Goal: Task Accomplishment & Management: Complete application form

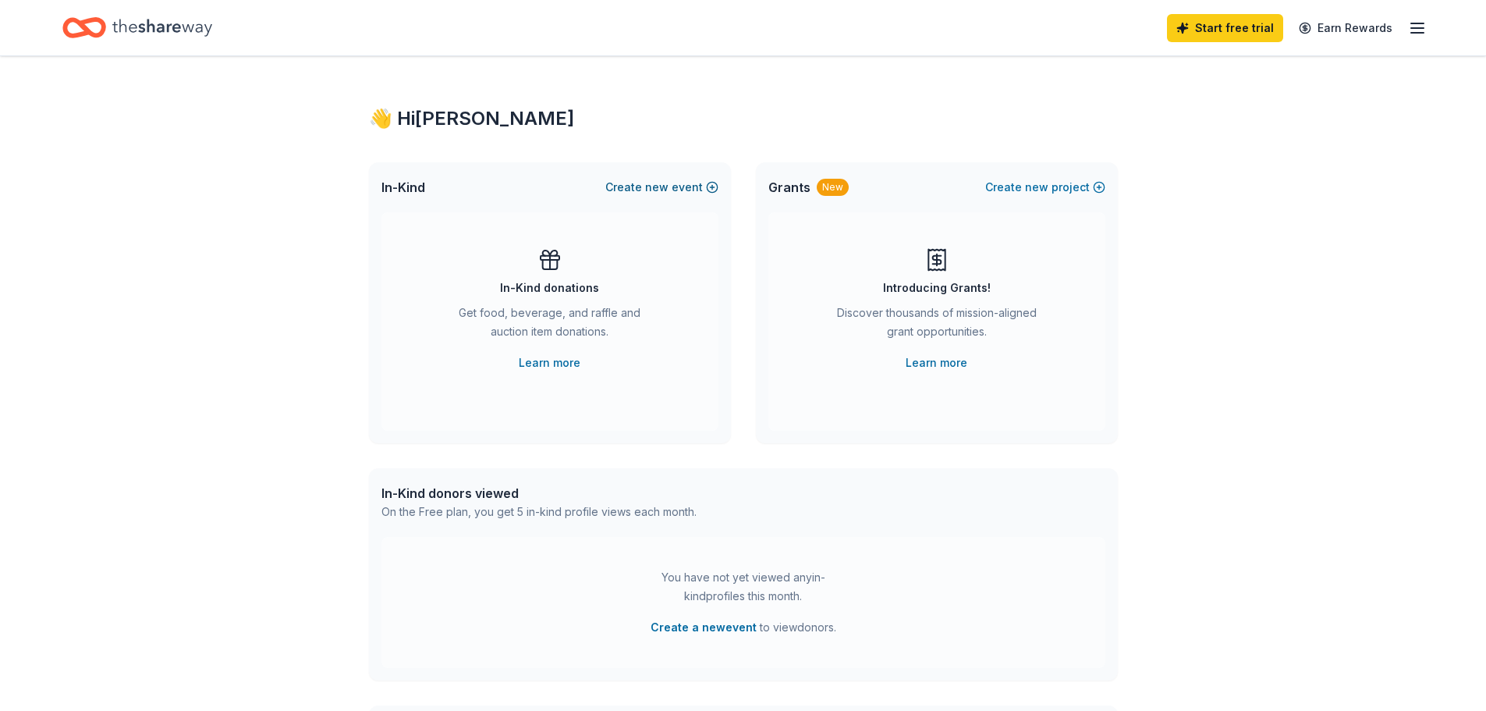
click at [622, 179] on button "Create new event" at bounding box center [661, 187] width 113 height 19
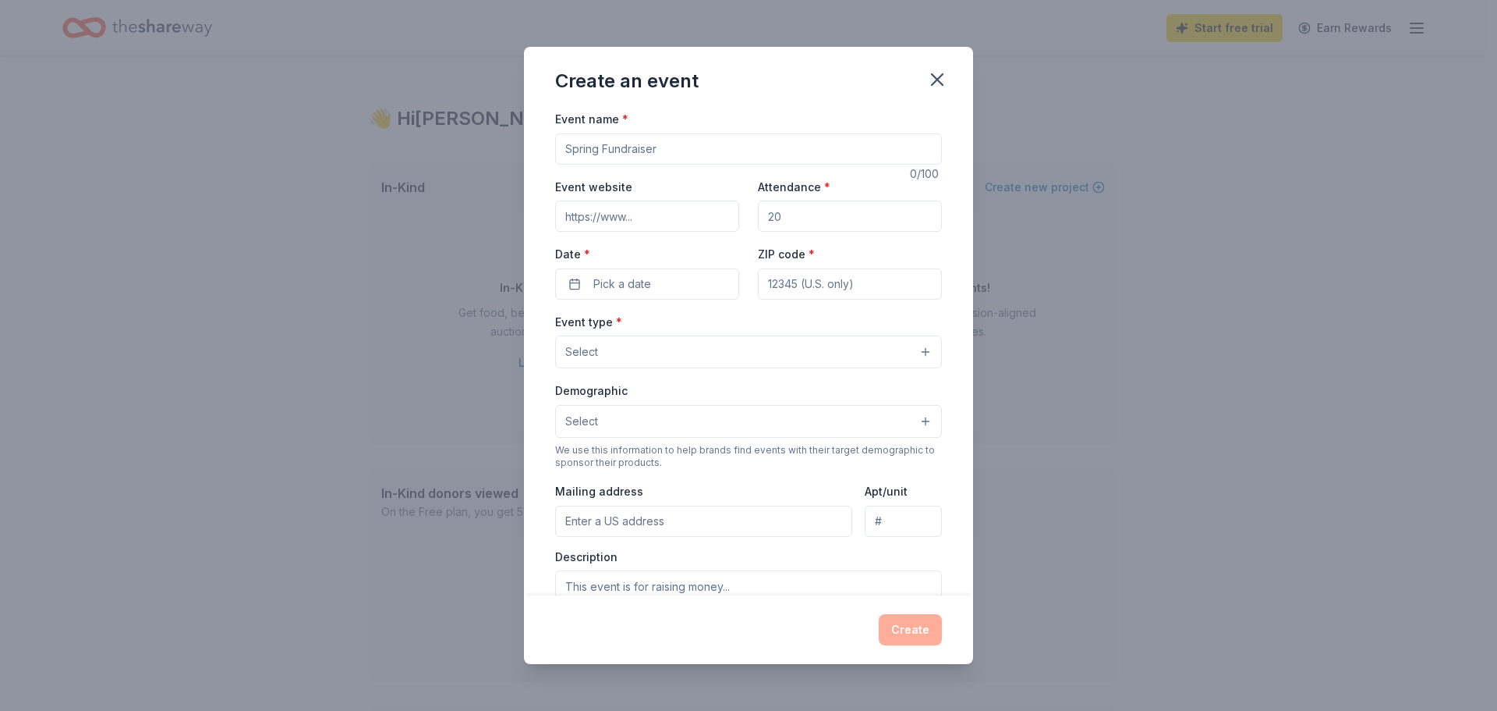
click at [623, 144] on input "Event name *" at bounding box center [748, 148] width 387 height 31
type input "N"
type input "2025 NYC Kidney Walk"
click at [666, 224] on input "Event website" at bounding box center [647, 215] width 184 height 31
paste input "https://www.kidneywalk.org/NYC"
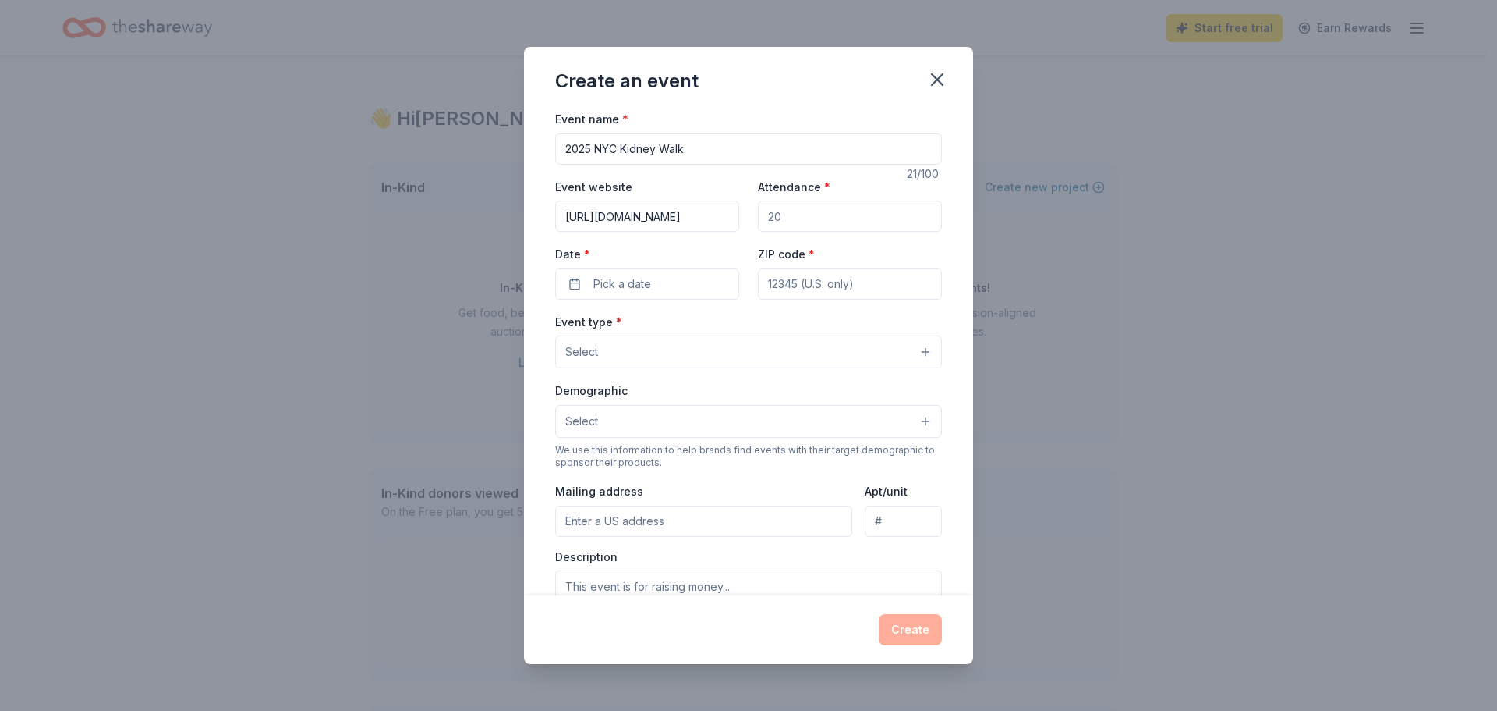
scroll to position [0, 13]
type input "https://www.kidneywalk.org/NYC"
click at [815, 220] on input "Attendance *" at bounding box center [850, 215] width 184 height 31
type input "2500"
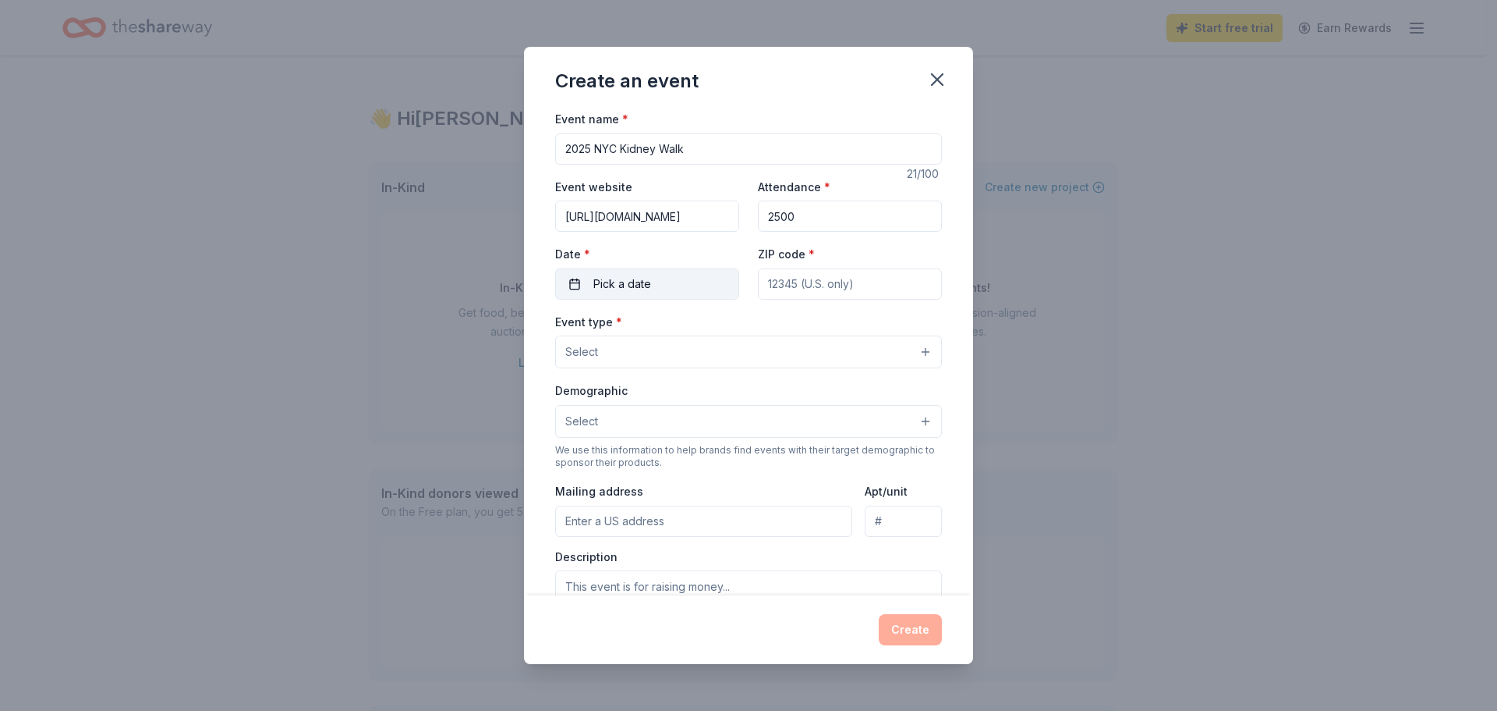
click at [572, 290] on button "Pick a date" at bounding box center [647, 283] width 184 height 31
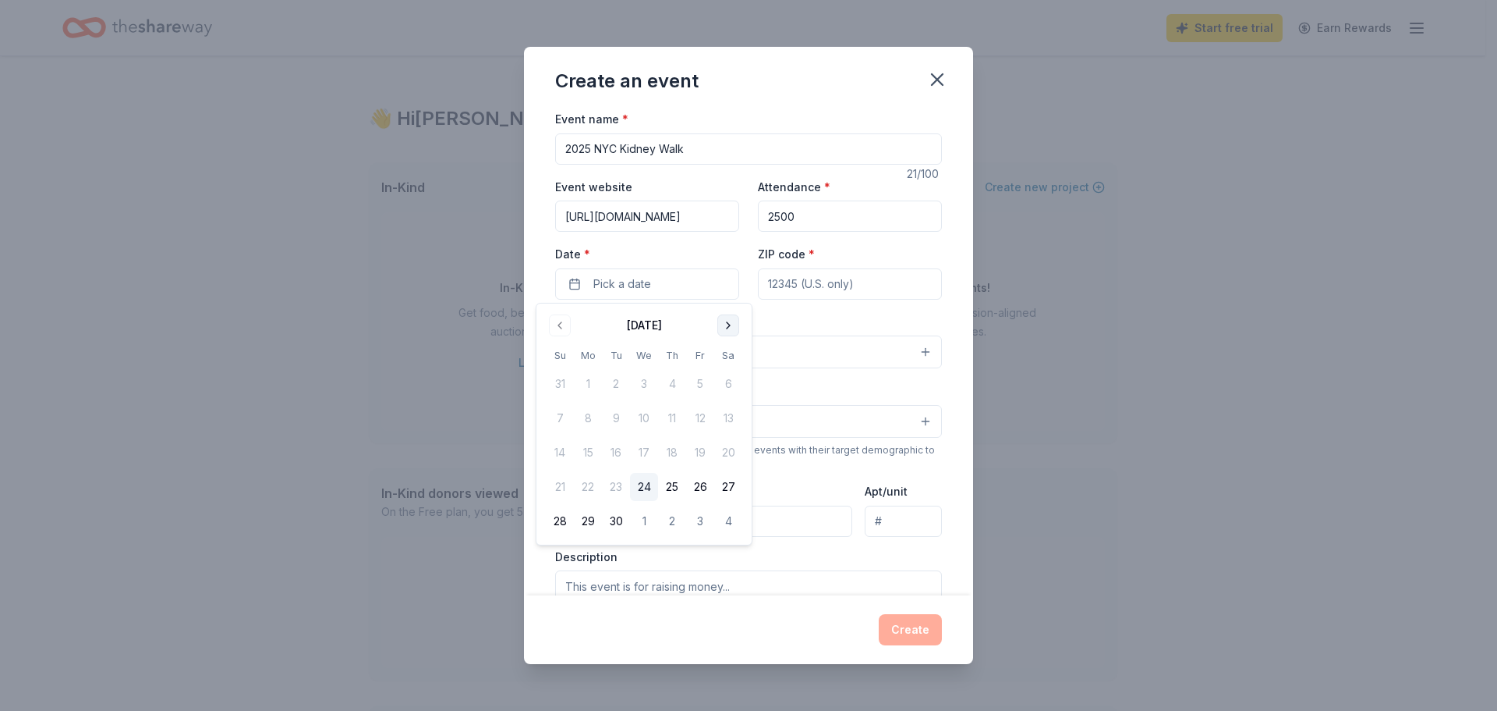
click at [728, 321] on button "Go to next month" at bounding box center [729, 325] width 22 height 22
click at [560, 451] on button "9" at bounding box center [560, 452] width 28 height 28
click at [788, 289] on input "ZIP code *" at bounding box center [850, 283] width 184 height 31
type input "10013"
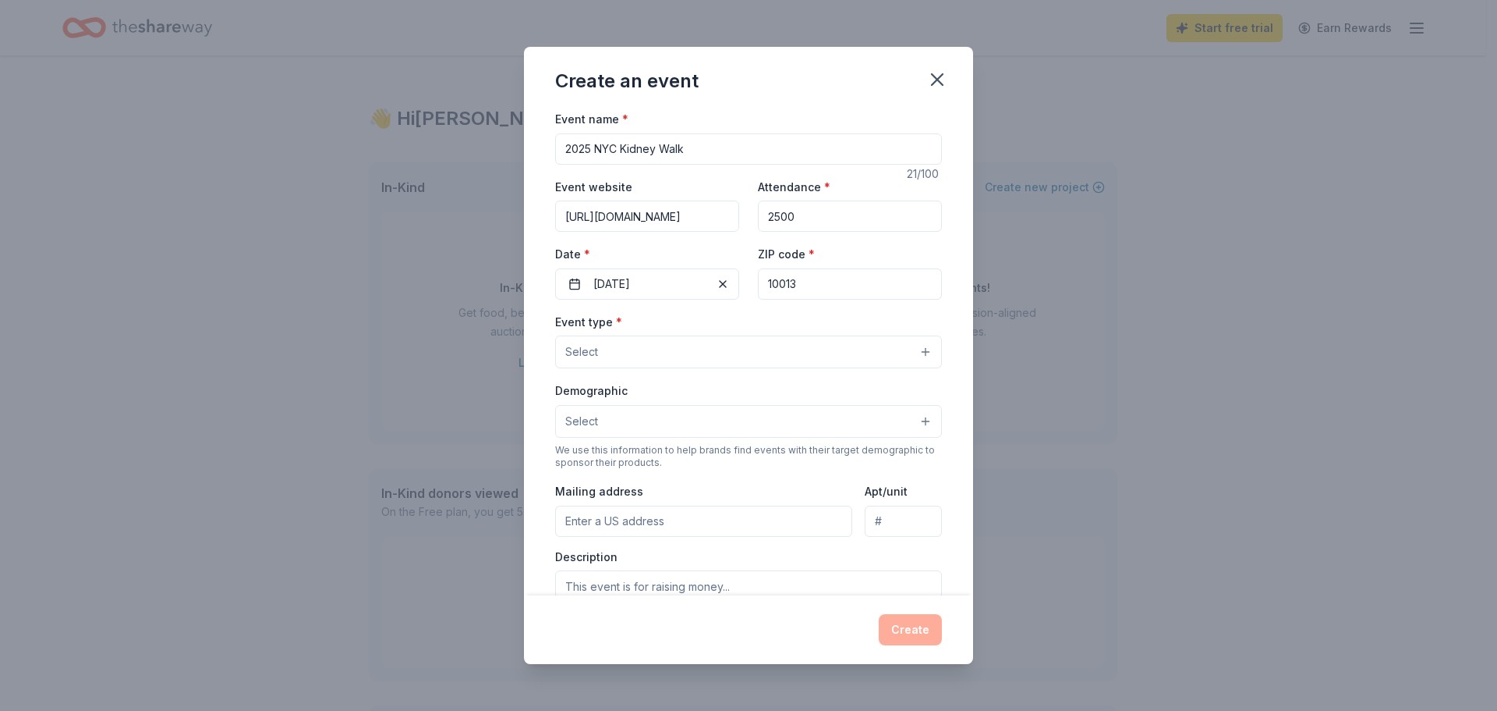
click at [753, 349] on button "Select" at bounding box center [748, 351] width 387 height 33
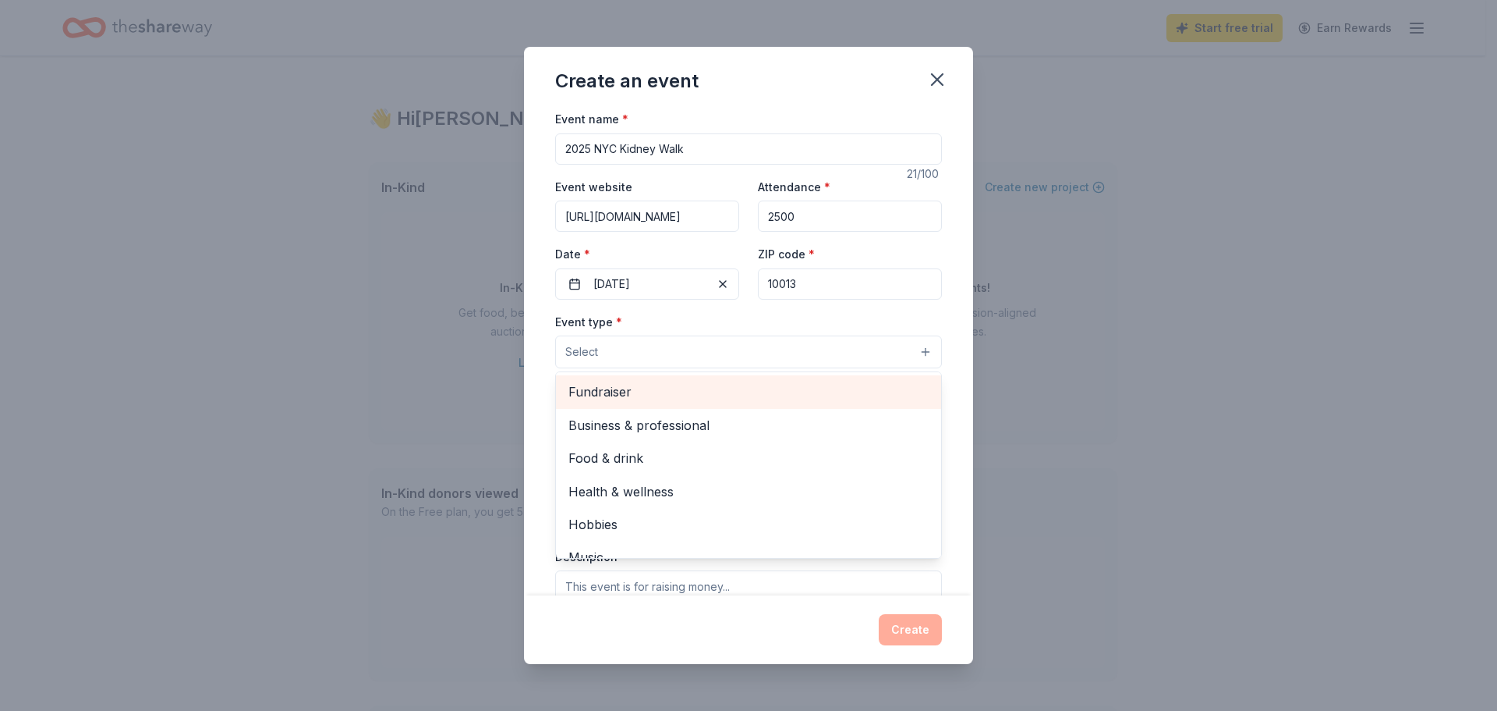
click at [651, 388] on span "Fundraiser" at bounding box center [749, 391] width 360 height 20
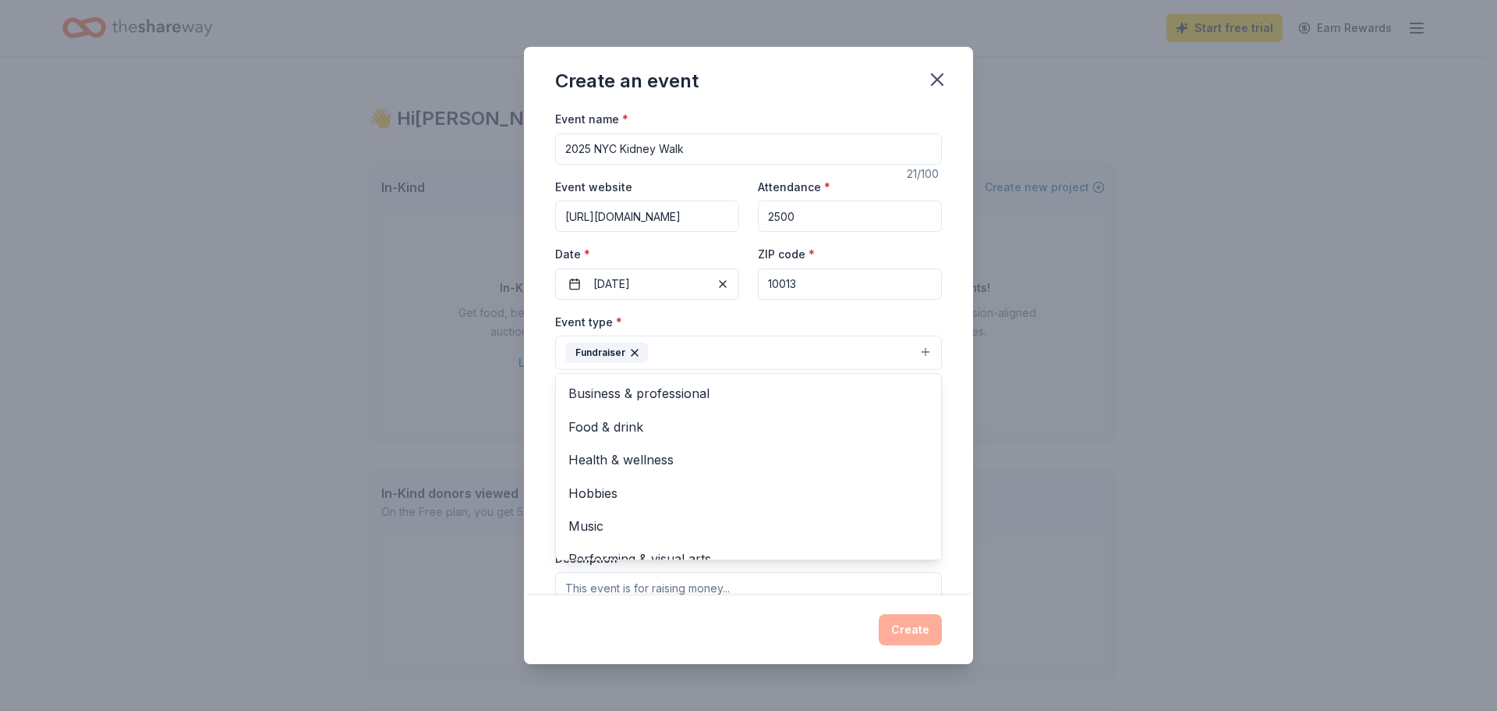
click at [703, 320] on div "Event type * Fundraiser Business & professional Food & drink Health & wellness …" at bounding box center [748, 341] width 387 height 58
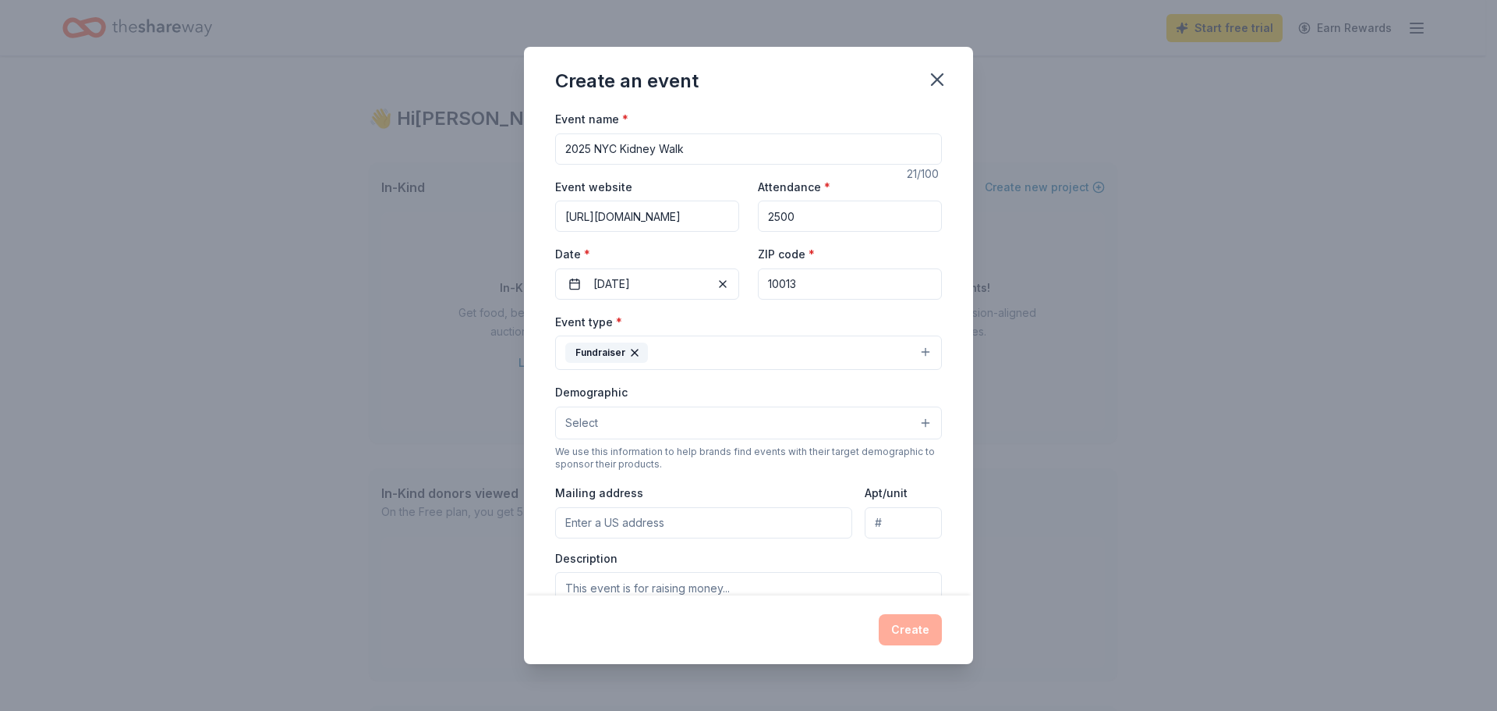
click at [697, 423] on button "Select" at bounding box center [748, 422] width 387 height 33
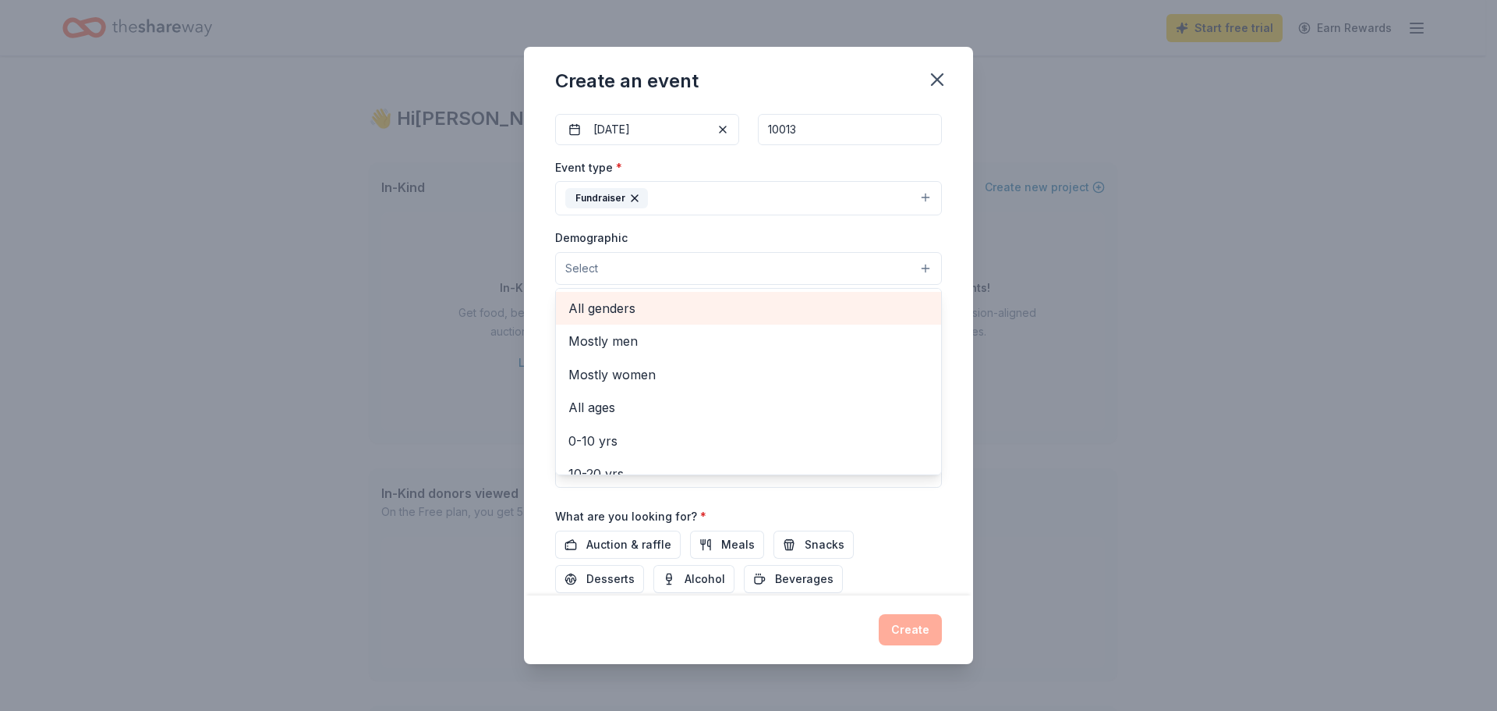
scroll to position [156, 0]
click at [677, 312] on span "All genders" at bounding box center [749, 306] width 360 height 20
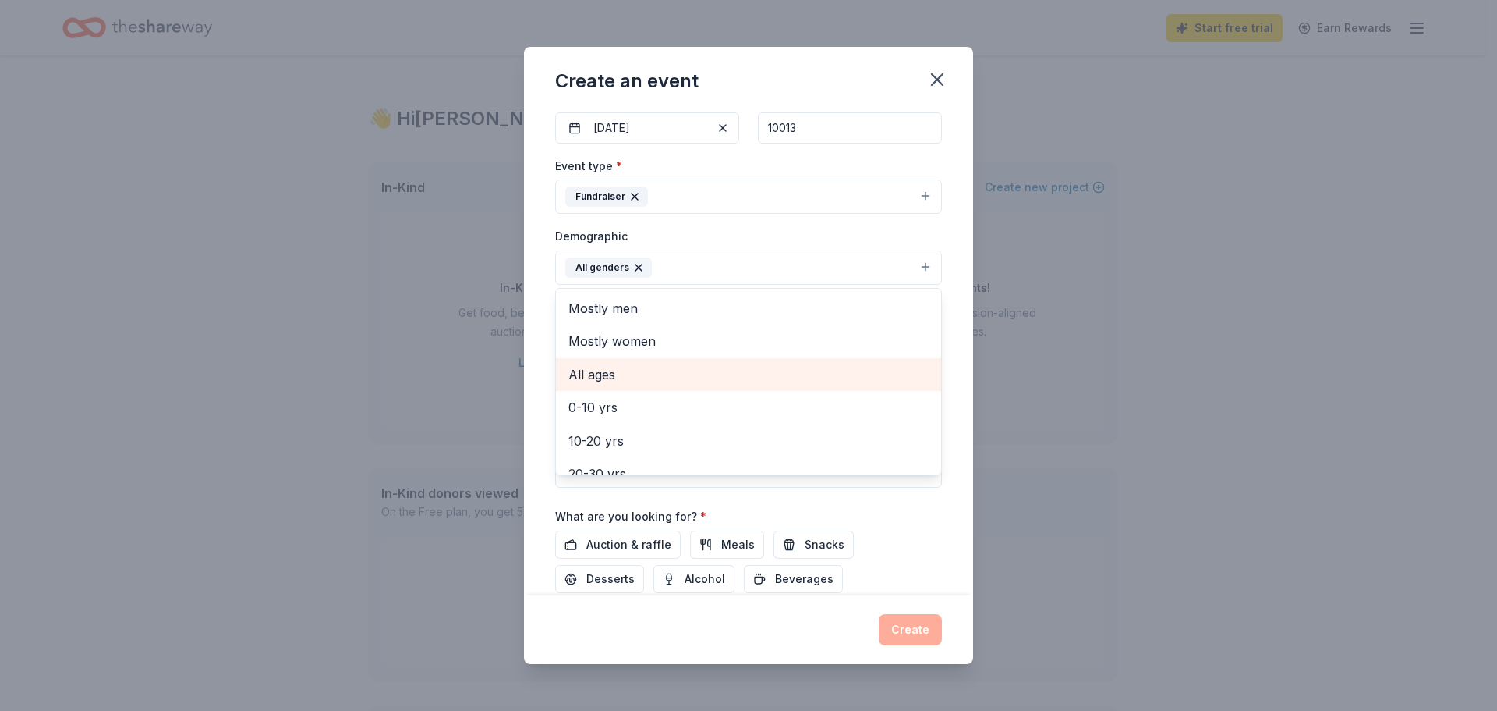
click at [672, 381] on span "All ages" at bounding box center [749, 374] width 360 height 20
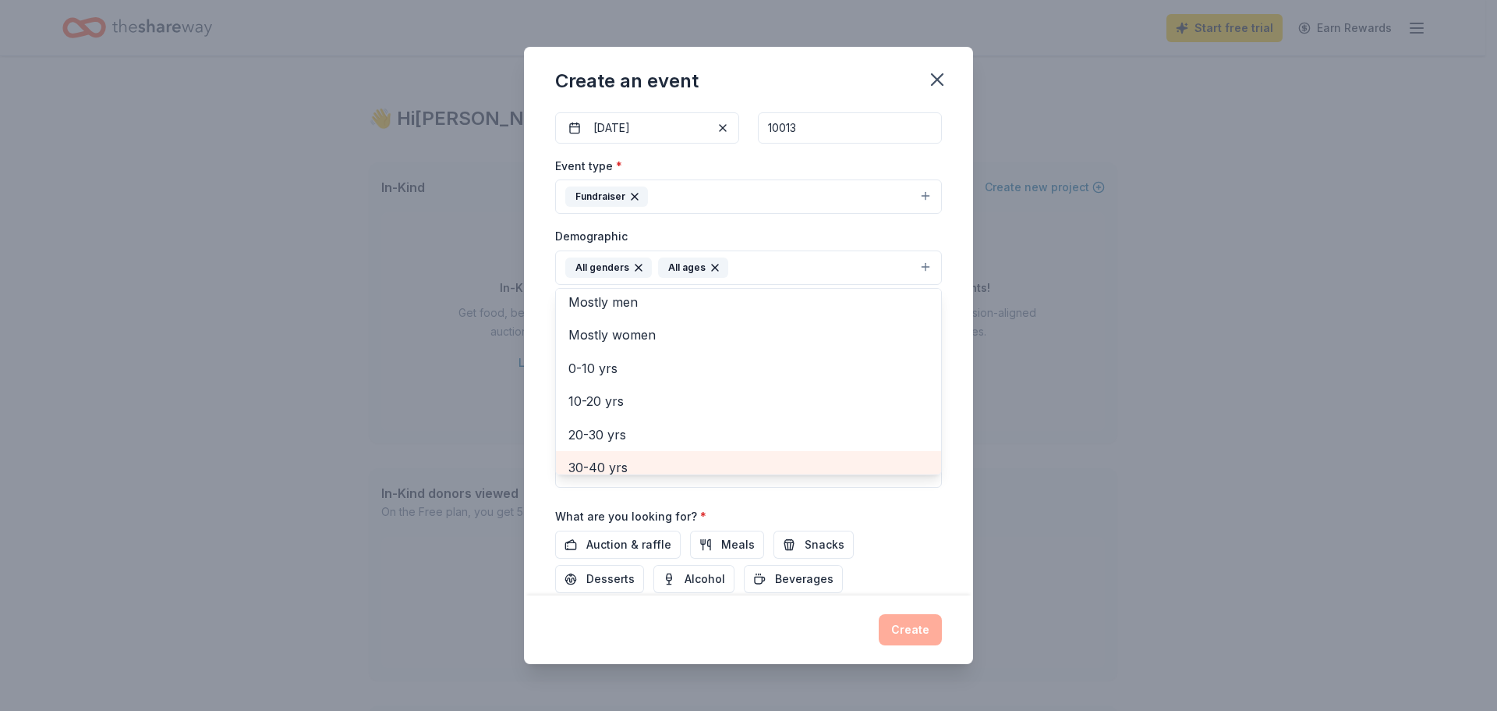
scroll to position [0, 0]
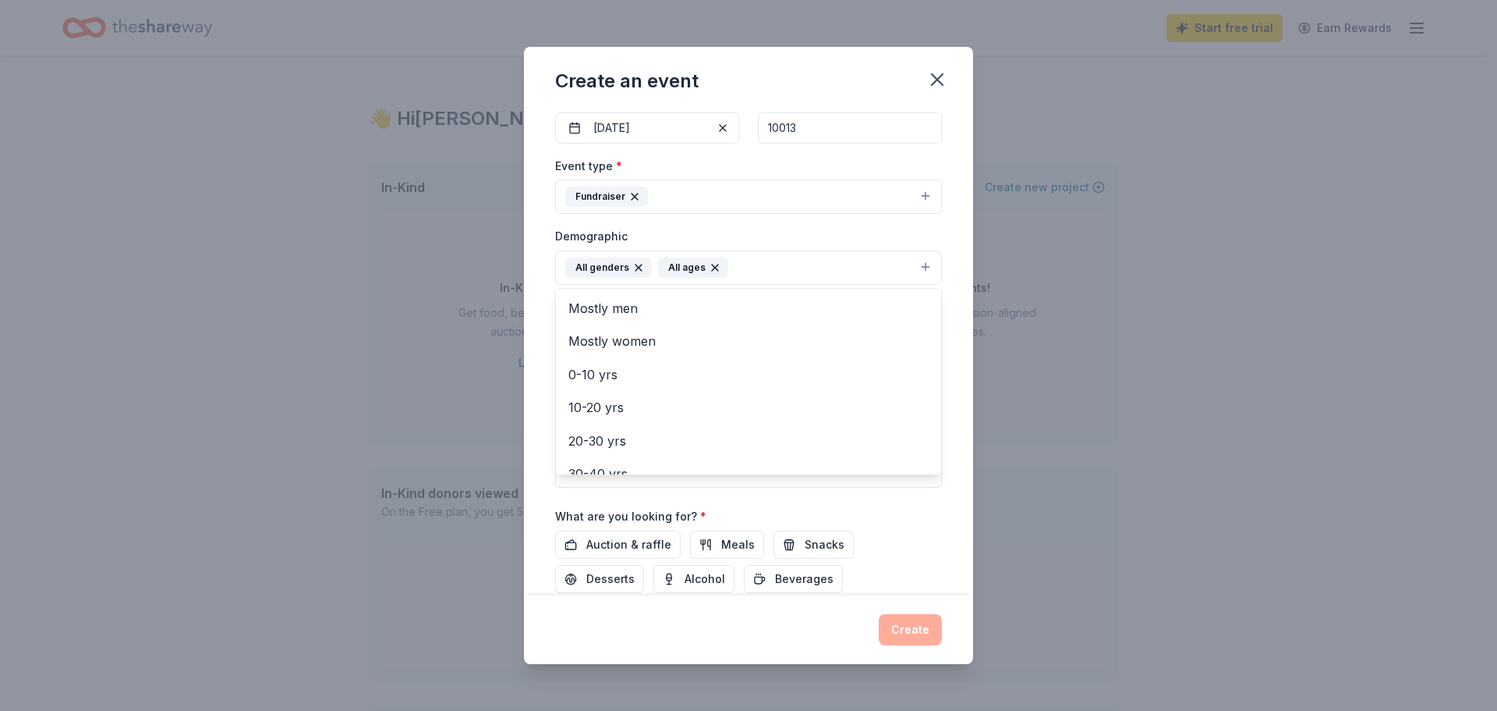
click at [792, 233] on div "Demographic All genders All ages Mostly men Mostly women 0-10 yrs 10-20 yrs 20-…" at bounding box center [748, 255] width 387 height 58
click at [718, 373] on input "Mailing address" at bounding box center [703, 368] width 297 height 31
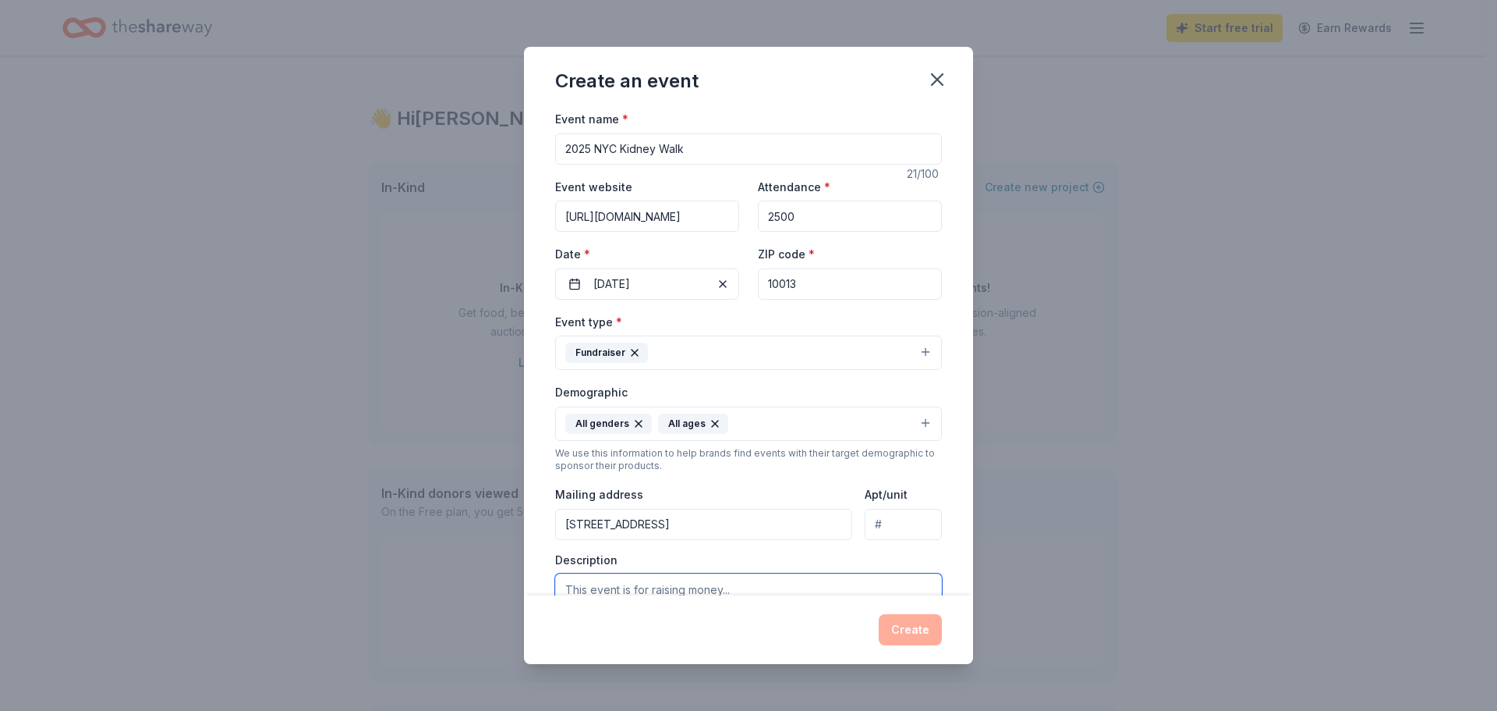
click at [668, 587] on textarea at bounding box center [748, 608] width 387 height 70
click at [672, 531] on input "30 East 33rd street" at bounding box center [703, 524] width 297 height 31
type input "30 East 33rd Street, New York, NY, 10016"
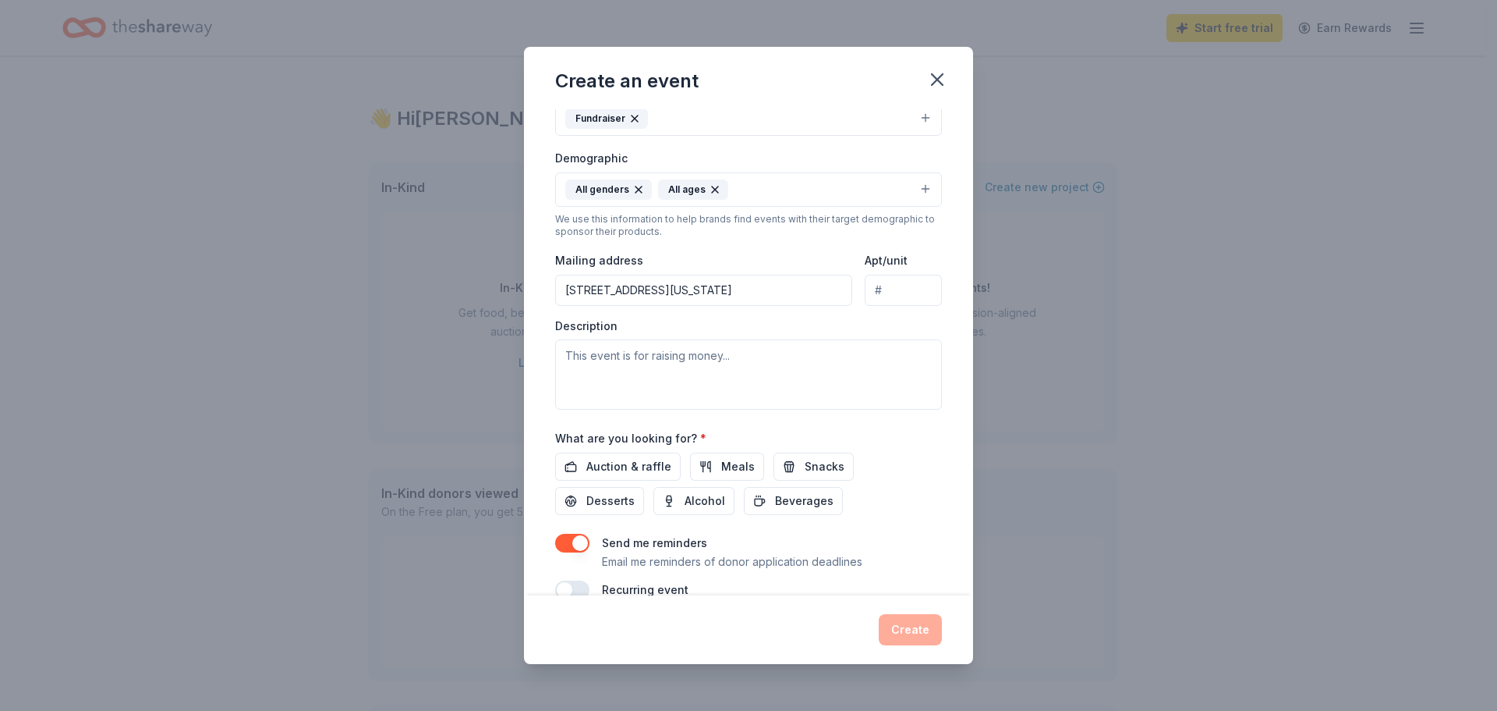
click at [1275, 206] on div "Create an event Event name * 2025 NYC Kidney Walk 21 /100 Event website https:/…" at bounding box center [748, 355] width 1497 height 711
click at [786, 346] on textarea at bounding box center [748, 374] width 387 height 70
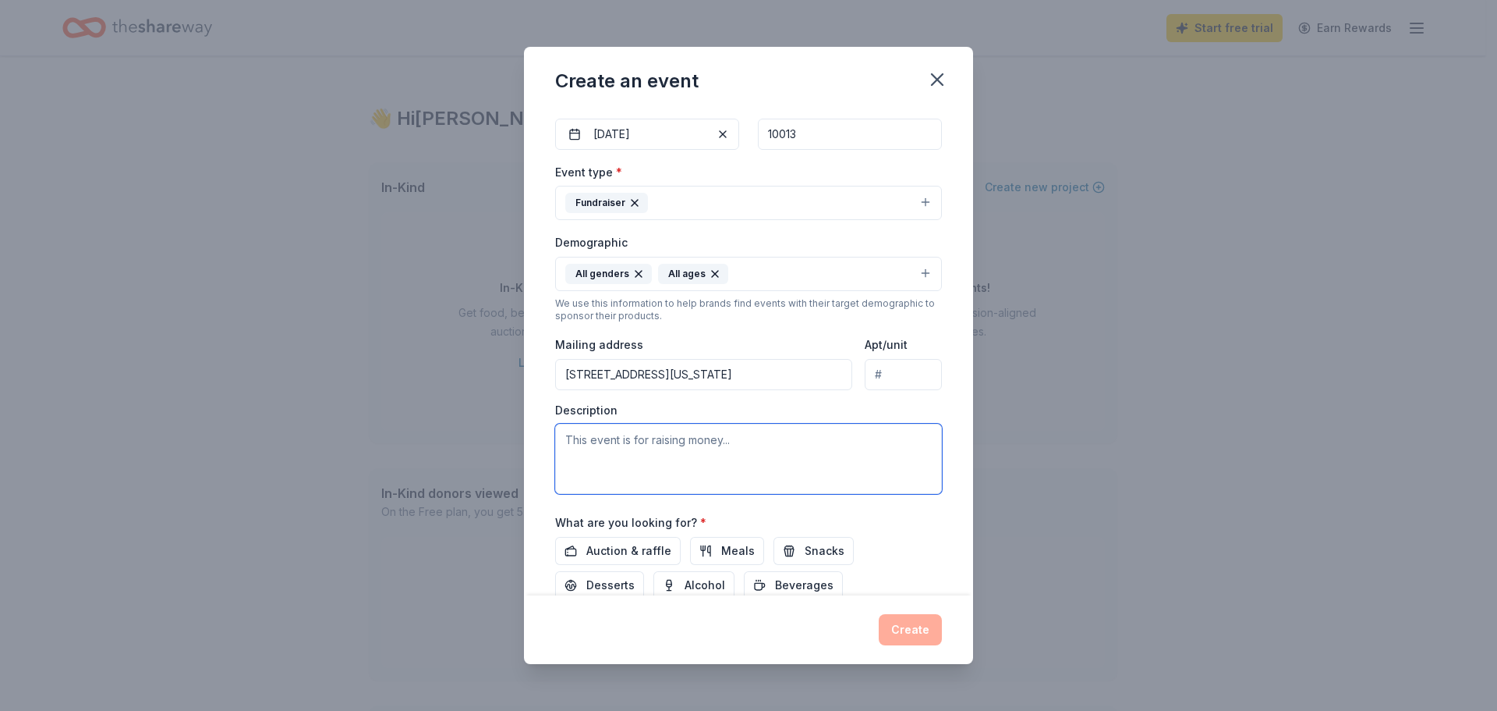
scroll to position [0, 0]
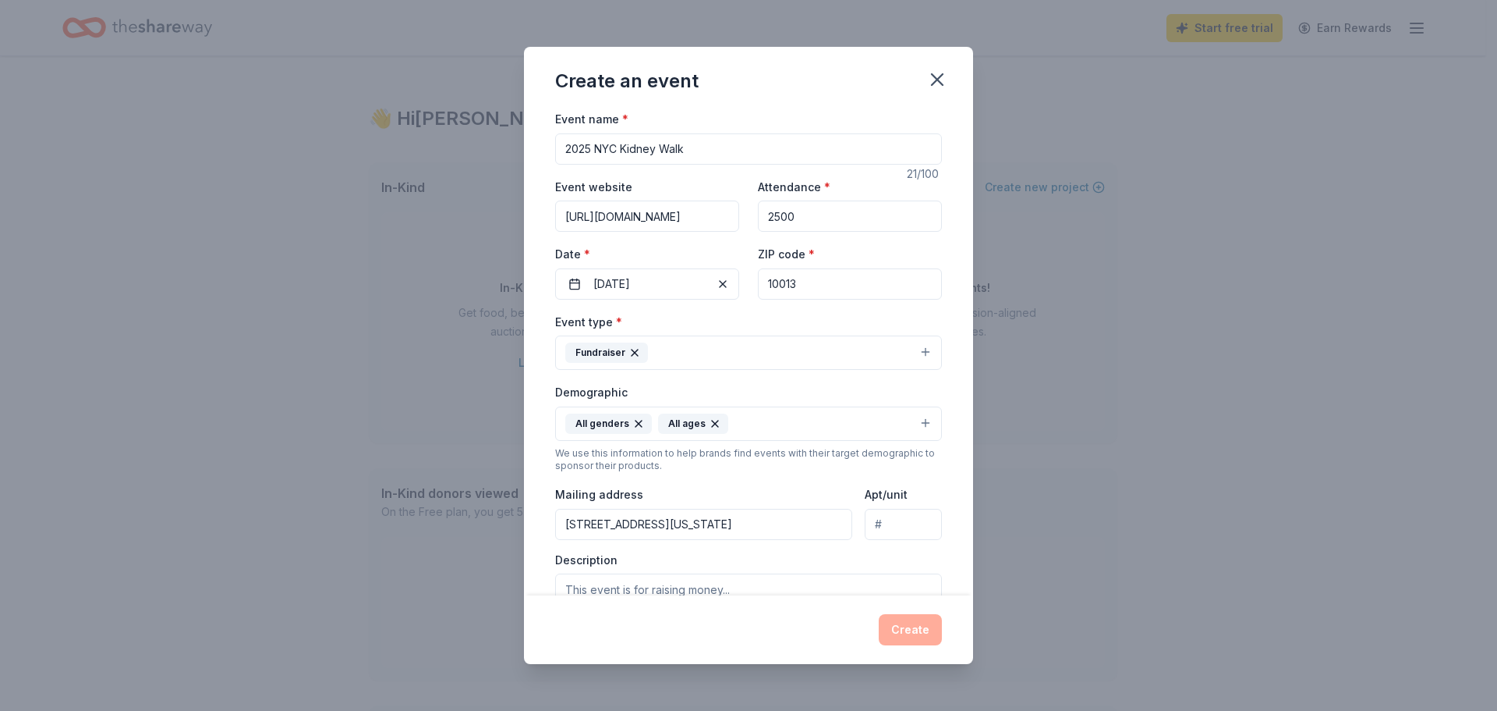
click at [860, 351] on button "Fundraiser" at bounding box center [748, 352] width 387 height 34
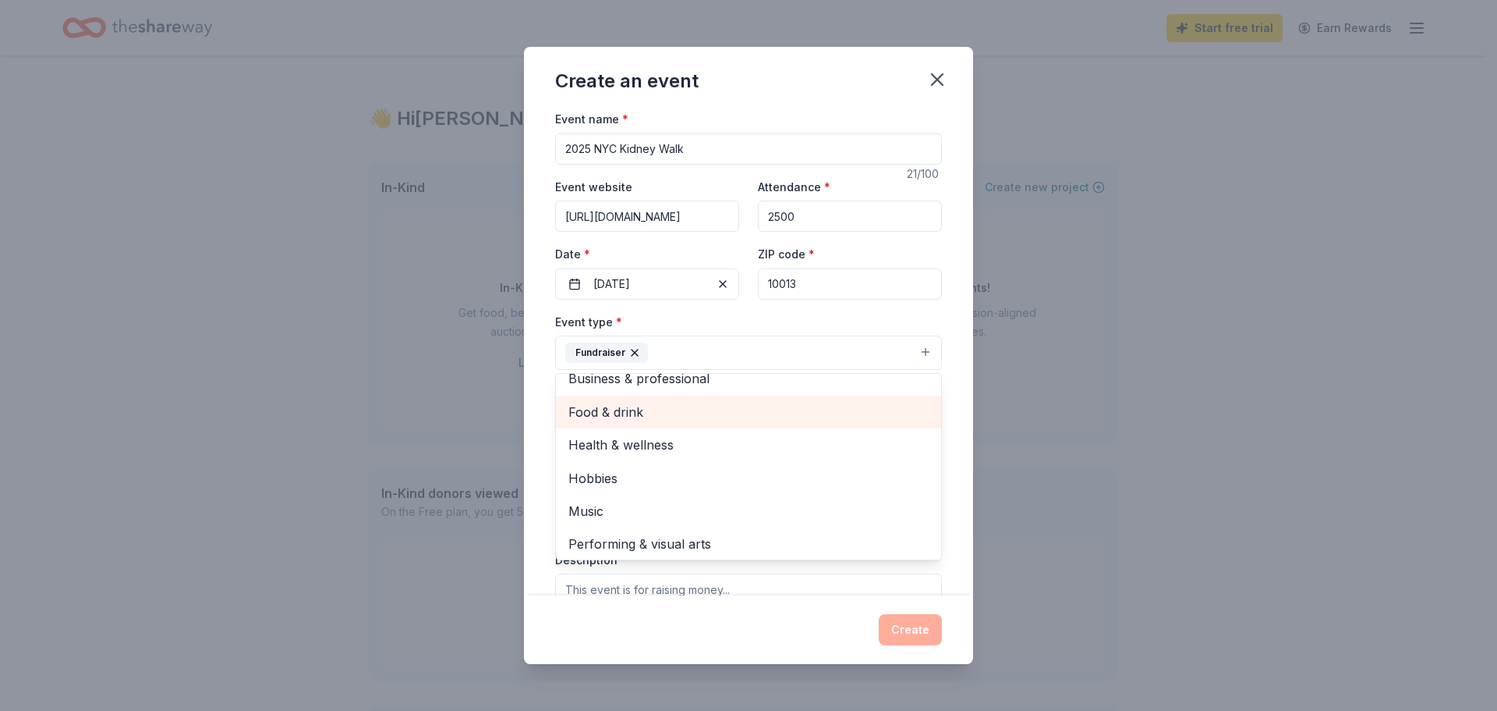
scroll to position [19, 0]
click at [745, 321] on div "Event type * Fundraiser Business & professional Food & drink Health & wellness …" at bounding box center [748, 341] width 387 height 58
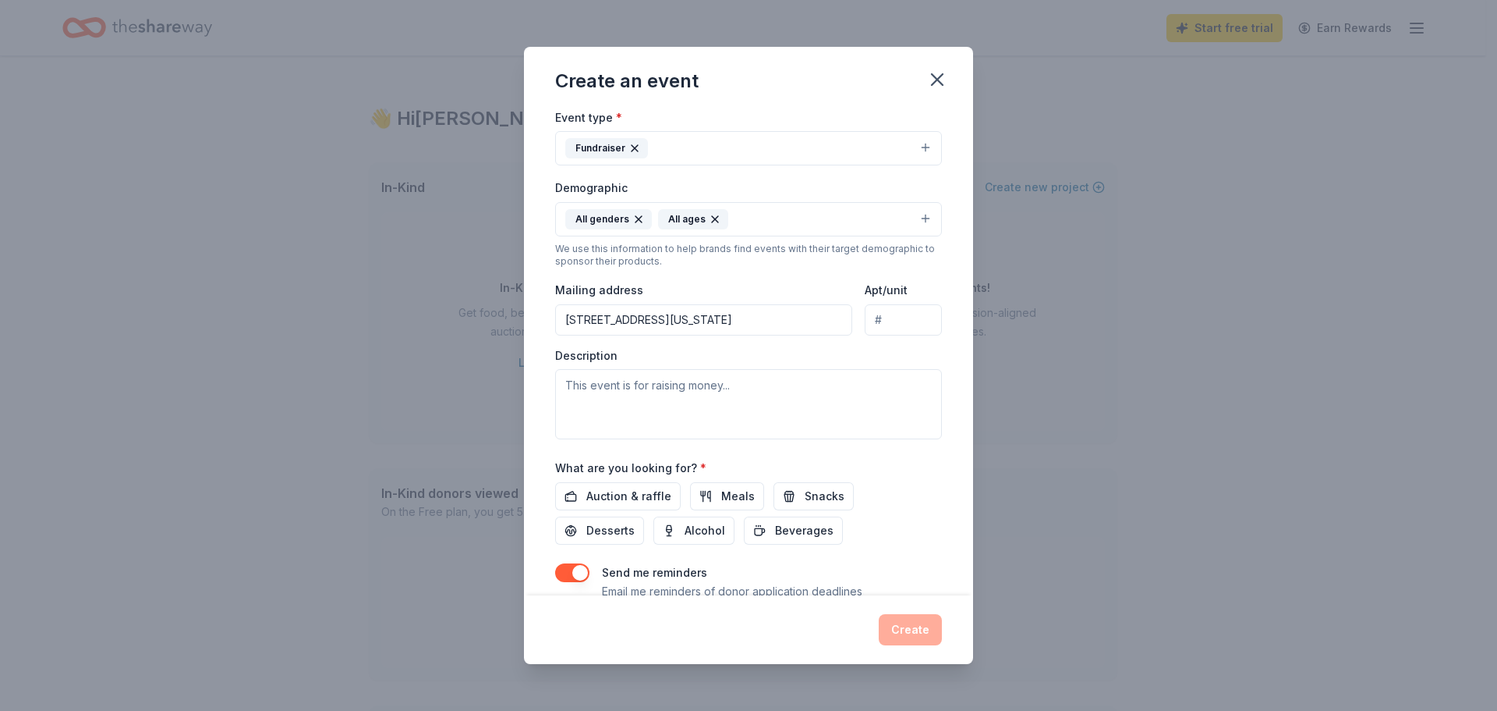
scroll to position [263, 0]
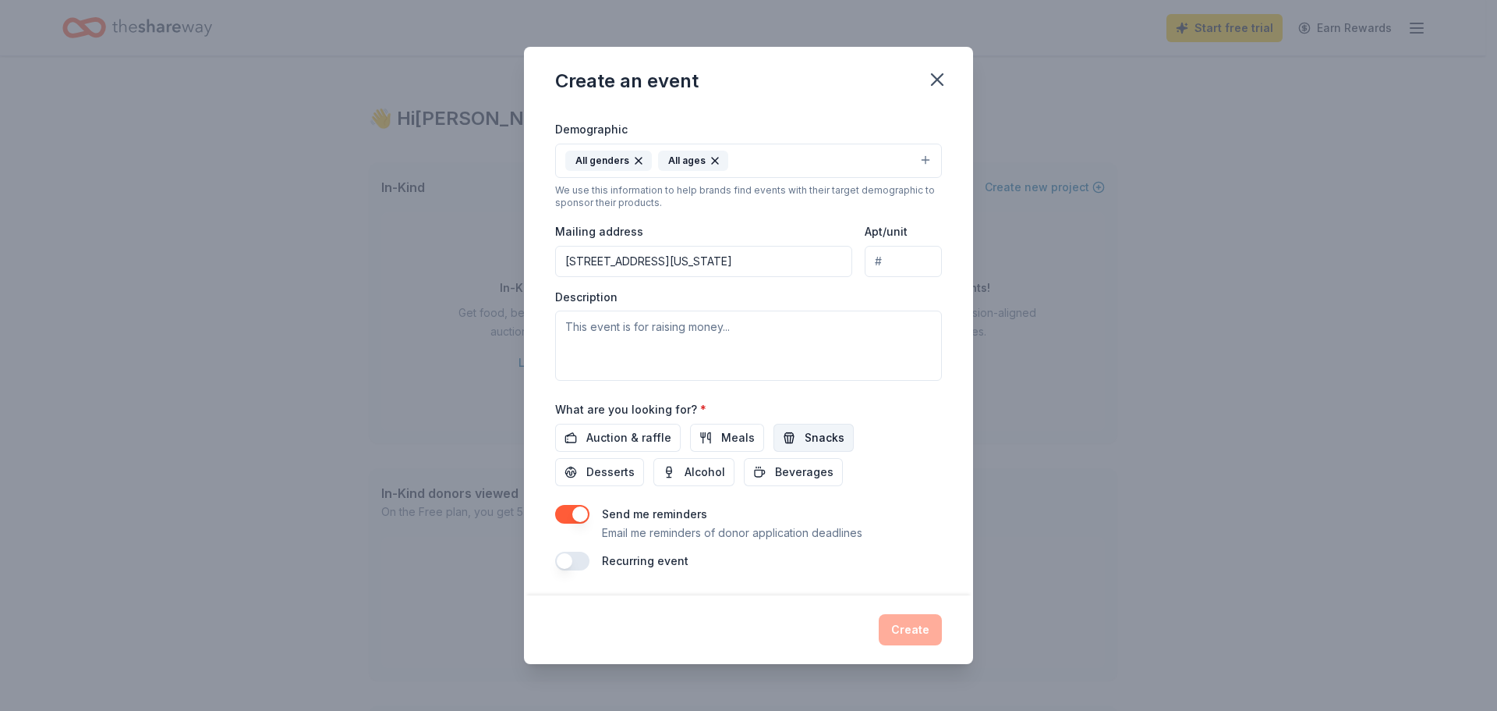
click at [803, 449] on button "Snacks" at bounding box center [814, 437] width 80 height 28
click at [802, 478] on span "Beverages" at bounding box center [804, 471] width 58 height 19
click at [639, 466] on button "Desserts" at bounding box center [599, 472] width 89 height 28
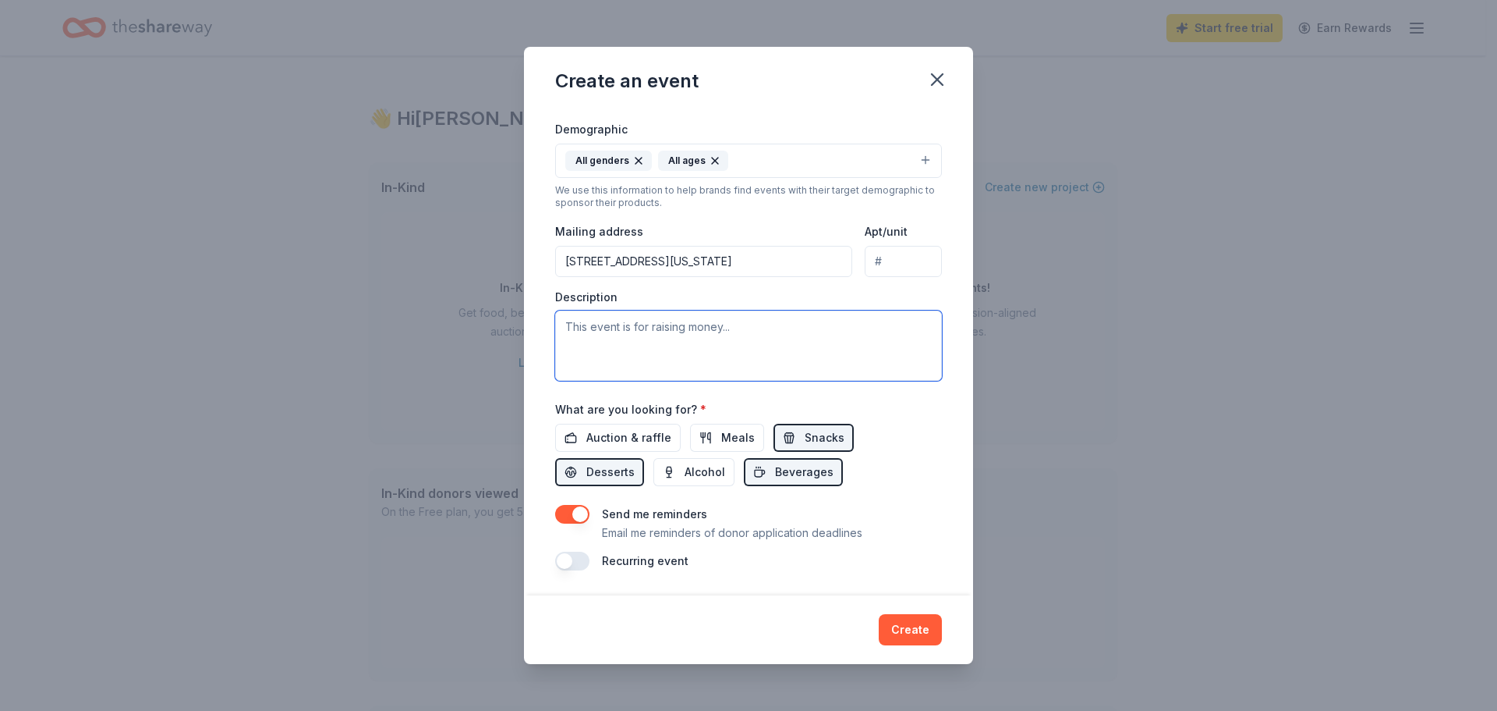
click at [735, 349] on textarea at bounding box center [748, 345] width 387 height 70
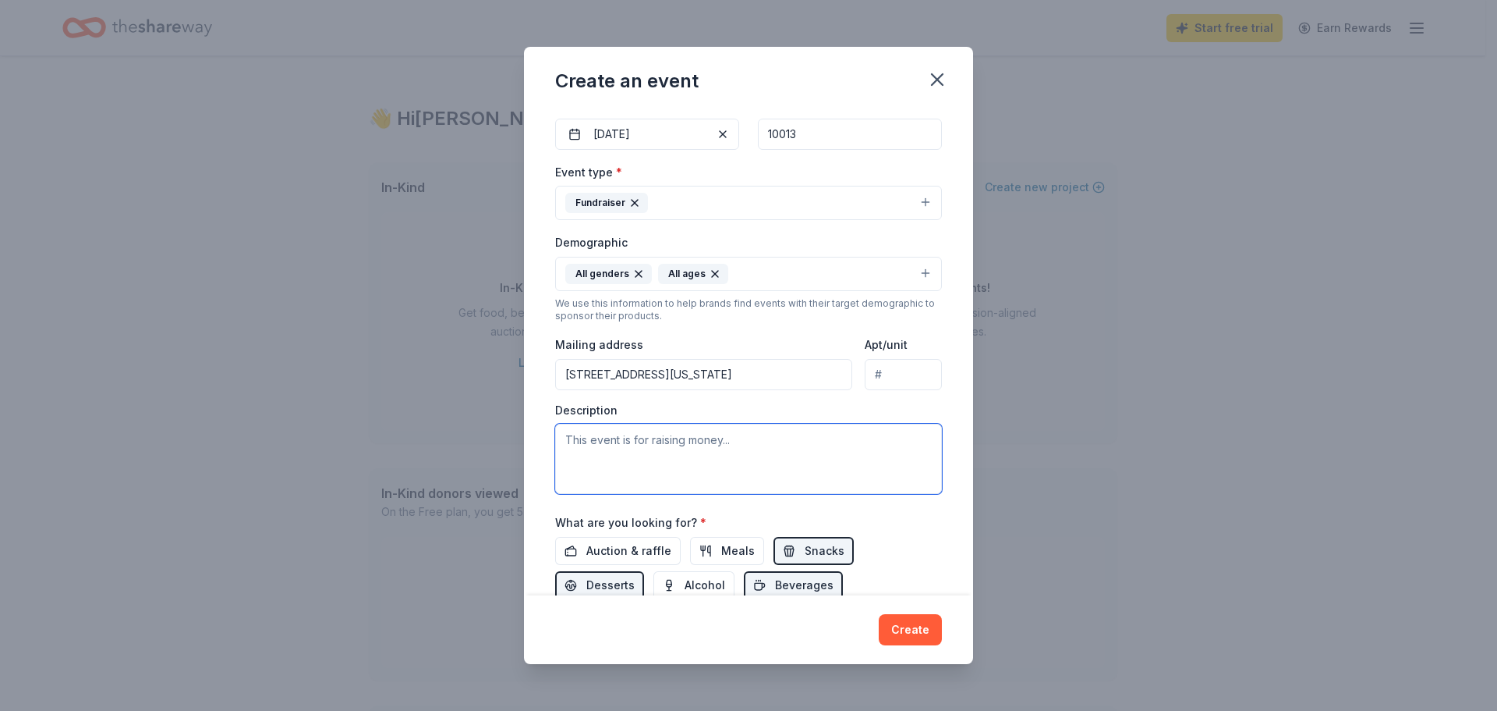
scroll to position [156, 0]
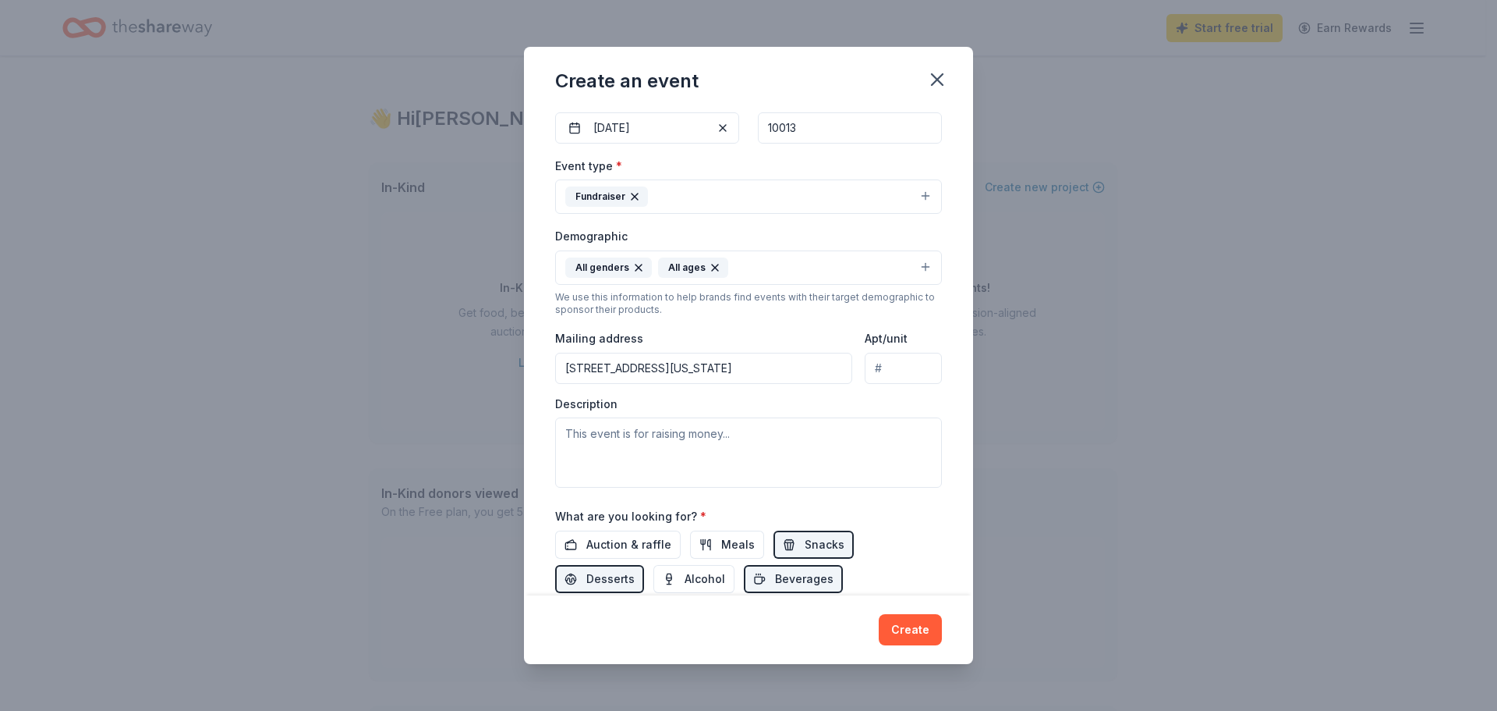
click at [1283, 282] on div "Create an event Event name * 2025 NYC Kidney Walk 21 /100 Event website https:/…" at bounding box center [748, 355] width 1497 height 711
click at [778, 467] on textarea at bounding box center [748, 452] width 387 height 70
paste textarea "Join the National Kidney Foundation for a fun, family-friendly day at Foley Squ…"
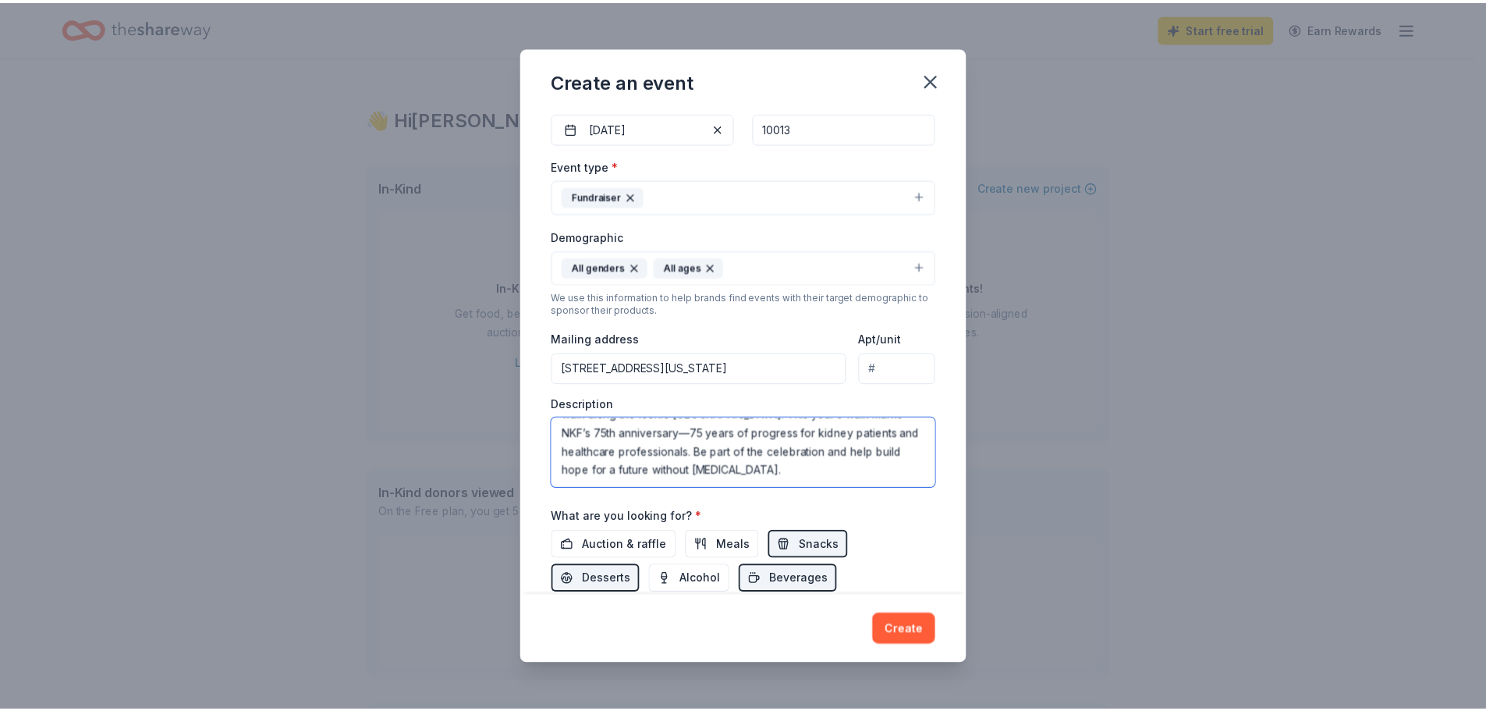
scroll to position [263, 0]
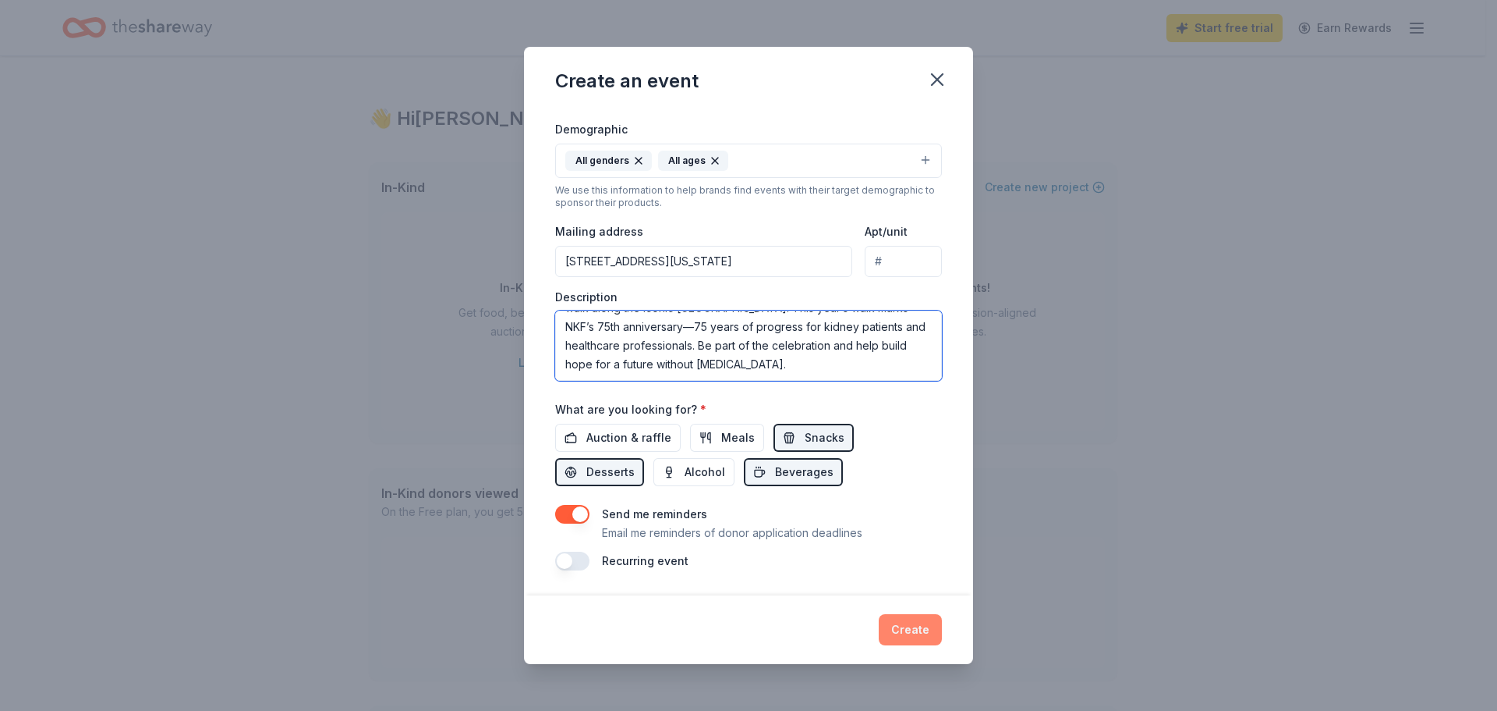
type textarea "Join the National Kidney Foundation for a fun, family-friendly day at Foley Squ…"
click at [923, 620] on button "Create" at bounding box center [910, 629] width 63 height 31
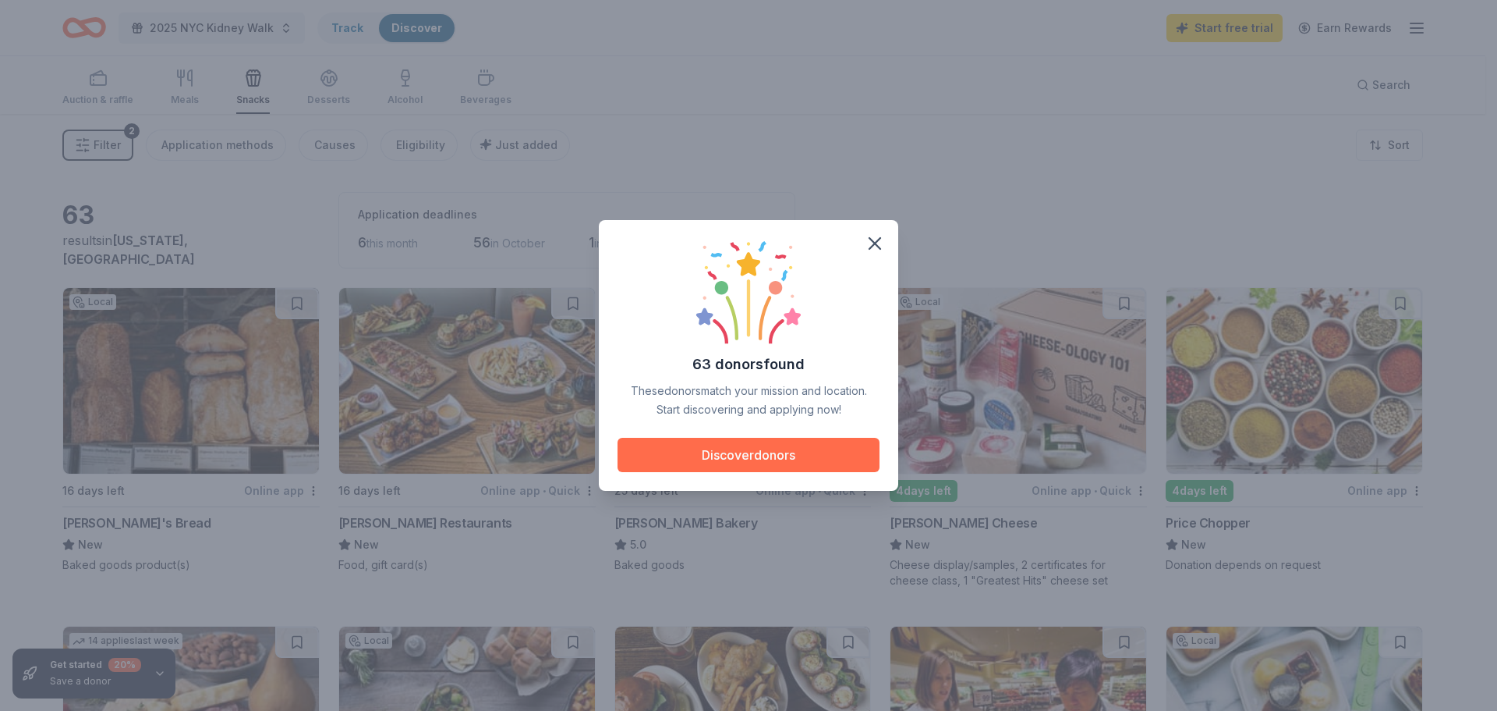
click at [759, 456] on button "Discover donors" at bounding box center [749, 455] width 262 height 34
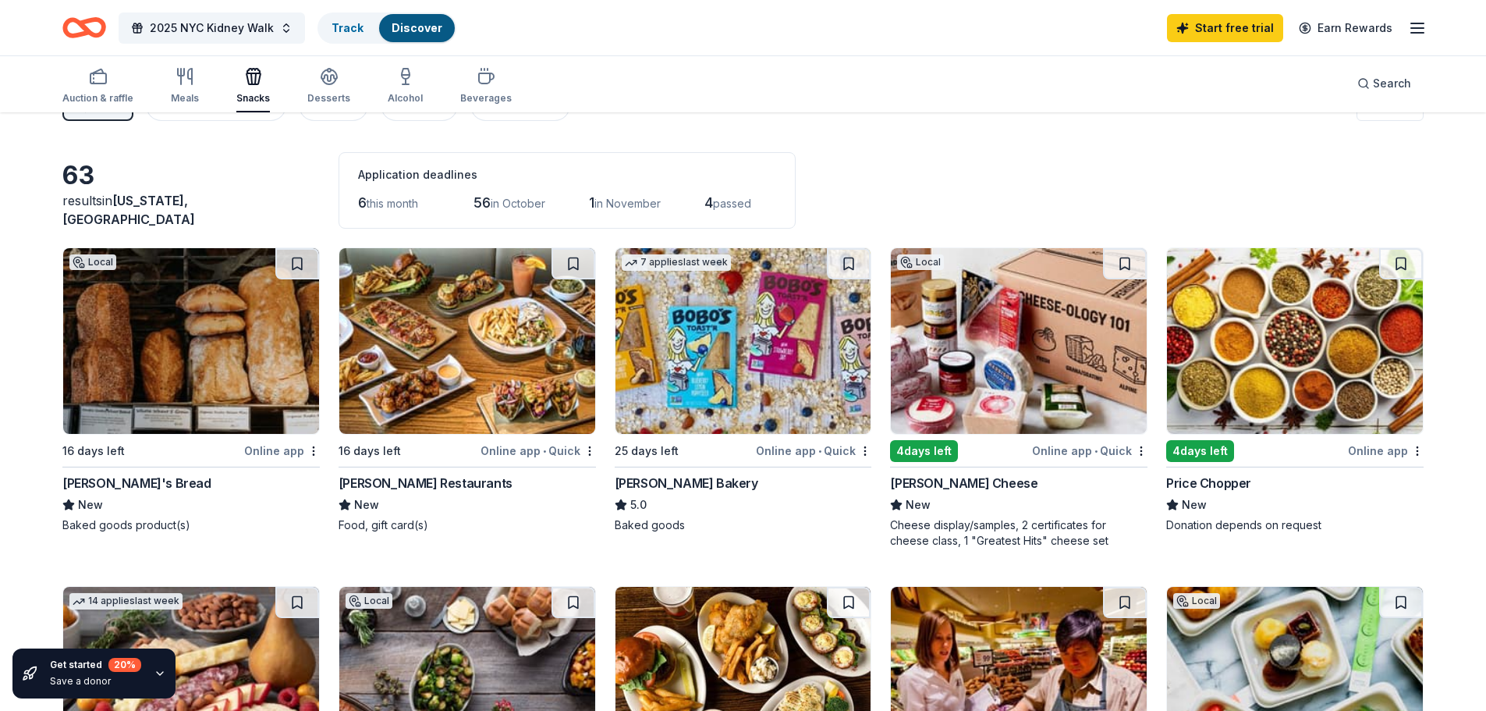
scroll to position [78, 0]
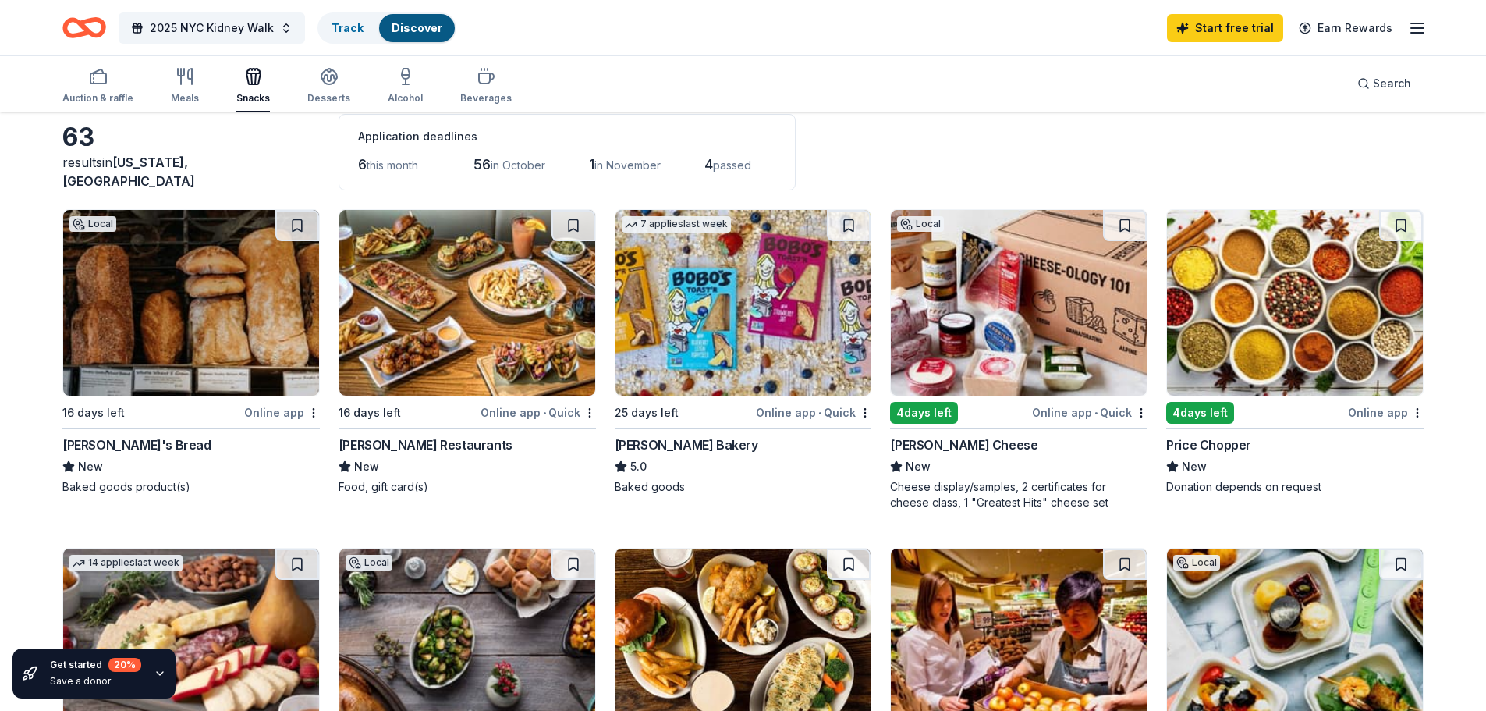
click at [796, 317] on img at bounding box center [743, 303] width 256 height 186
click at [991, 366] on img at bounding box center [1019, 303] width 256 height 186
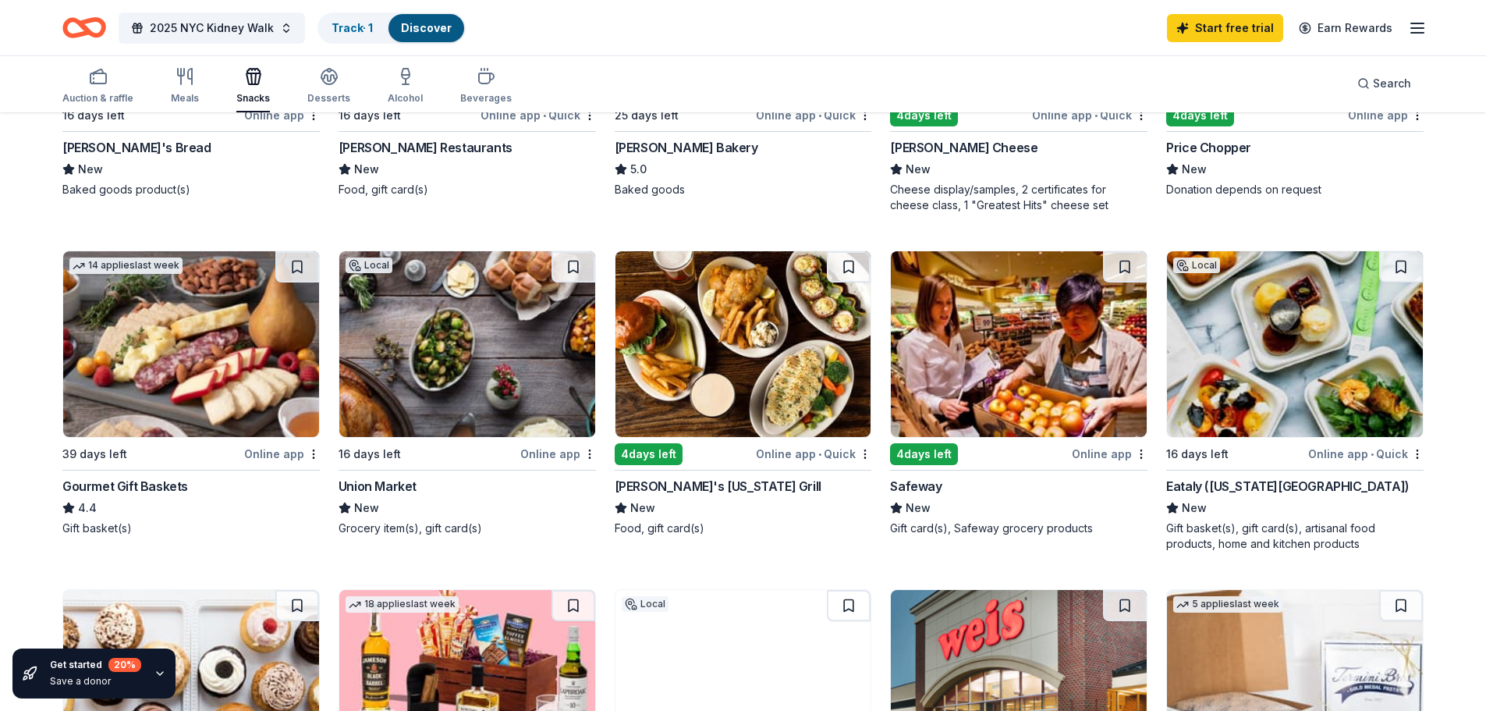
scroll to position [390, 0]
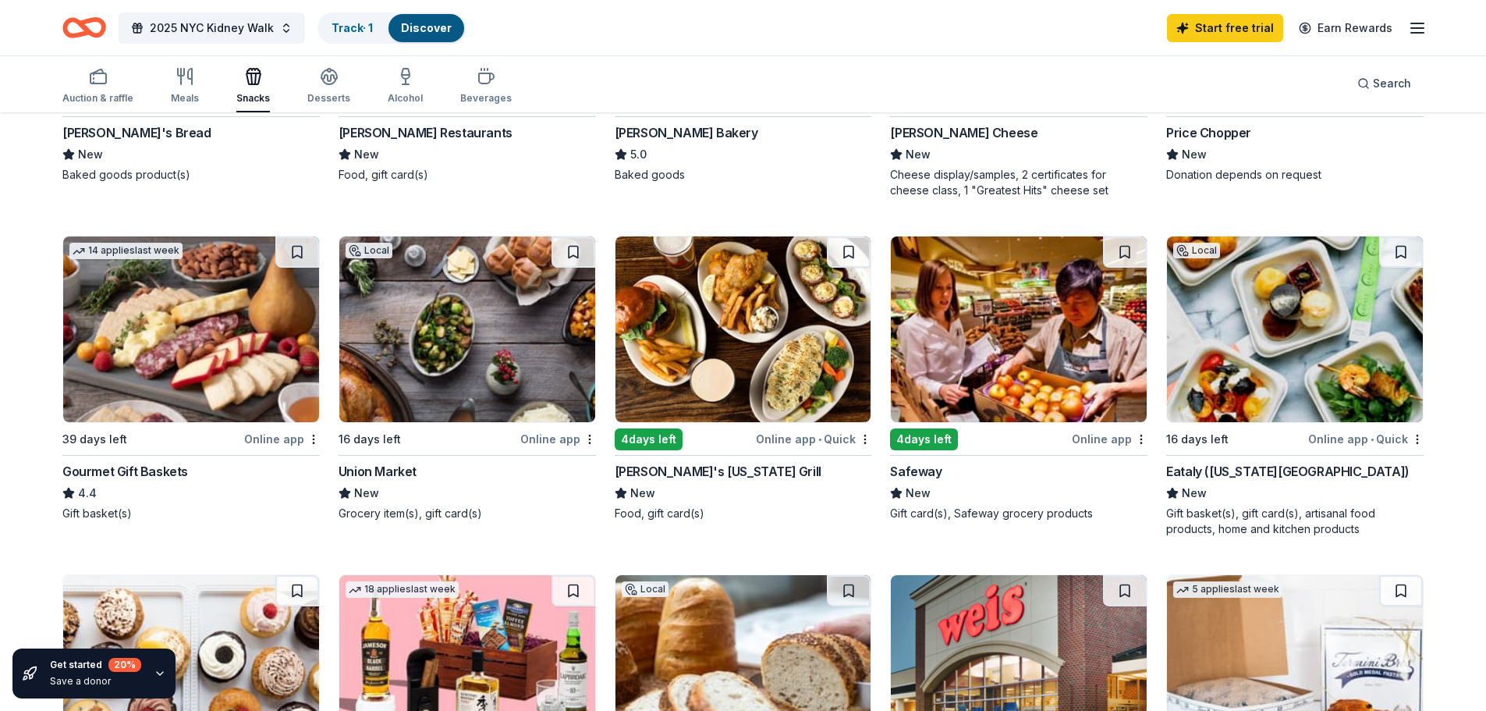
click at [1281, 307] on img at bounding box center [1295, 329] width 256 height 186
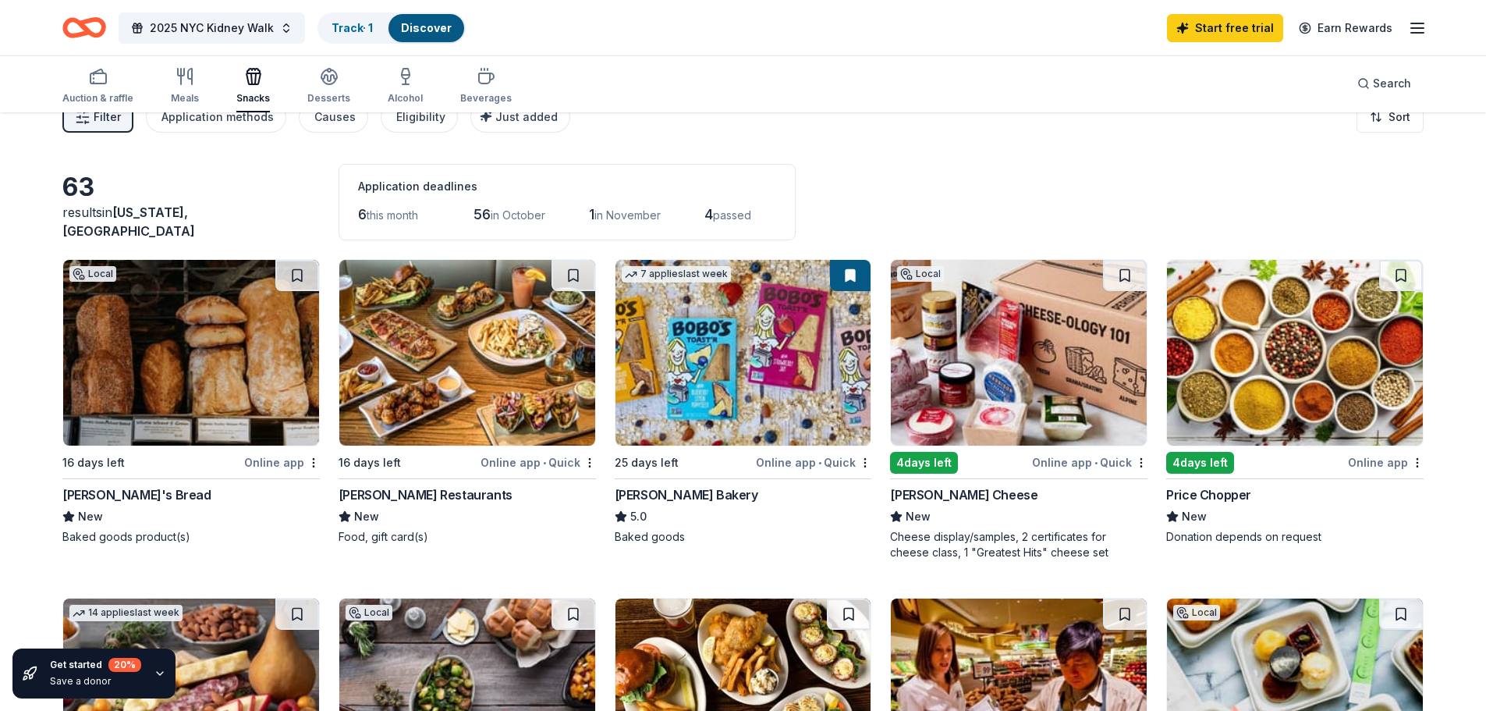
scroll to position [0, 0]
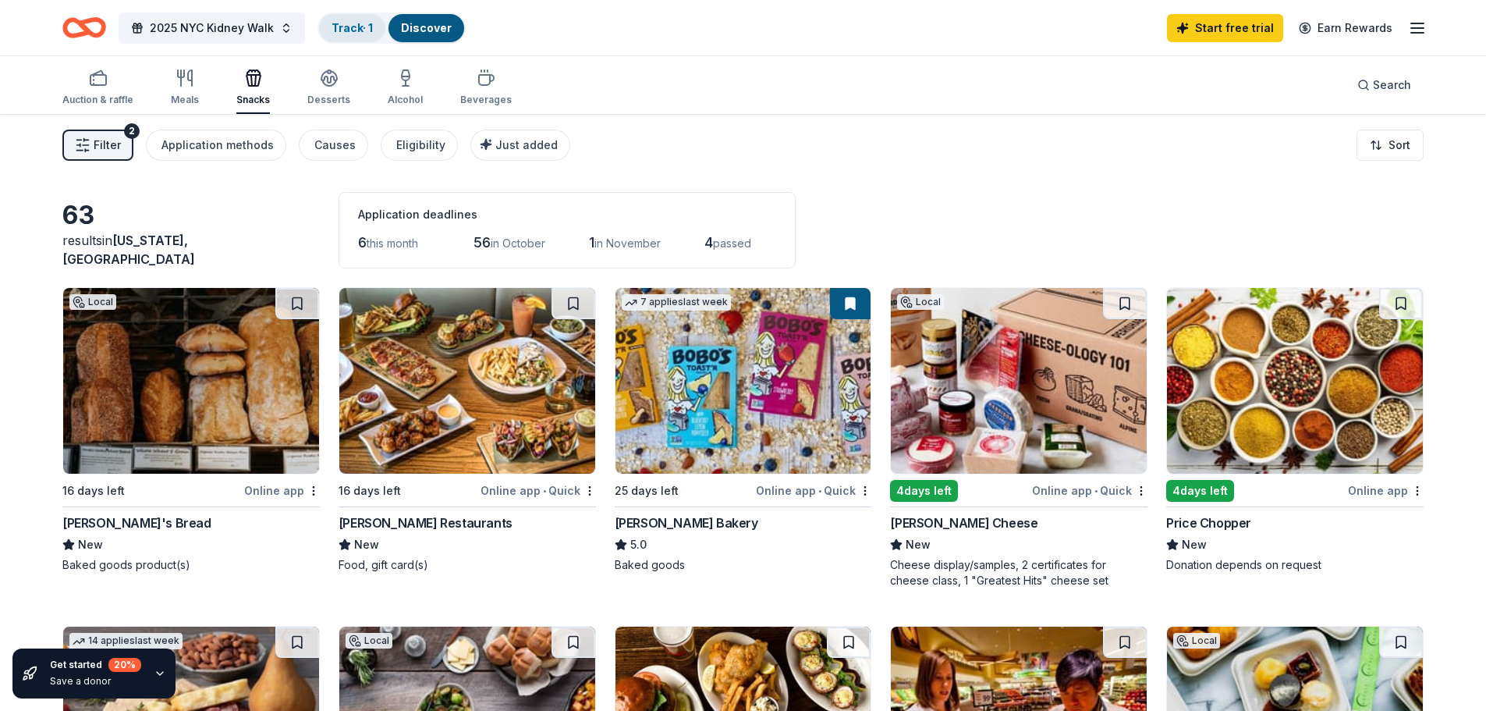
click at [359, 21] on link "Track · 1" at bounding box center [351, 27] width 41 height 13
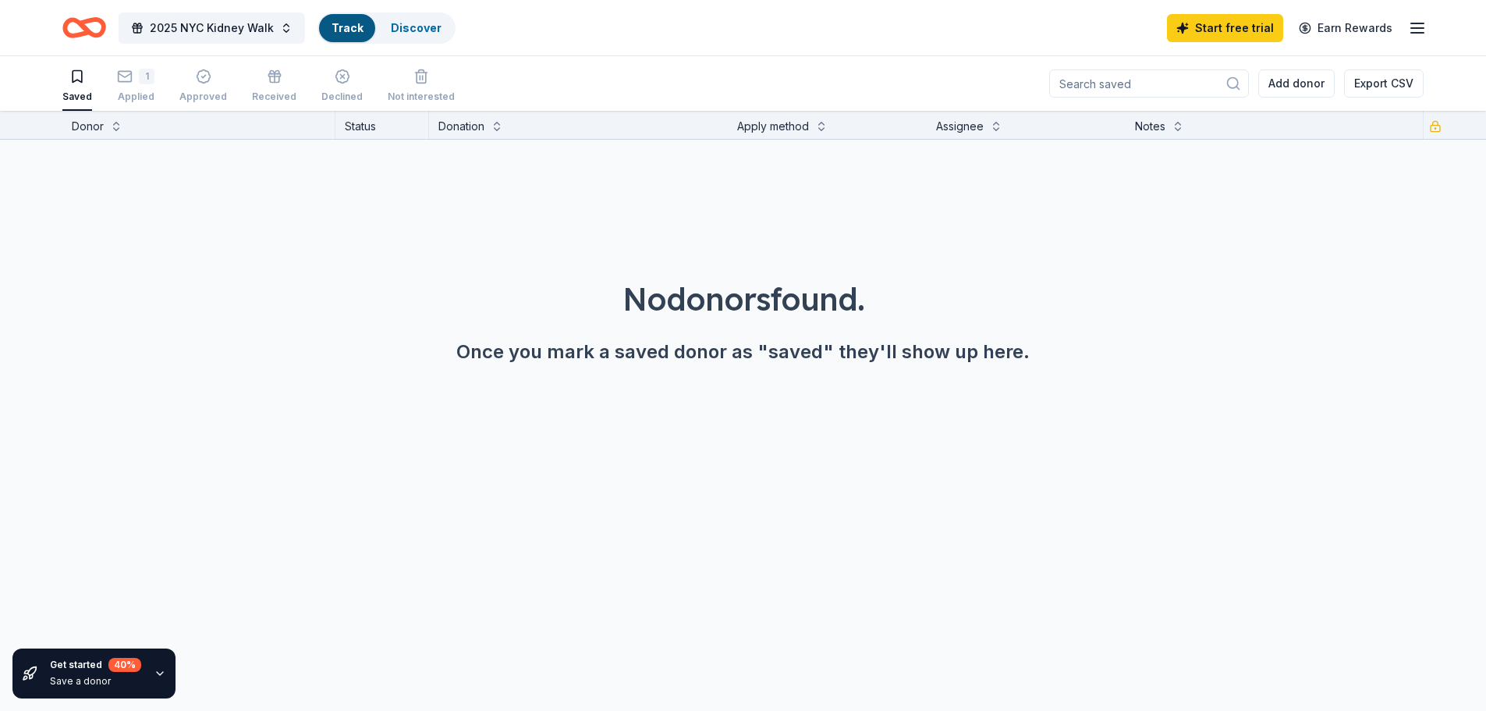
scroll to position [1, 0]
click at [1410, 22] on icon "button" at bounding box center [1417, 28] width 19 height 19
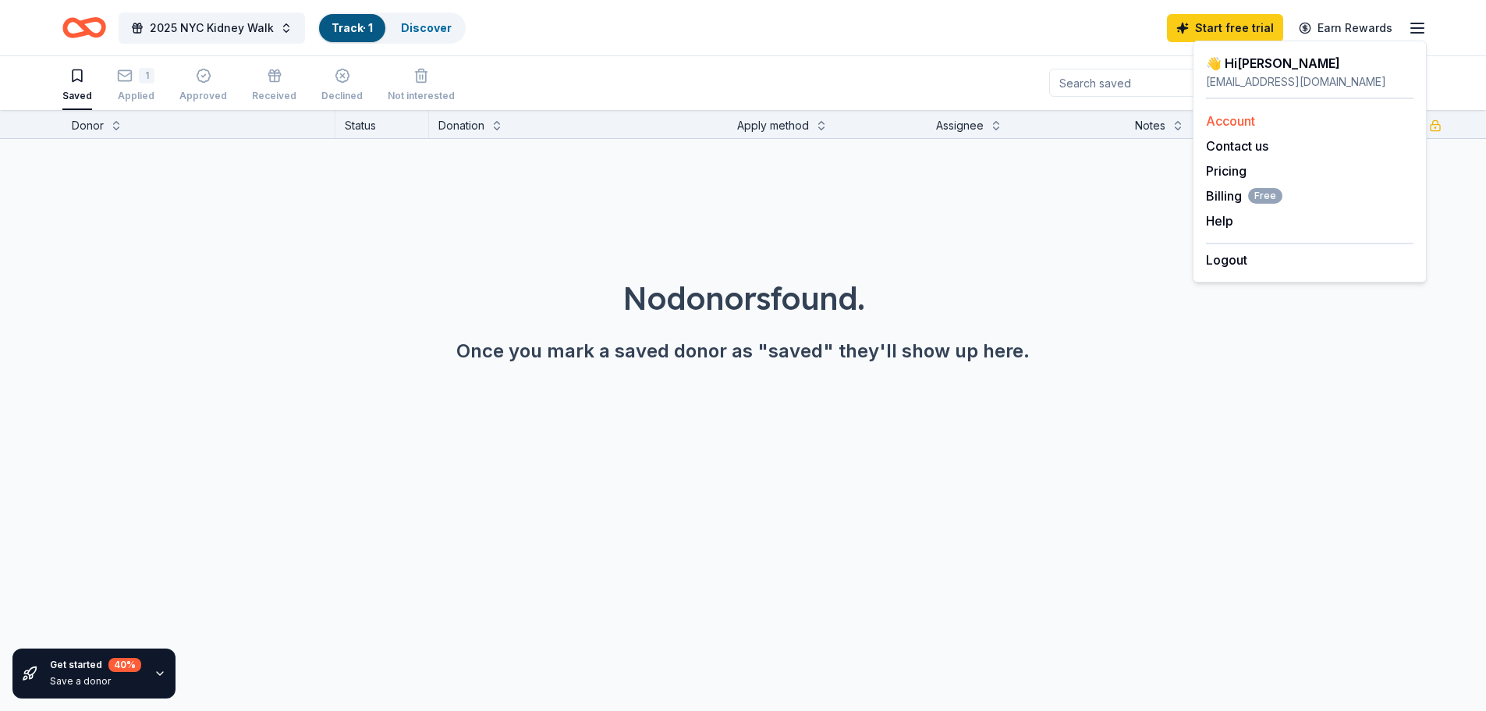
click at [1248, 126] on link "Account" at bounding box center [1230, 121] width 49 height 16
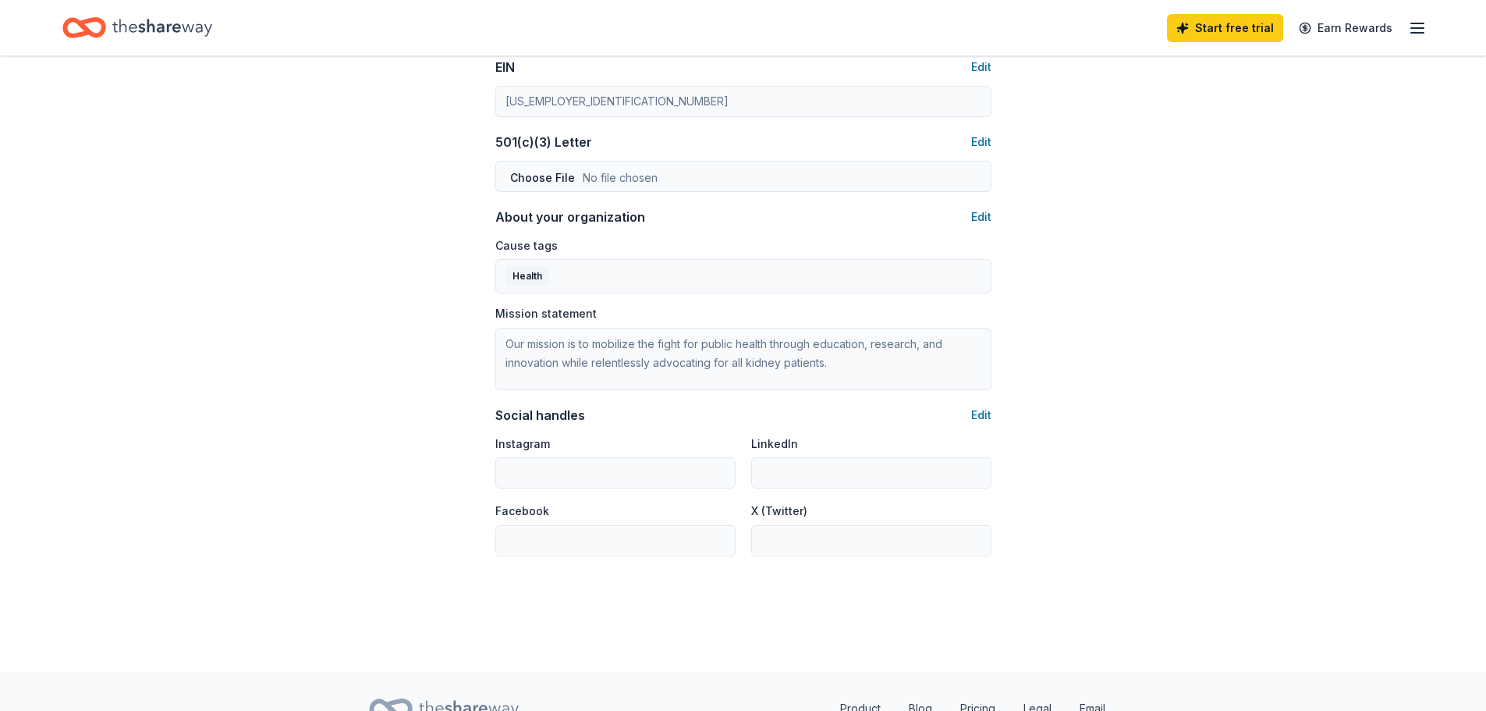
scroll to position [852, 0]
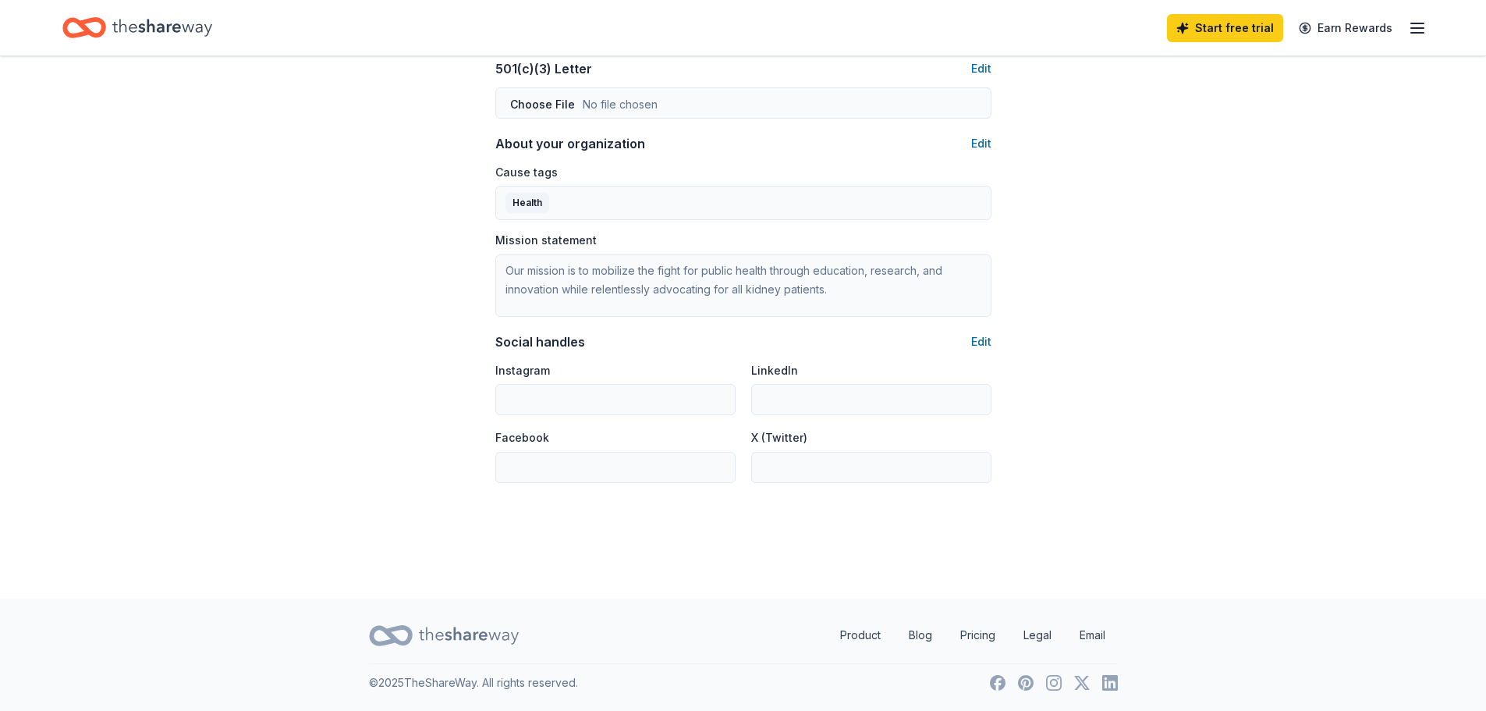
click at [1409, 34] on icon "button" at bounding box center [1417, 28] width 19 height 19
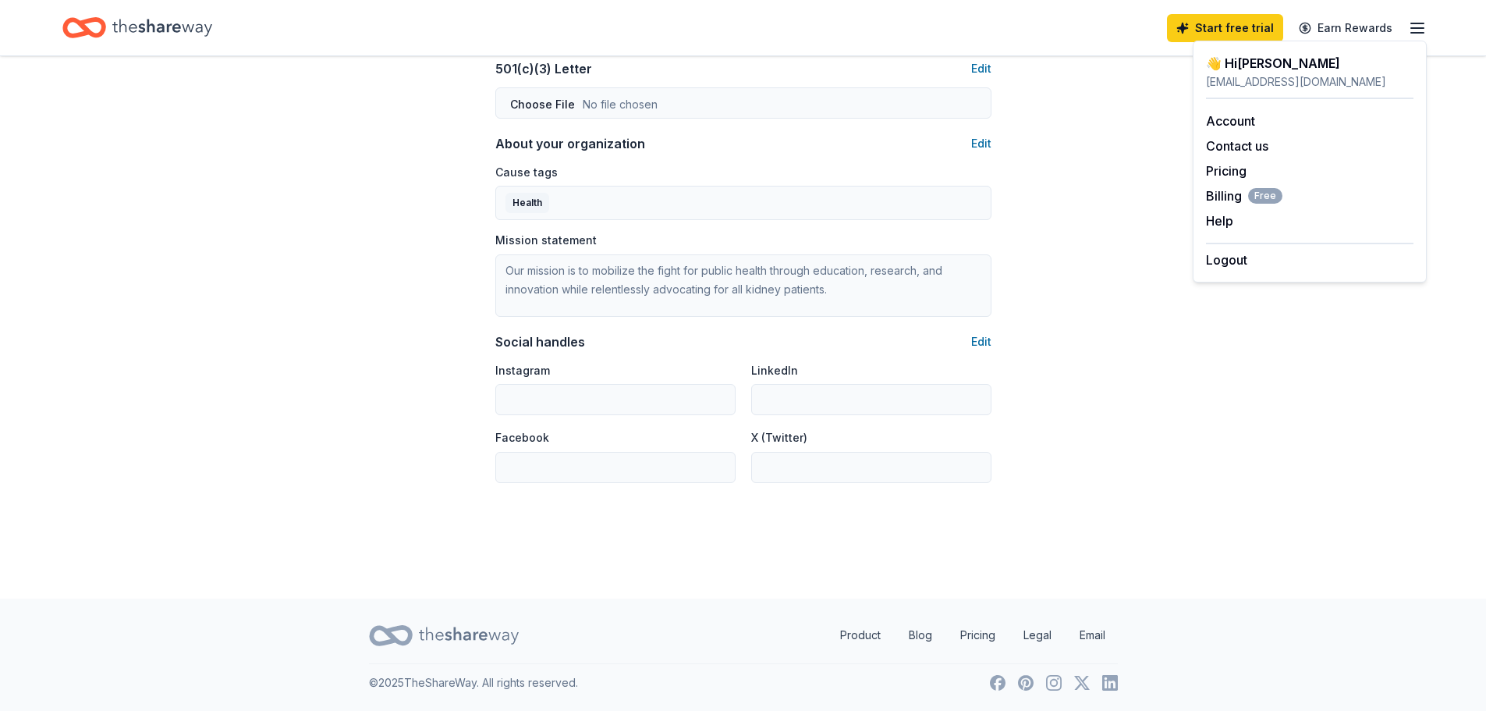
click at [1253, 56] on div "👋 Hi Natalia" at bounding box center [1309, 63] width 207 height 19
click at [1239, 68] on div "👋 Hi Natalia" at bounding box center [1309, 63] width 207 height 19
click at [1219, 134] on div "Account Contact us Pricing Billing Free Help Earn rewards" at bounding box center [1309, 171] width 207 height 144
click at [1221, 125] on link "Account" at bounding box center [1230, 121] width 49 height 16
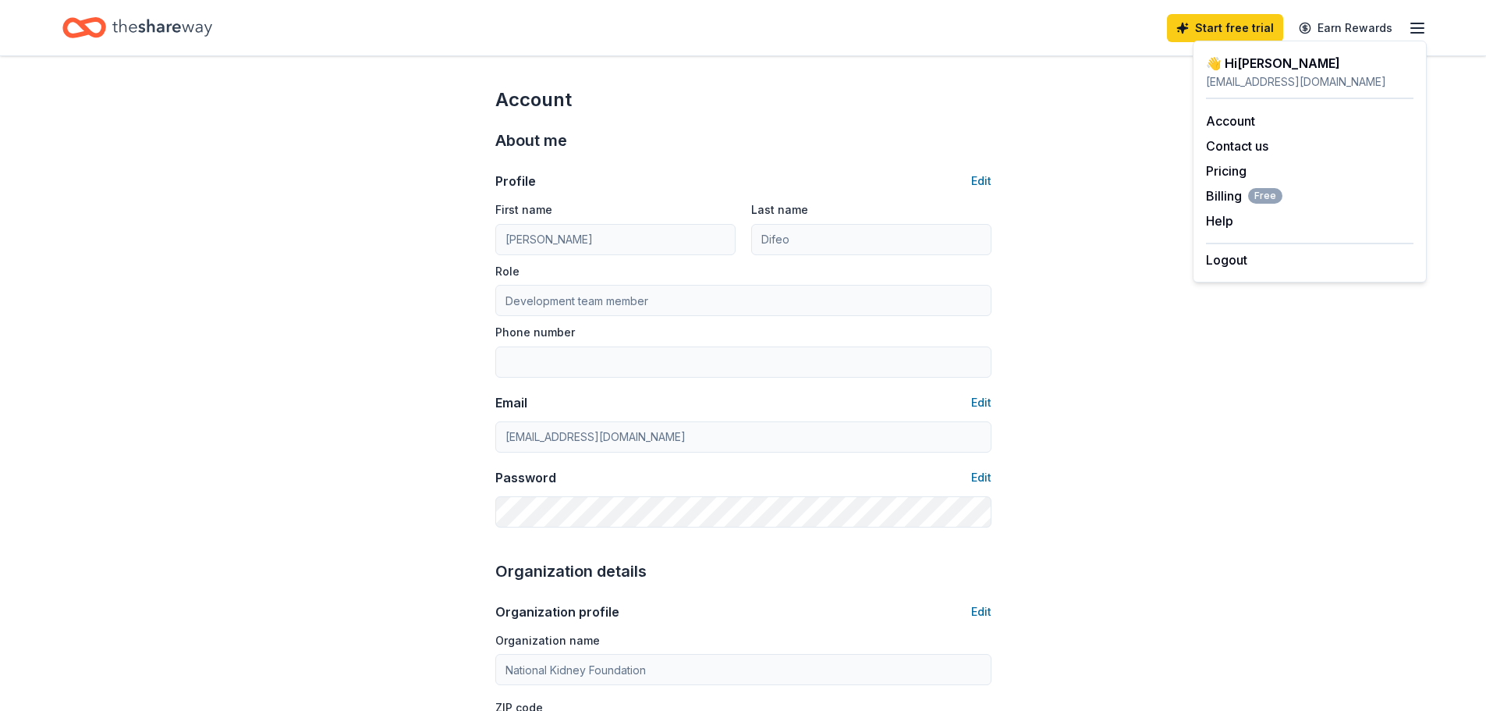
click at [146, 34] on icon "Home" at bounding box center [162, 28] width 100 height 32
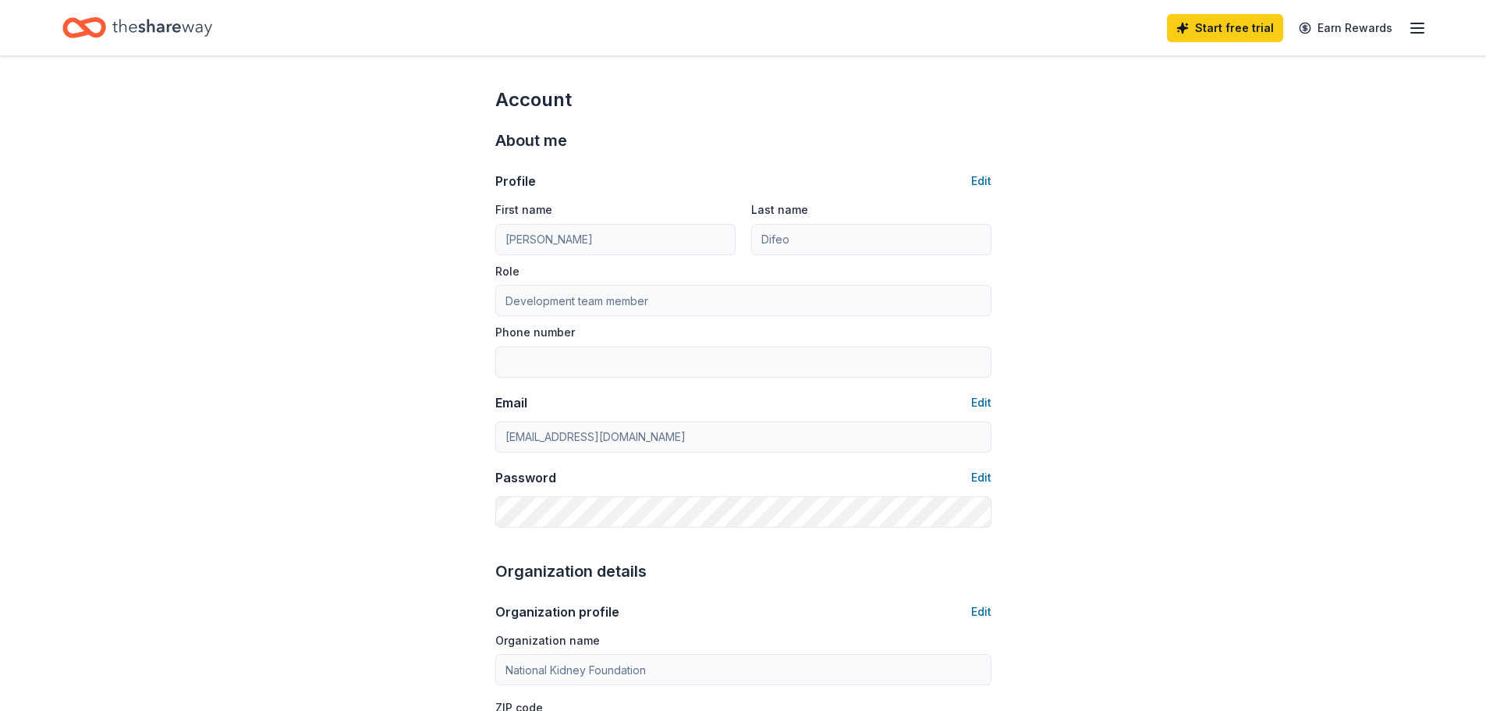
click at [148, 32] on icon "Home" at bounding box center [162, 27] width 100 height 17
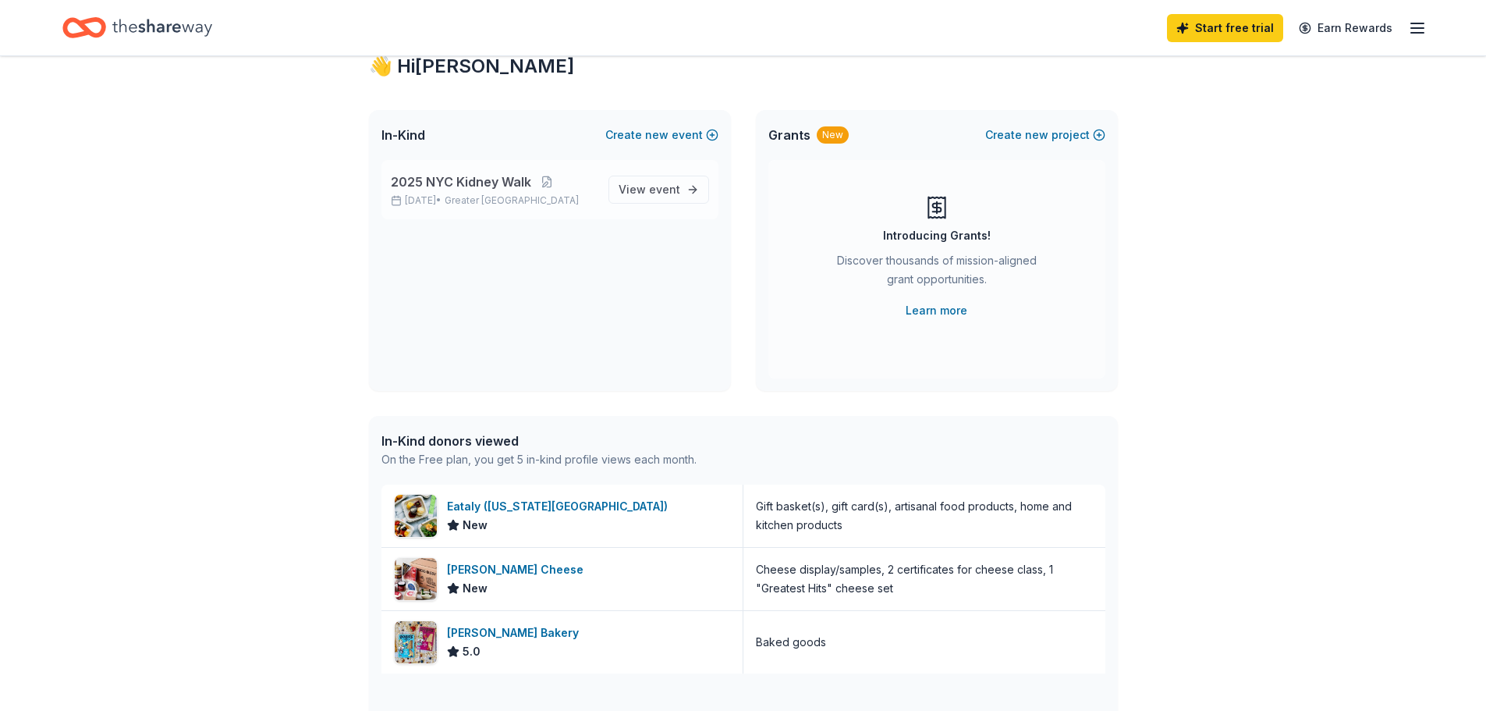
scroll to position [78, 0]
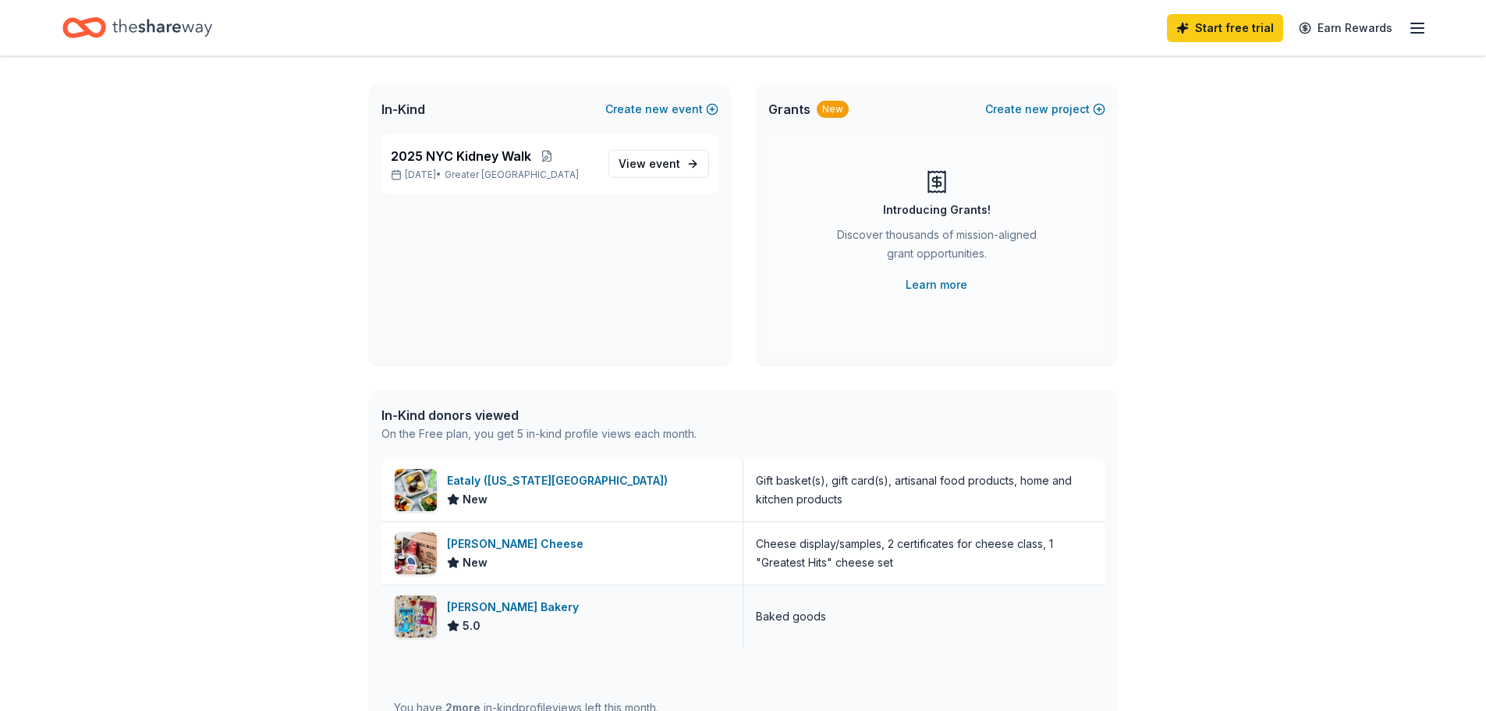
click at [466, 603] on div "Bobo's Bakery" at bounding box center [516, 606] width 138 height 19
click at [1297, 168] on div "👋 Hi Natalia In-Kind Create new event 2025 NYC Kidney Walk Nov 09, 2025 • Great…" at bounding box center [743, 522] width 1486 height 1089
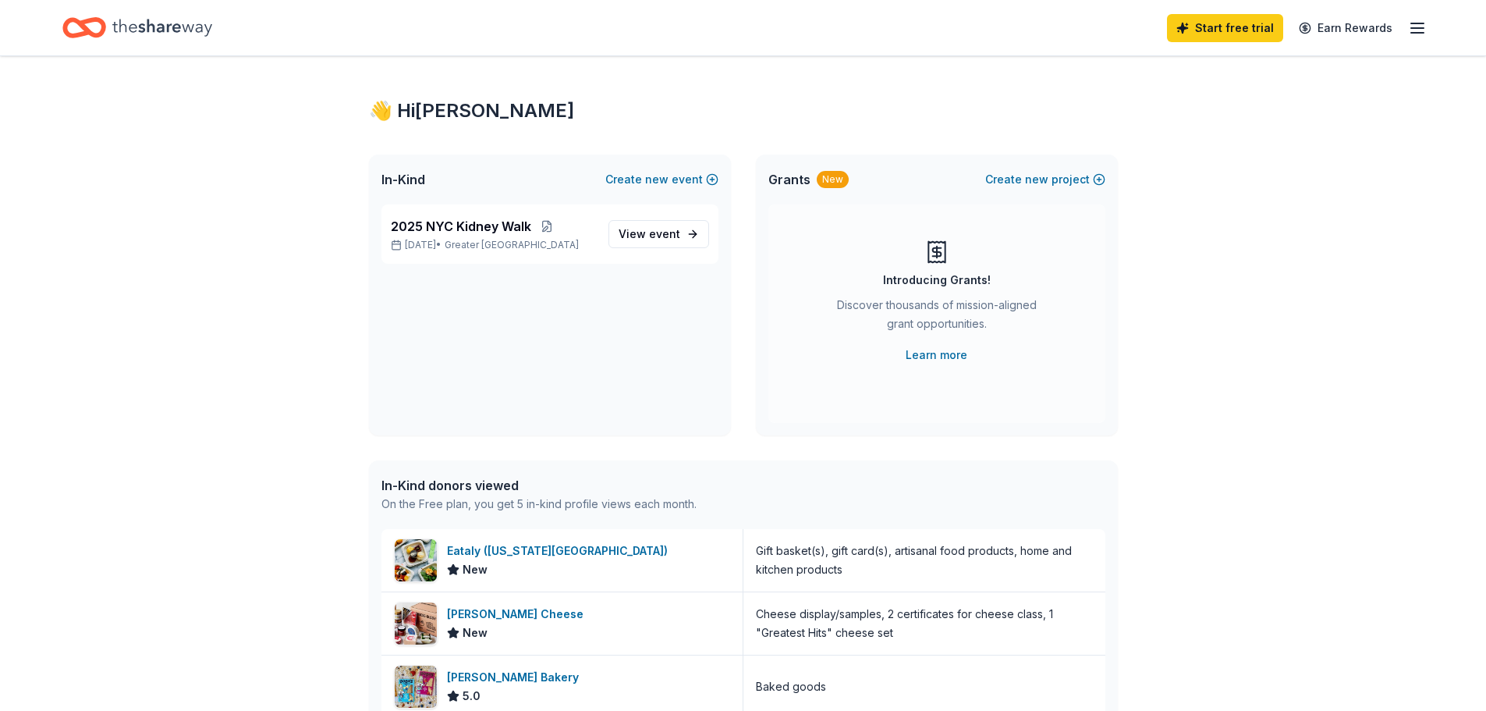
scroll to position [0, 0]
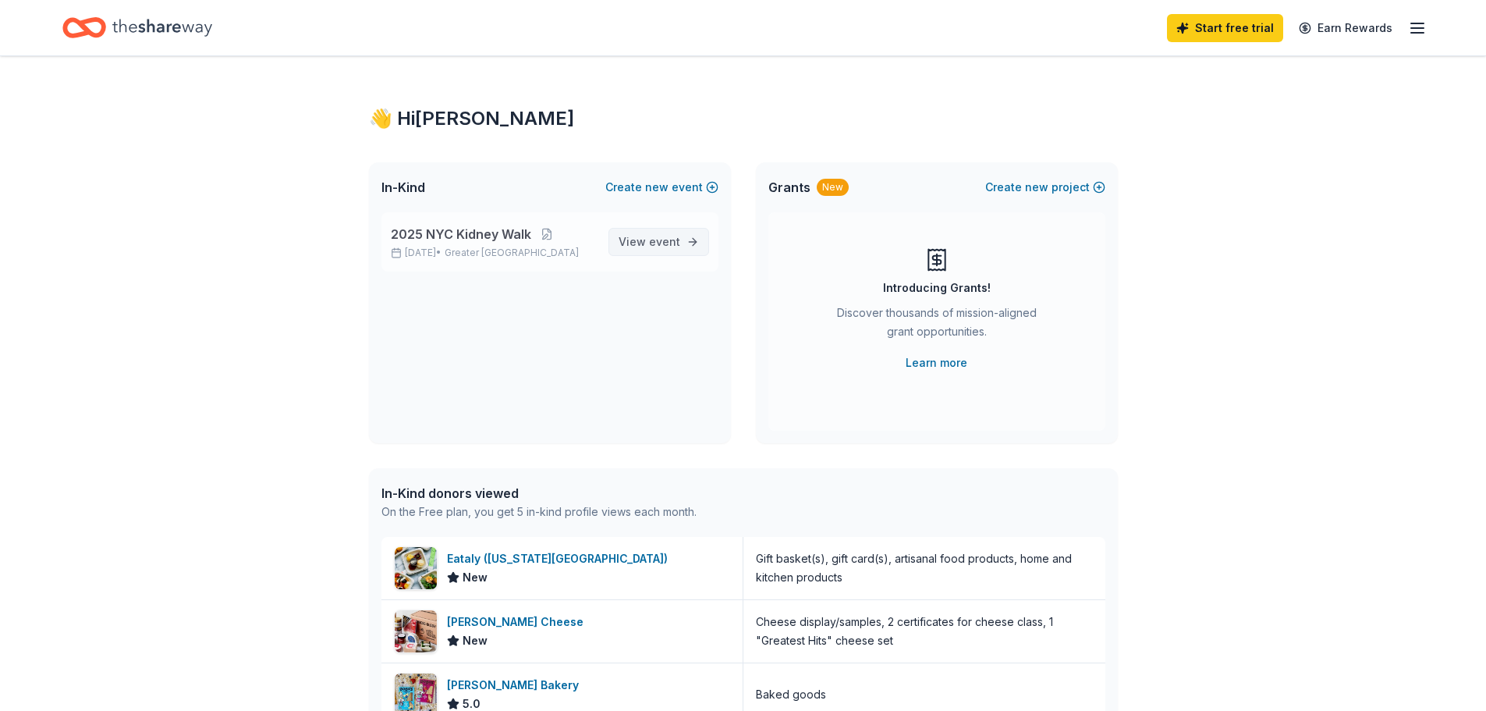
click at [643, 247] on span "View event" at bounding box center [649, 241] width 62 height 19
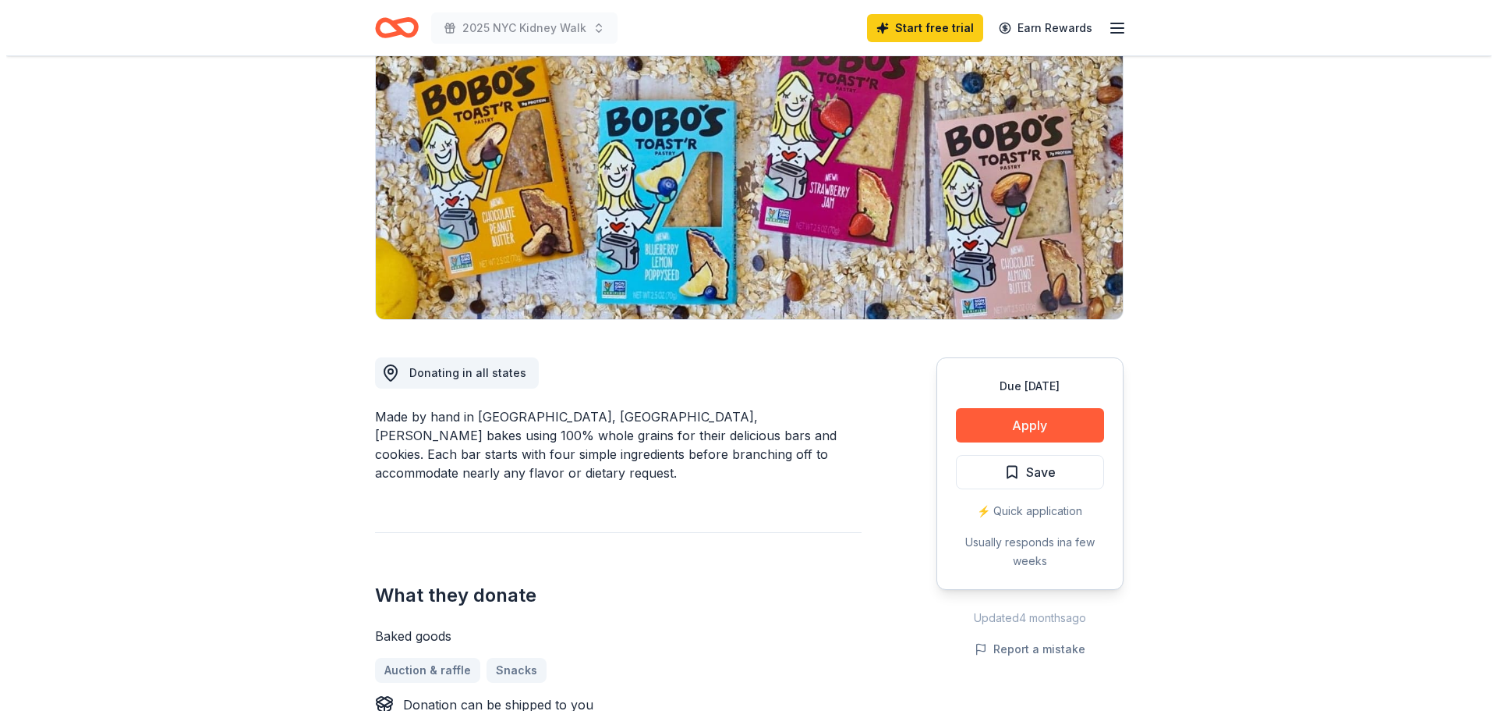
scroll to position [156, 0]
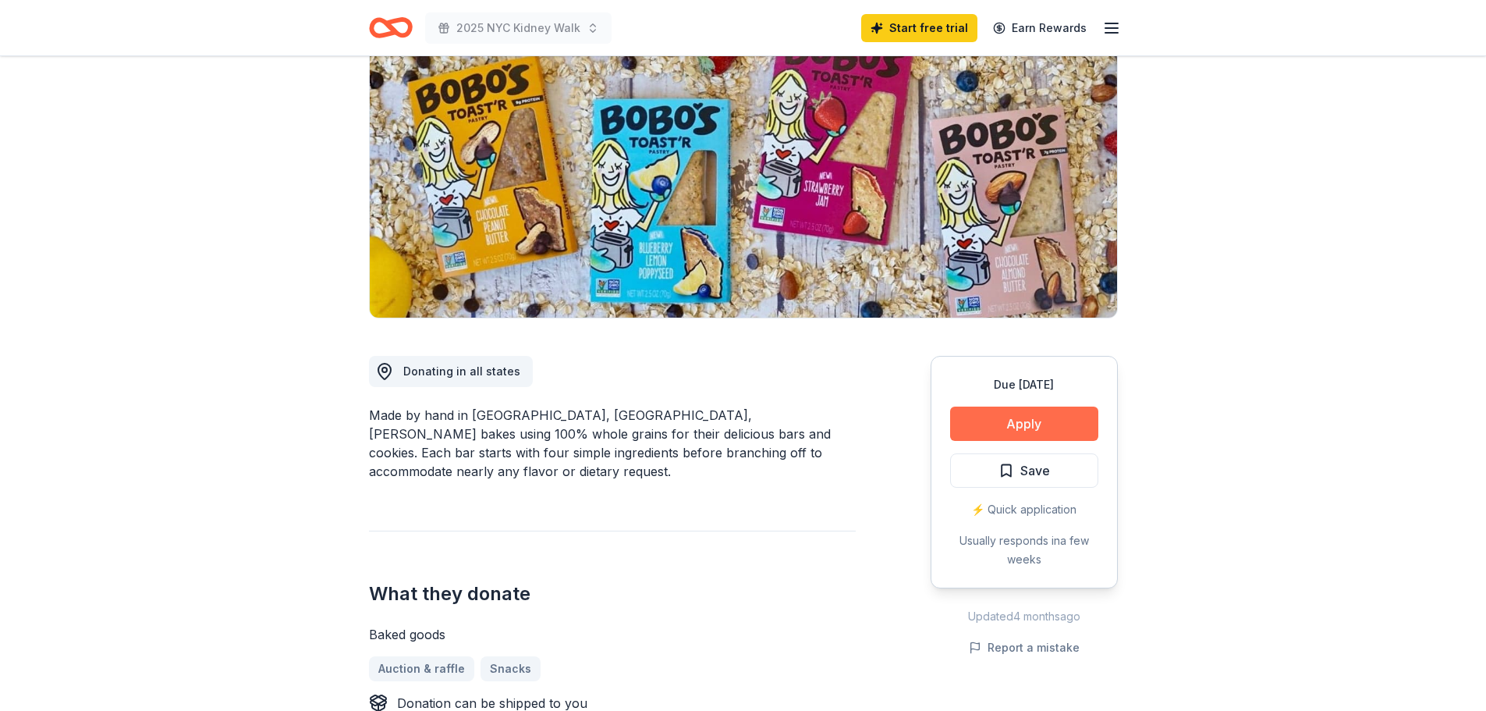
click at [1063, 430] on button "Apply" at bounding box center [1024, 423] width 148 height 34
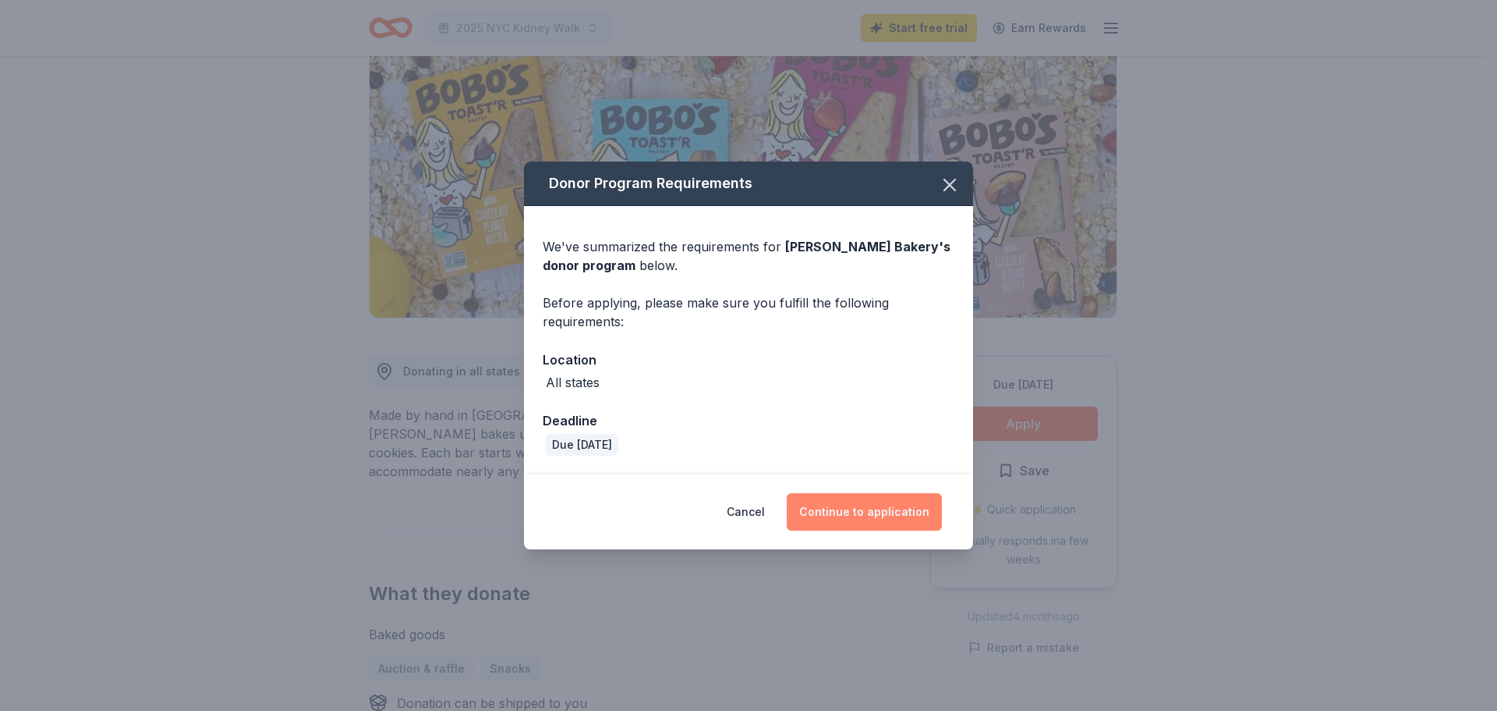
click at [879, 519] on button "Continue to application" at bounding box center [864, 511] width 155 height 37
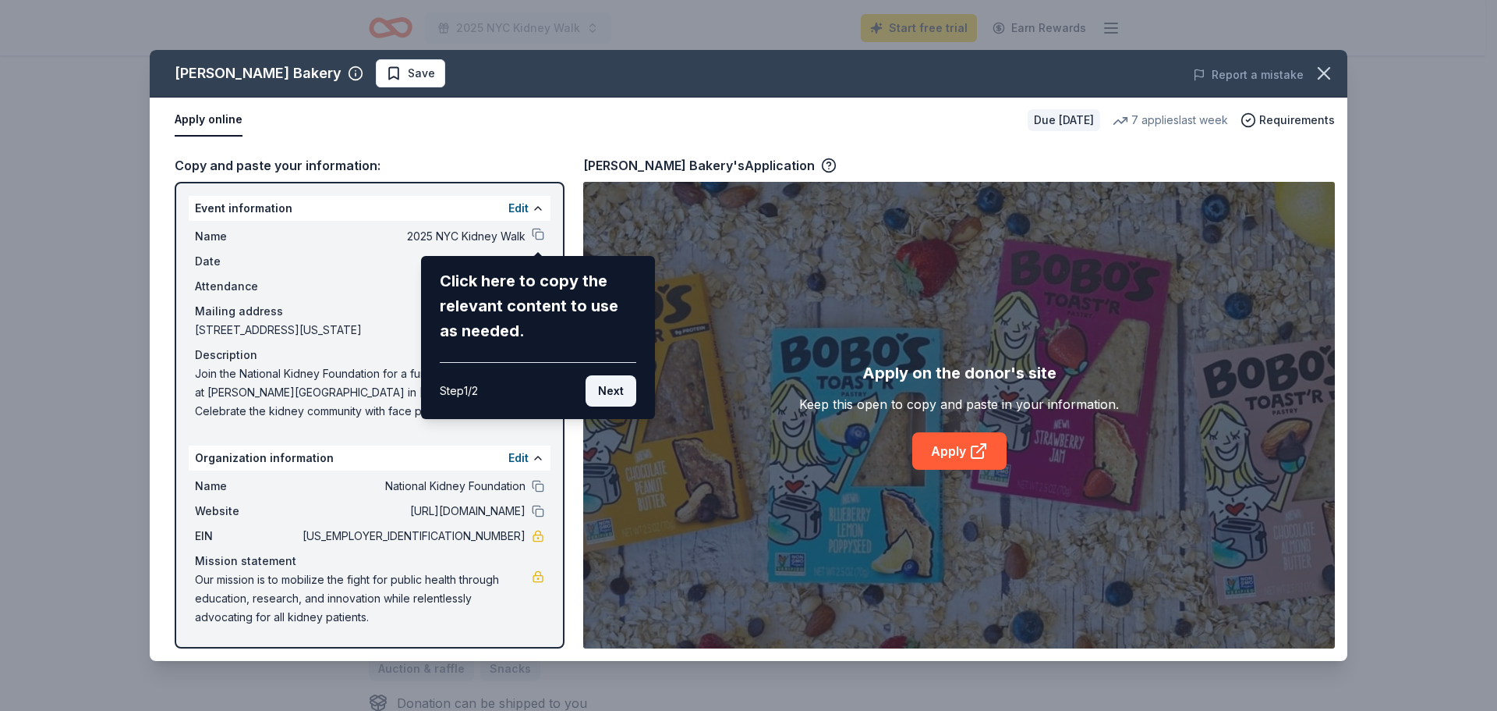
click at [624, 395] on button "Next" at bounding box center [611, 390] width 51 height 31
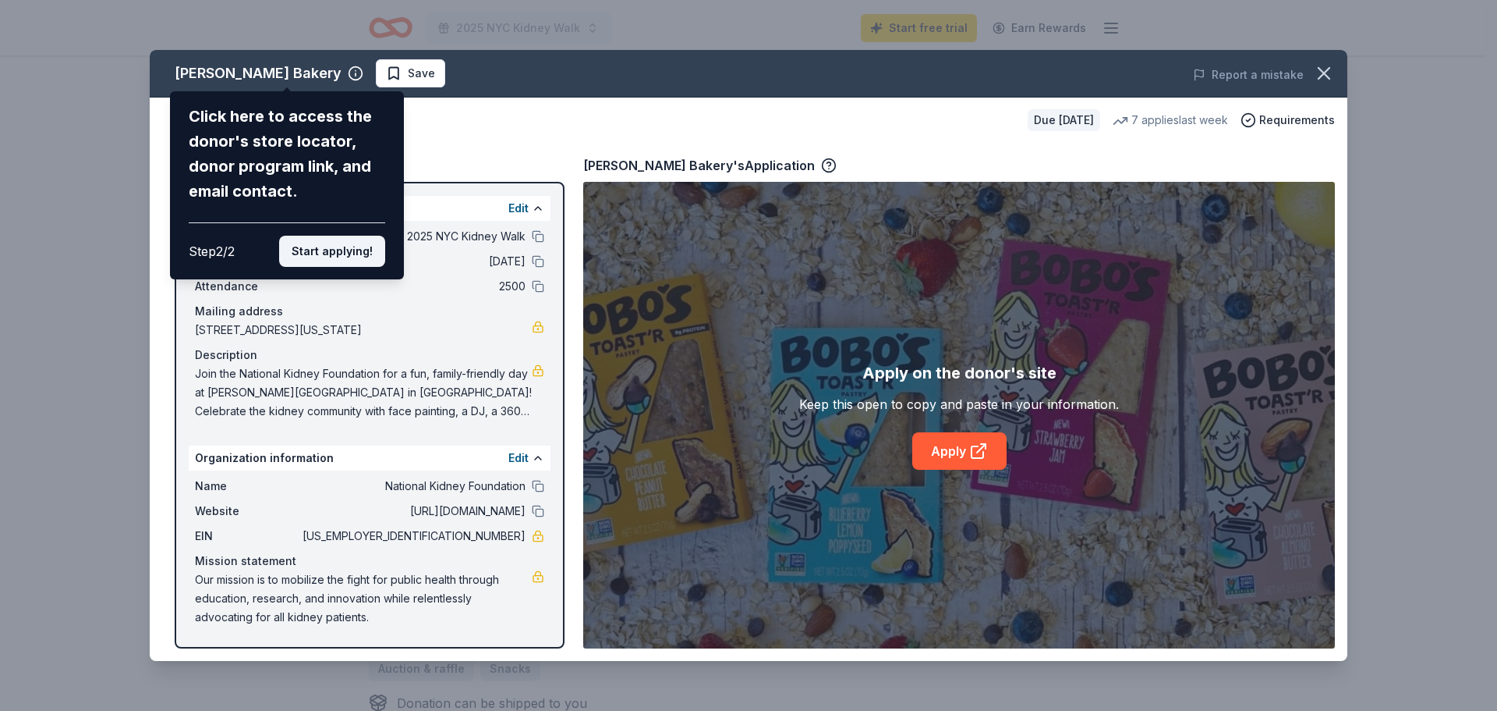
click at [324, 257] on button "Start applying!" at bounding box center [332, 251] width 106 height 31
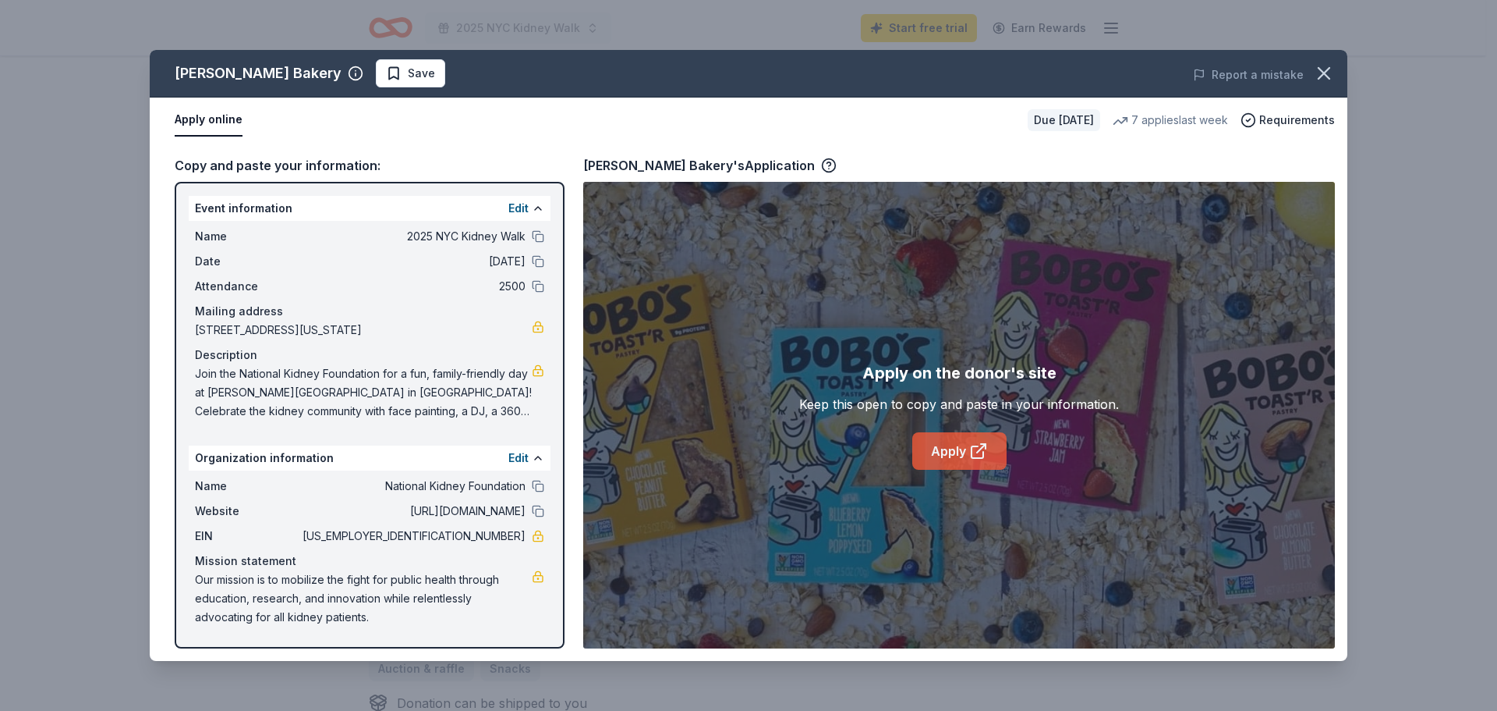
click at [974, 458] on icon at bounding box center [978, 452] width 12 height 12
click at [257, 384] on span "Join the National Kidney Foundation for a fun, family-friendly day at Foley Squ…" at bounding box center [363, 392] width 337 height 56
click at [408, 78] on span "Save" at bounding box center [421, 73] width 27 height 19
click at [1327, 76] on icon "button" at bounding box center [1324, 73] width 11 height 11
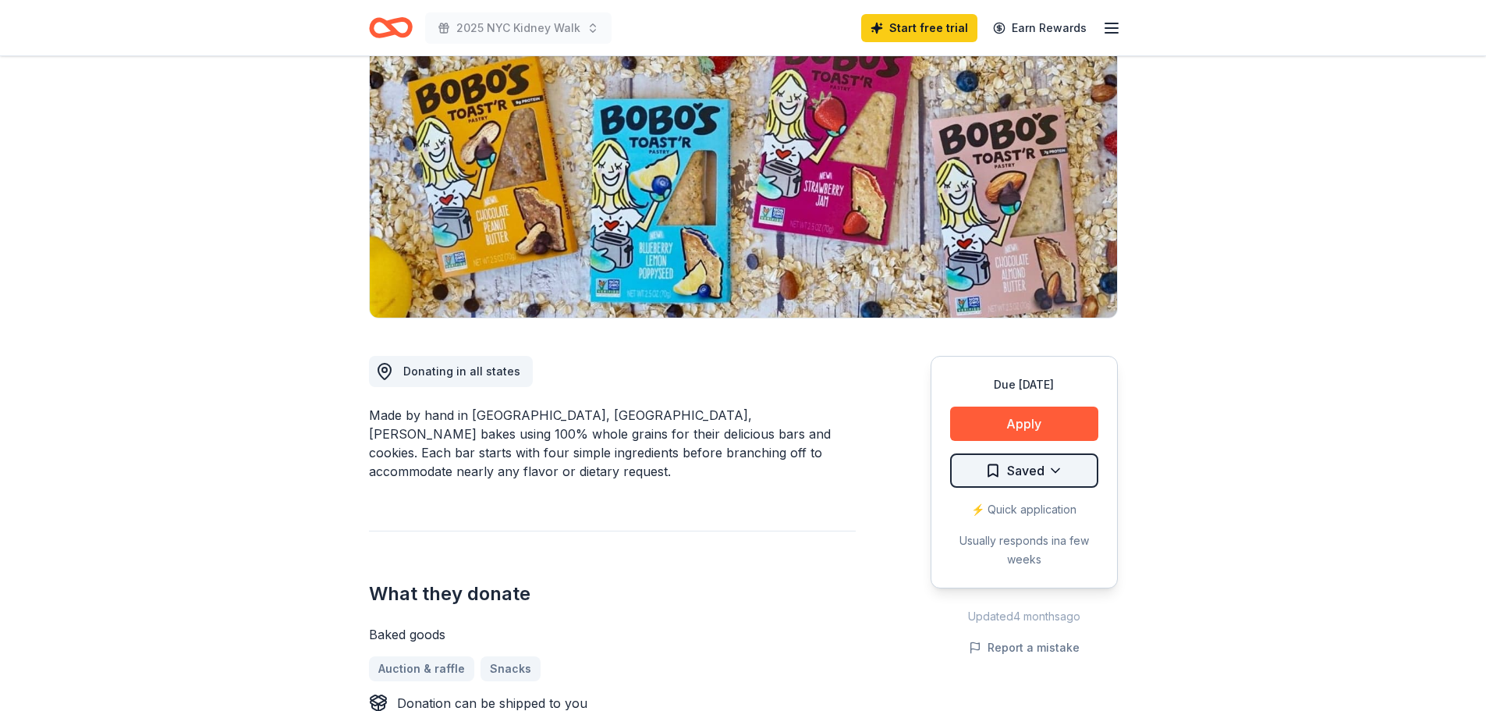
click at [1058, 466] on html "2025 NYC Kidney Walk Start free trial Earn Rewards Due in 25 days Share Bobo's …" at bounding box center [743, 199] width 1486 height 711
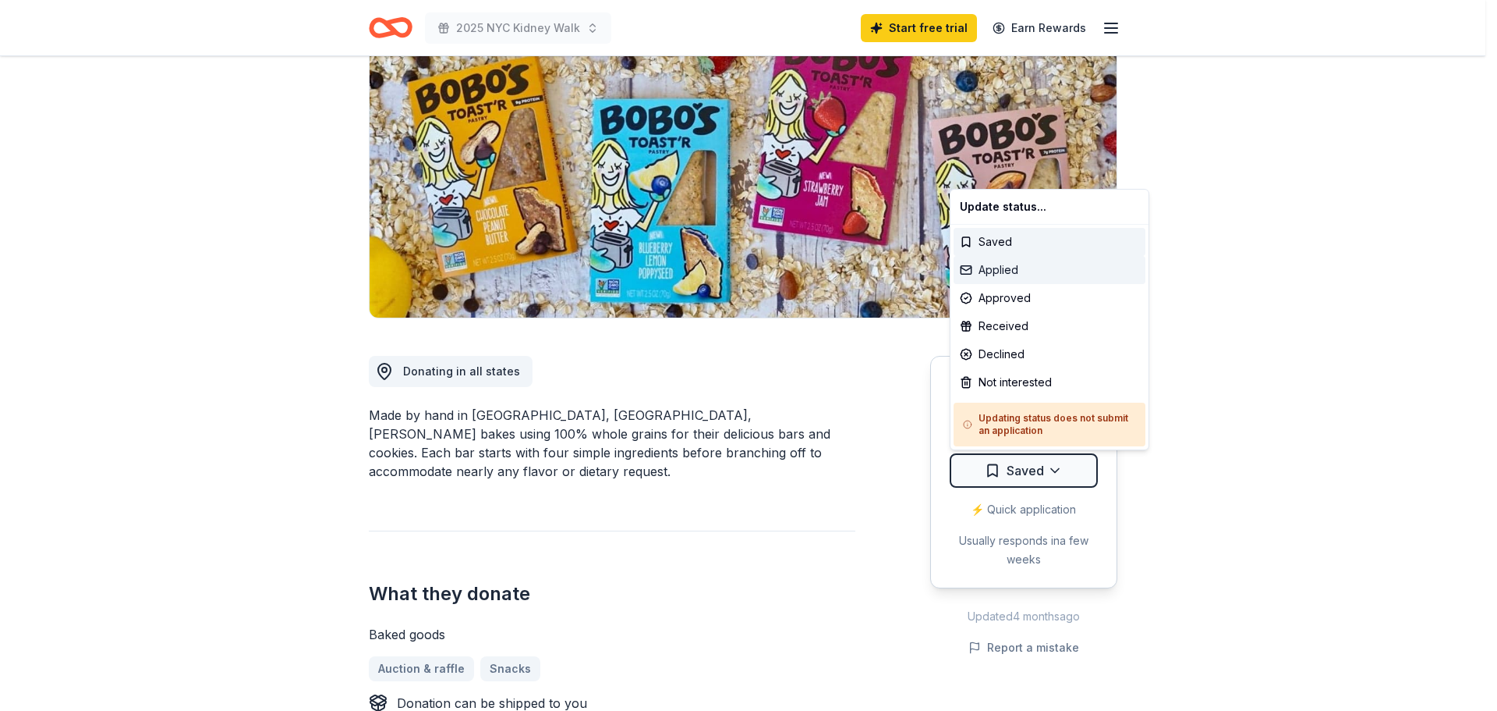
click at [1019, 274] on div "Applied" at bounding box center [1050, 270] width 192 height 28
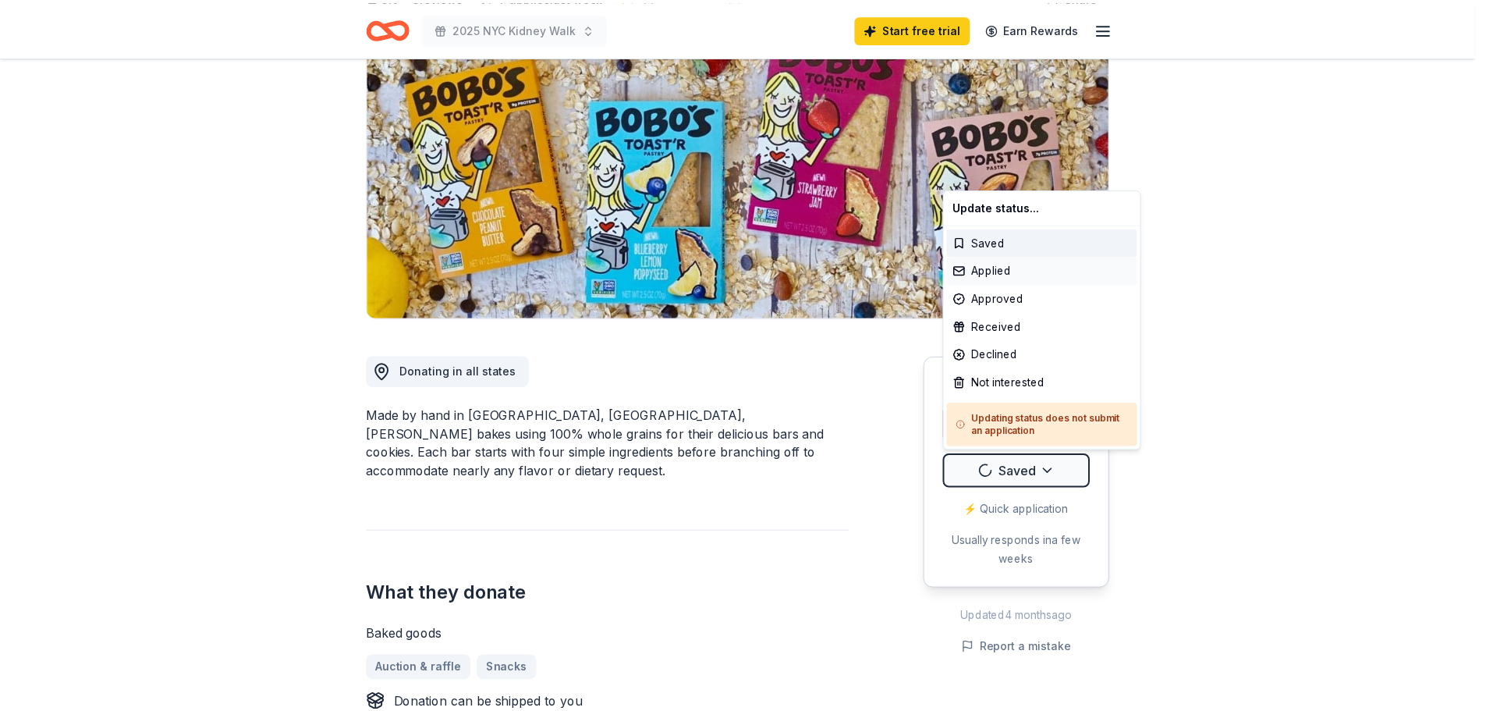
scroll to position [0, 0]
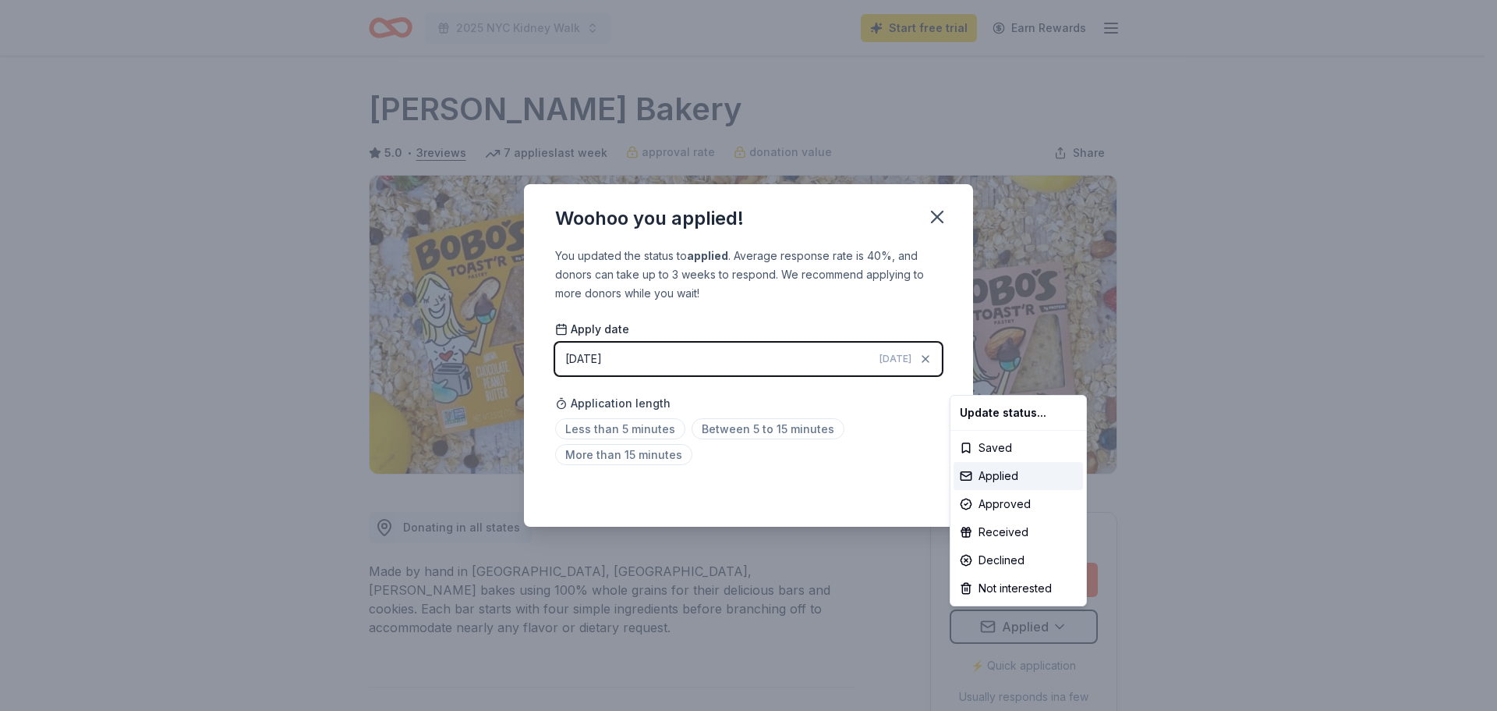
click at [916, 451] on html "2025 NYC Kidney Walk Start free trial Earn Rewards Due in 25 days Share Bobo's …" at bounding box center [748, 355] width 1497 height 711
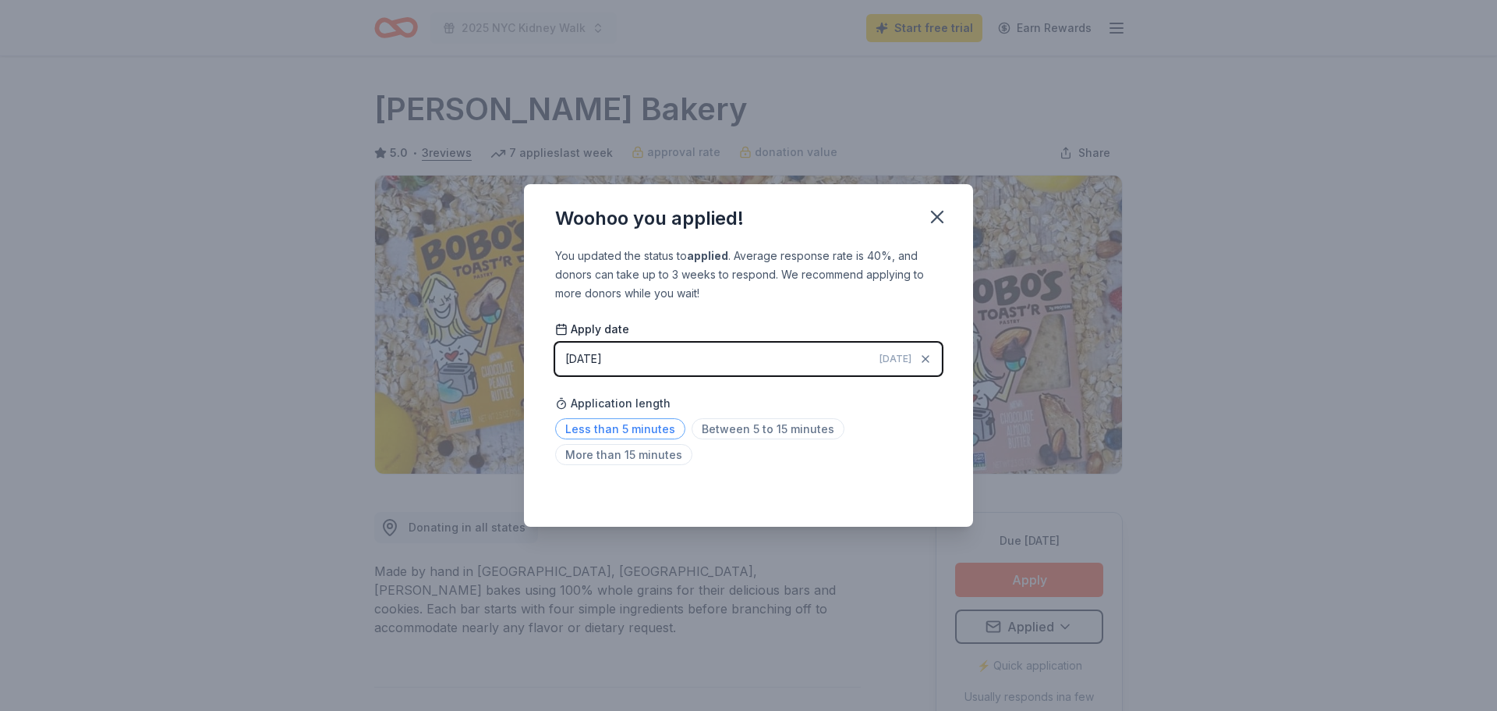
click at [641, 432] on span "Less than 5 minutes" at bounding box center [620, 428] width 130 height 21
click at [931, 229] on button "button" at bounding box center [937, 217] width 34 height 34
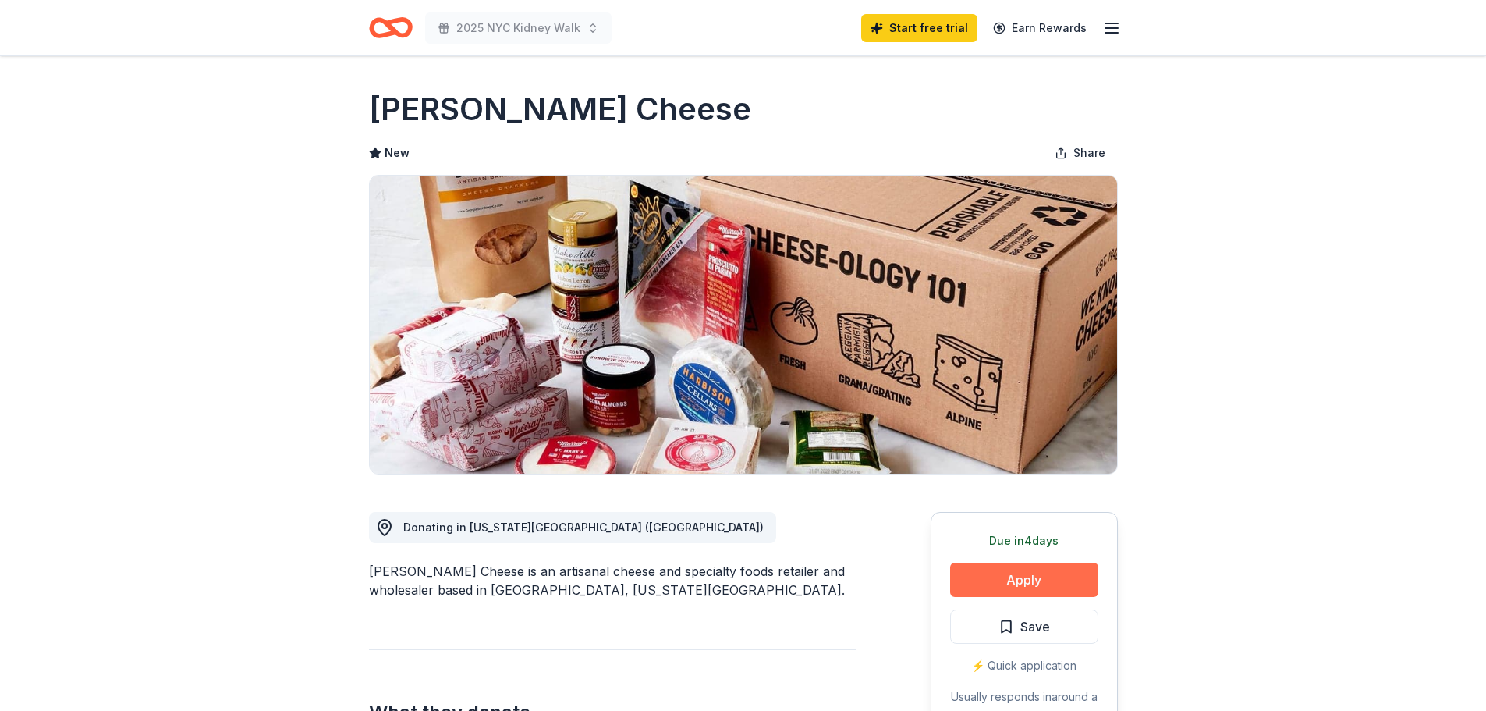
click at [998, 584] on button "Apply" at bounding box center [1024, 579] width 148 height 34
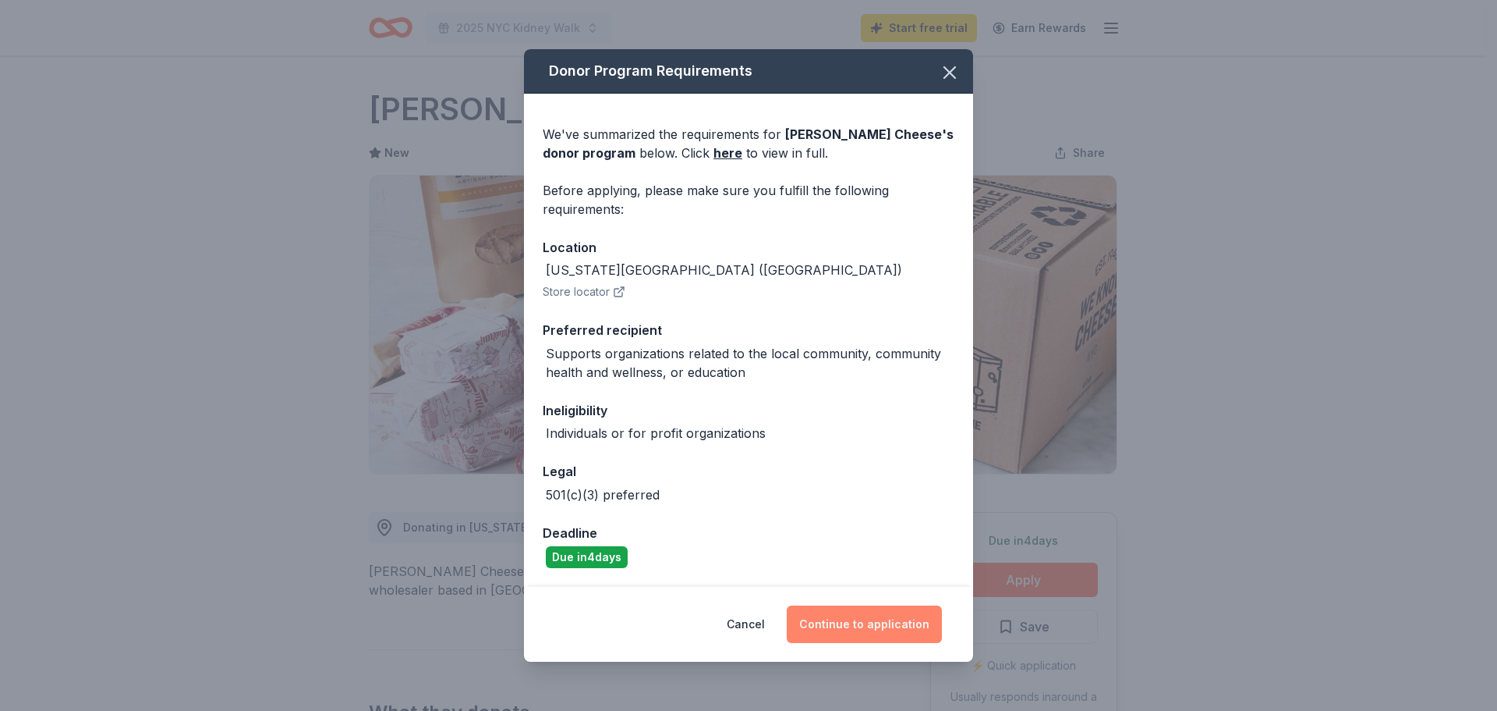
drag, startPoint x: 852, startPoint y: 628, endPoint x: 844, endPoint y: 627, distance: 8.6
click at [846, 627] on button "Continue to application" at bounding box center [864, 623] width 155 height 37
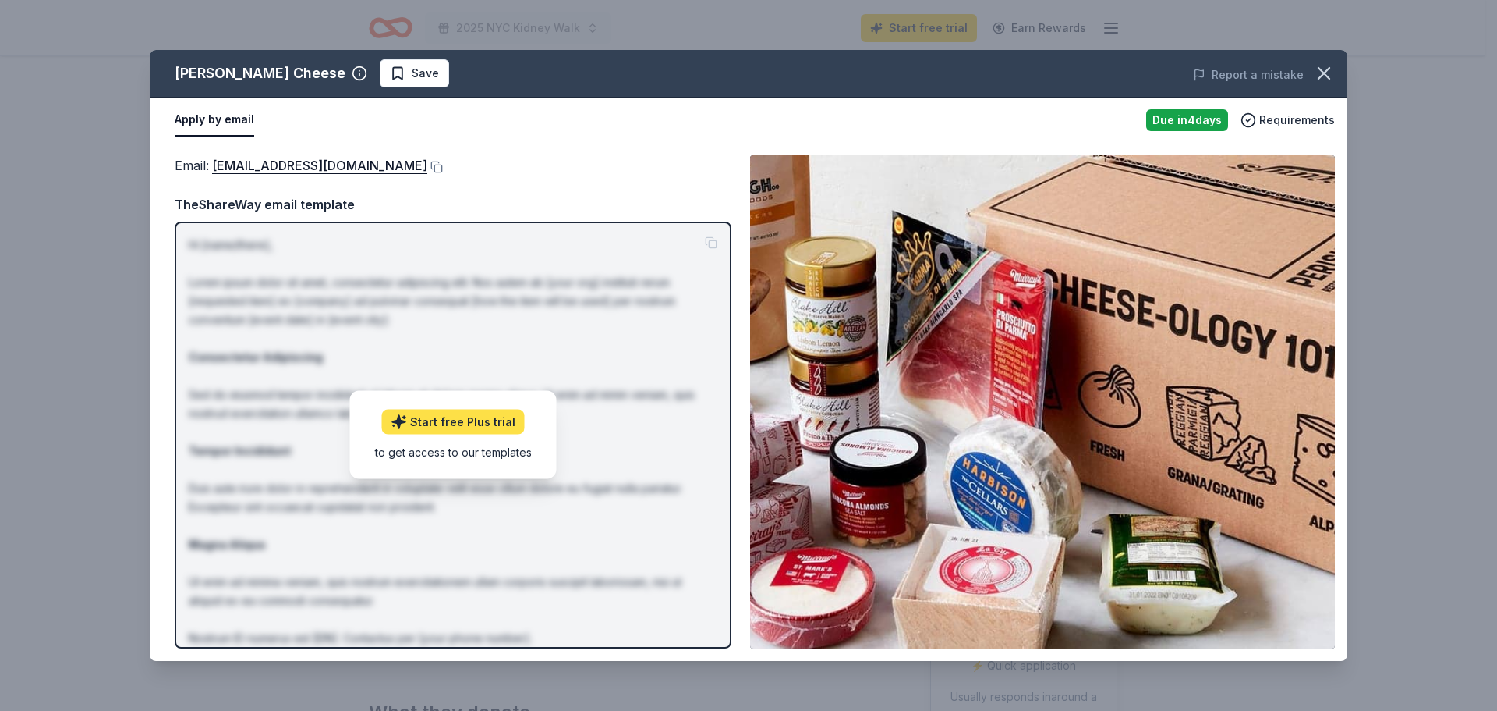
click at [505, 425] on link "Start free Plus trial" at bounding box center [453, 421] width 143 height 25
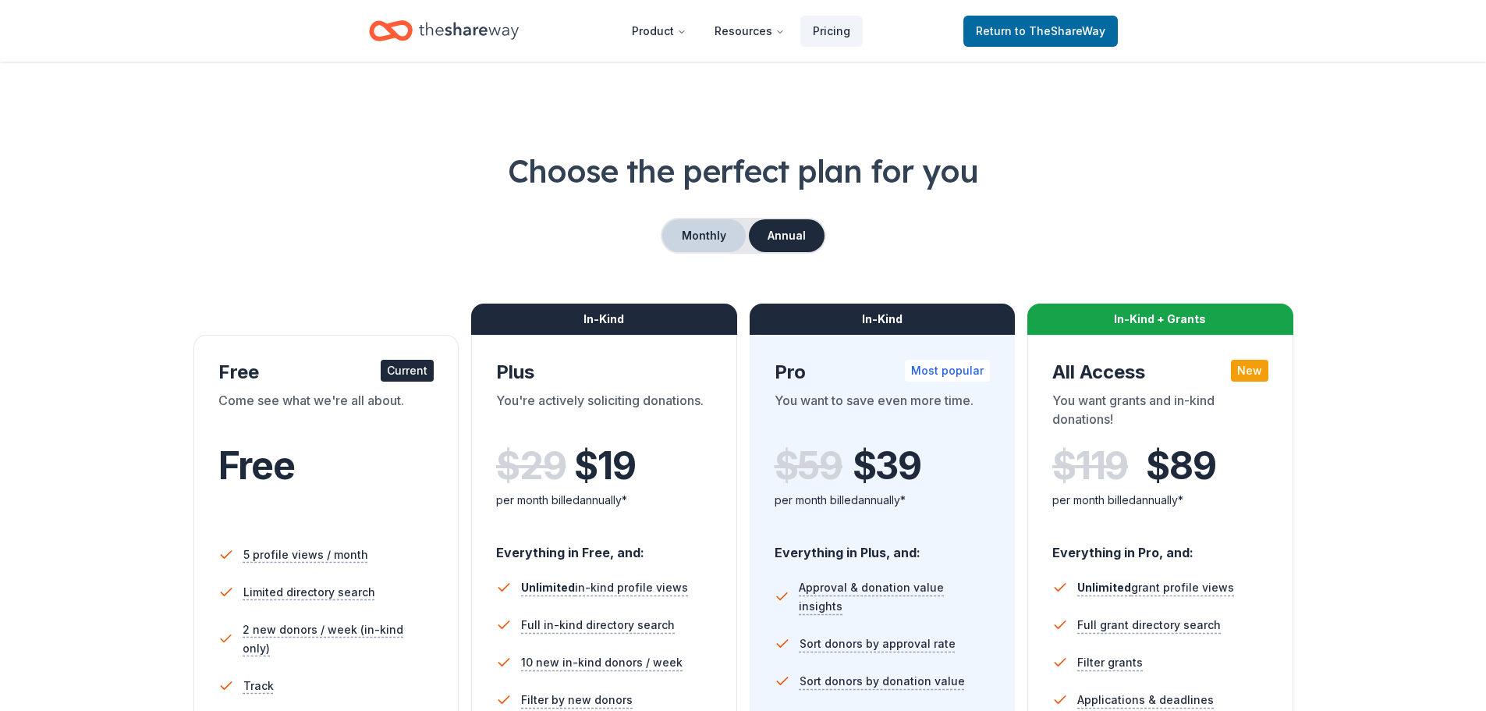
click at [700, 240] on button "Monthly" at bounding box center [703, 235] width 83 height 33
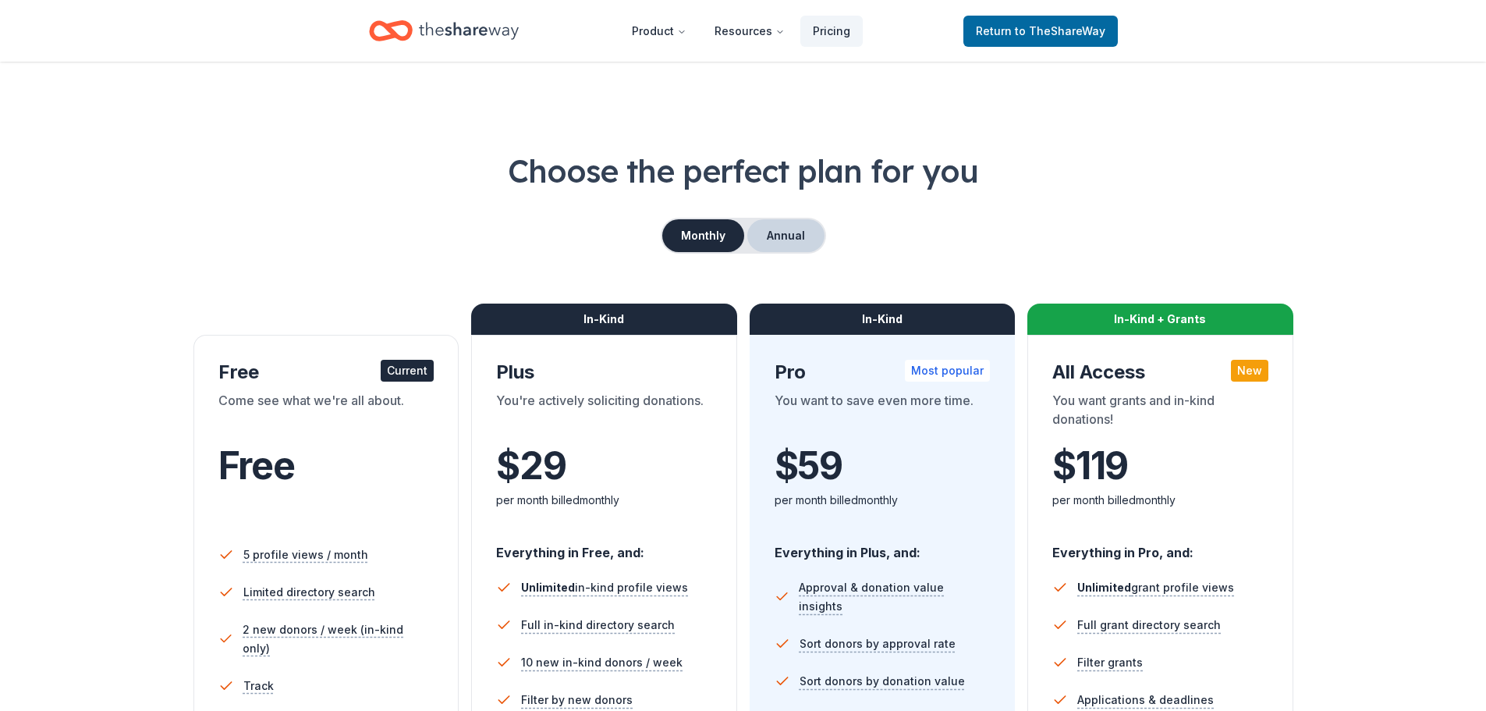
click at [811, 226] on button "Annual" at bounding box center [785, 235] width 77 height 33
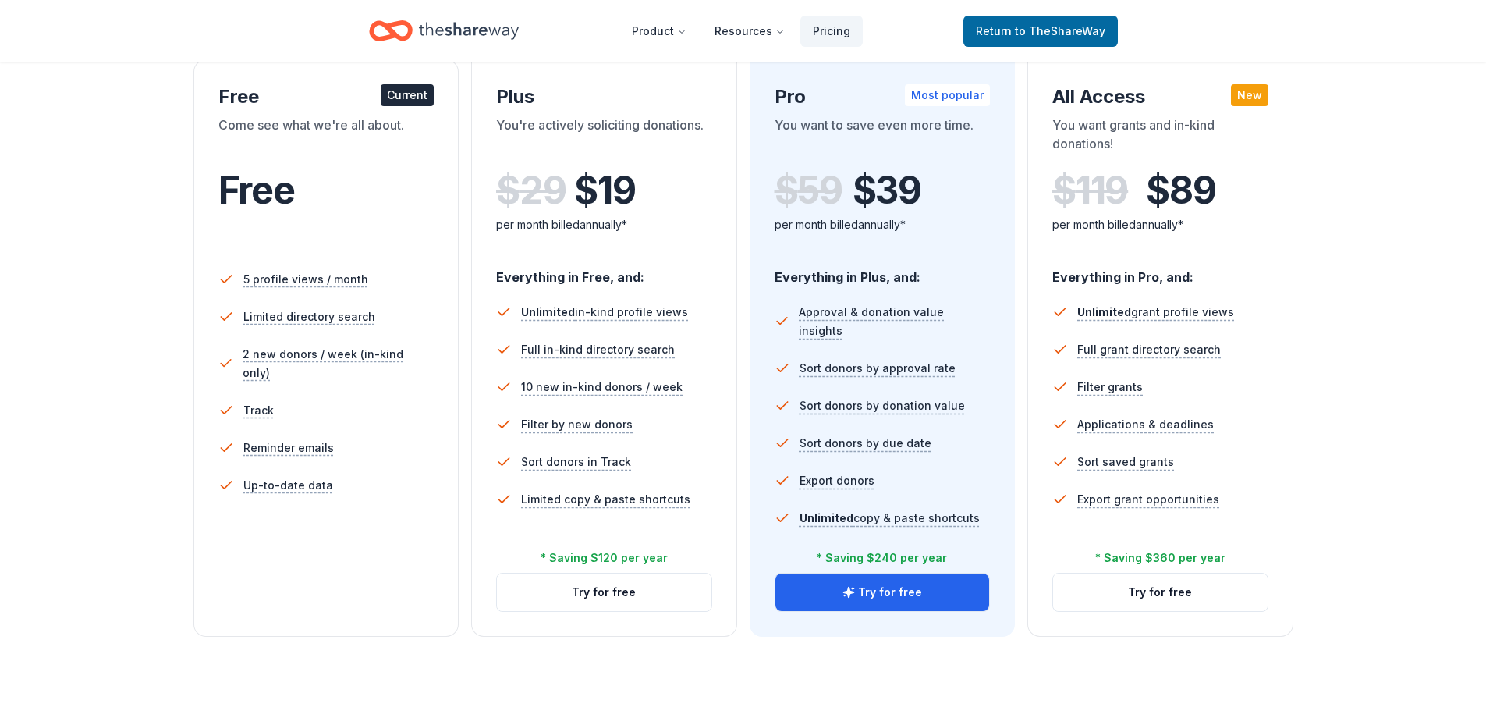
scroll to position [234, 0]
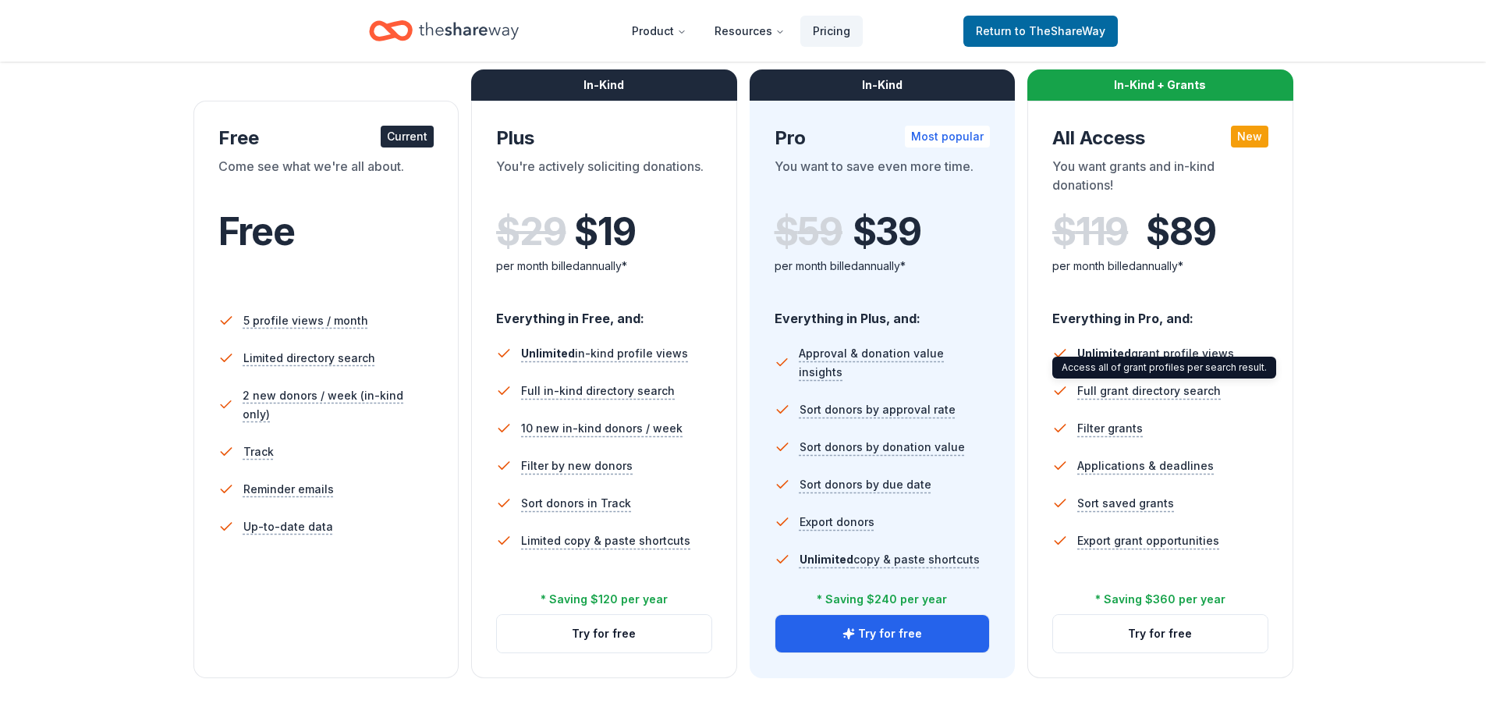
click at [1363, 399] on div "Choose the perfect plan for you Monthly Annual Free Current Come see what we're…" at bounding box center [742, 296] width 1361 height 763
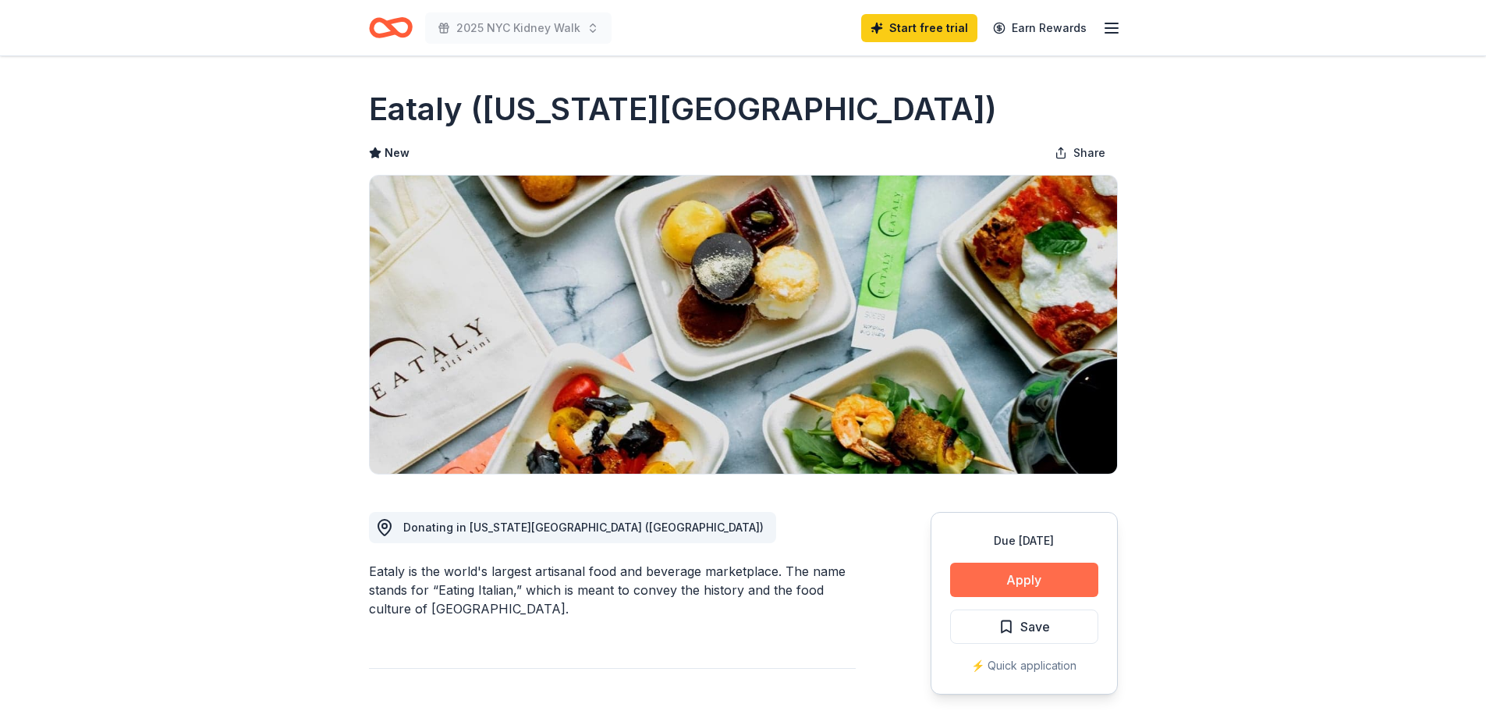
click at [1021, 583] on button "Apply" at bounding box center [1024, 579] width 148 height 34
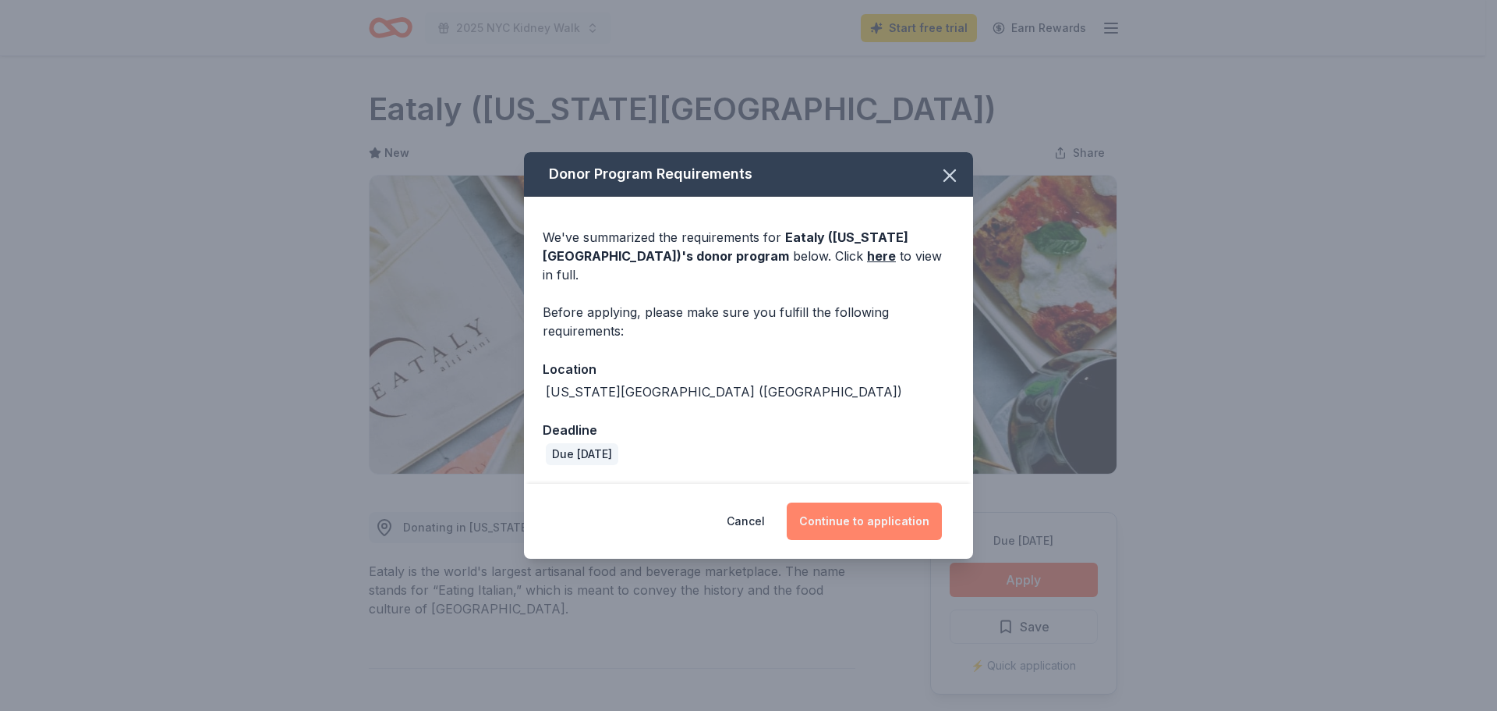
click at [854, 509] on button "Continue to application" at bounding box center [864, 520] width 155 height 37
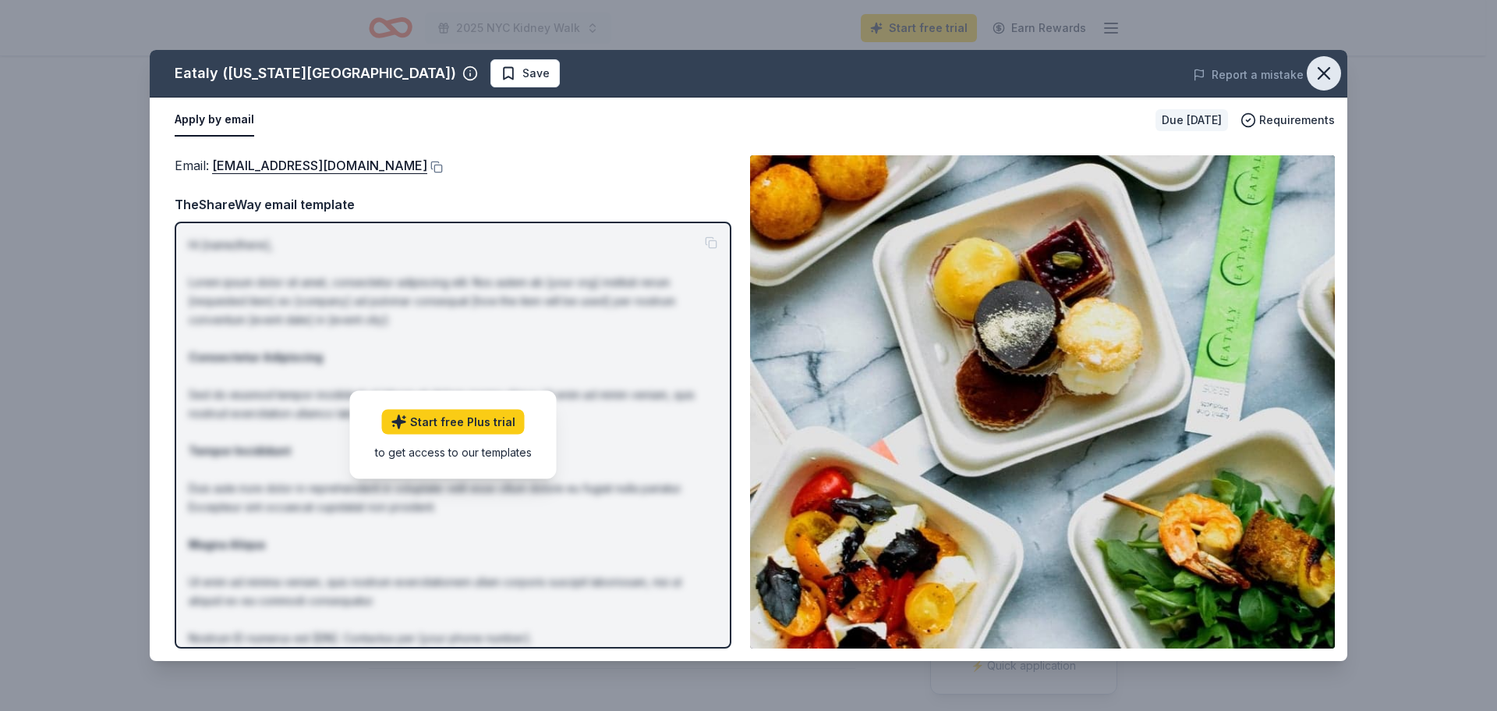
click at [1316, 66] on icon "button" at bounding box center [1324, 73] width 22 height 22
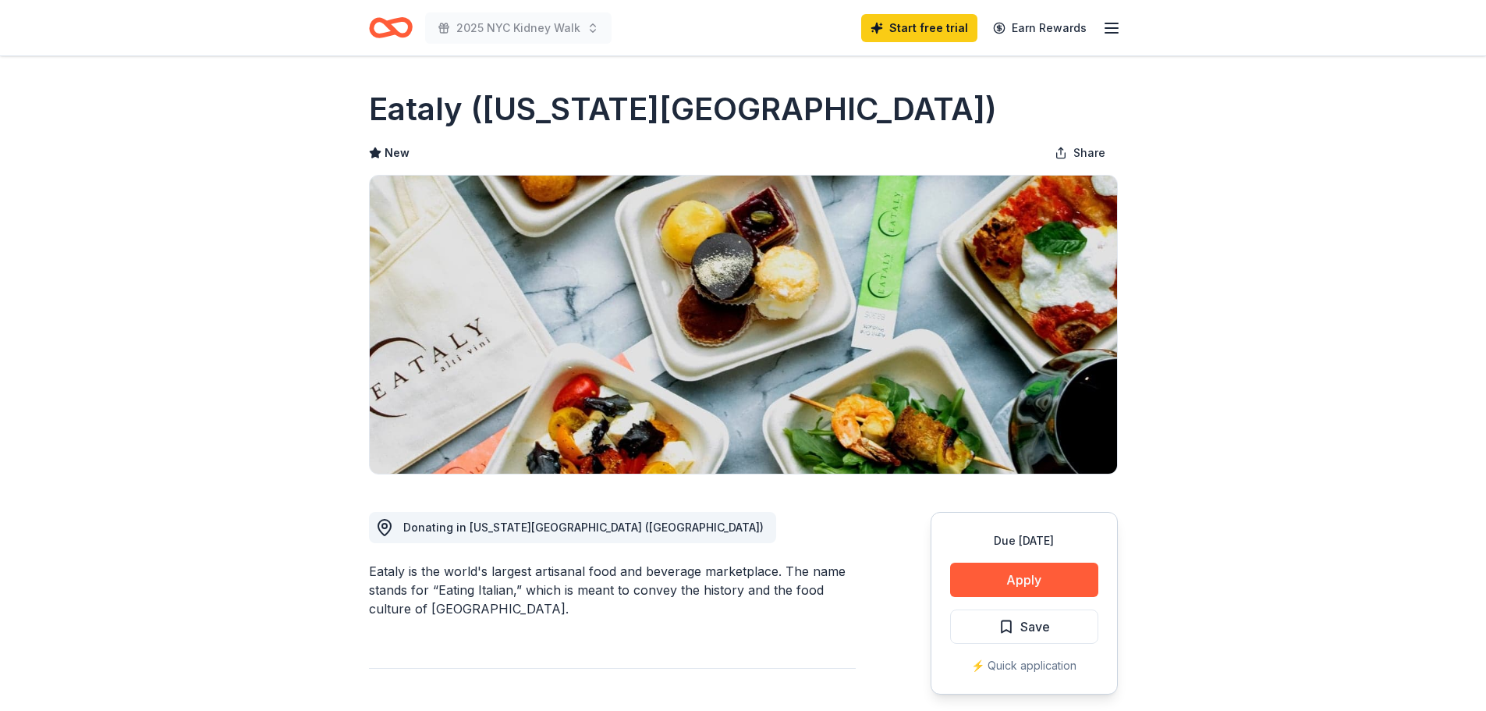
click at [1023, 600] on div "Due [DATE] Apply Save ⚡️ Quick application" at bounding box center [1023, 603] width 187 height 183
click at [1019, 579] on button "Apply" at bounding box center [1024, 579] width 148 height 34
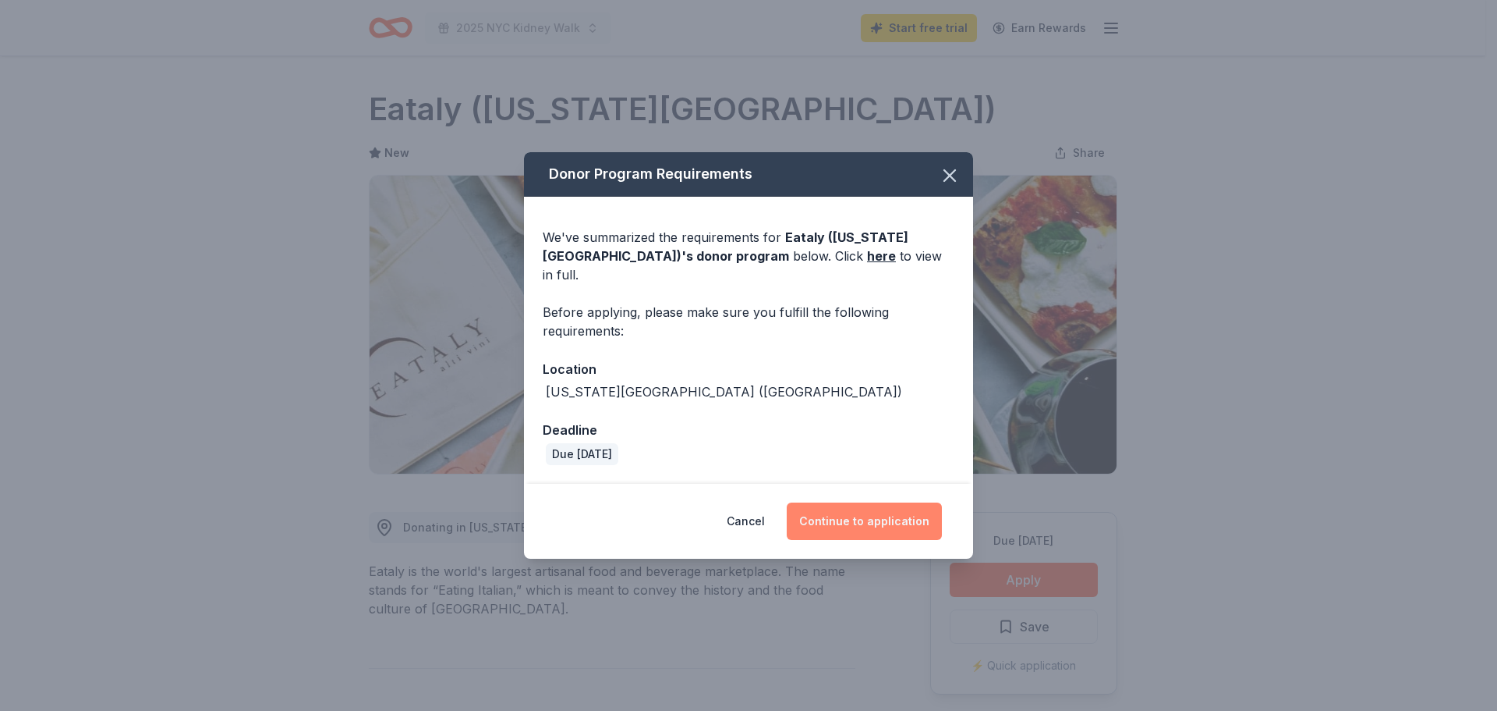
click at [898, 521] on button "Continue to application" at bounding box center [864, 520] width 155 height 37
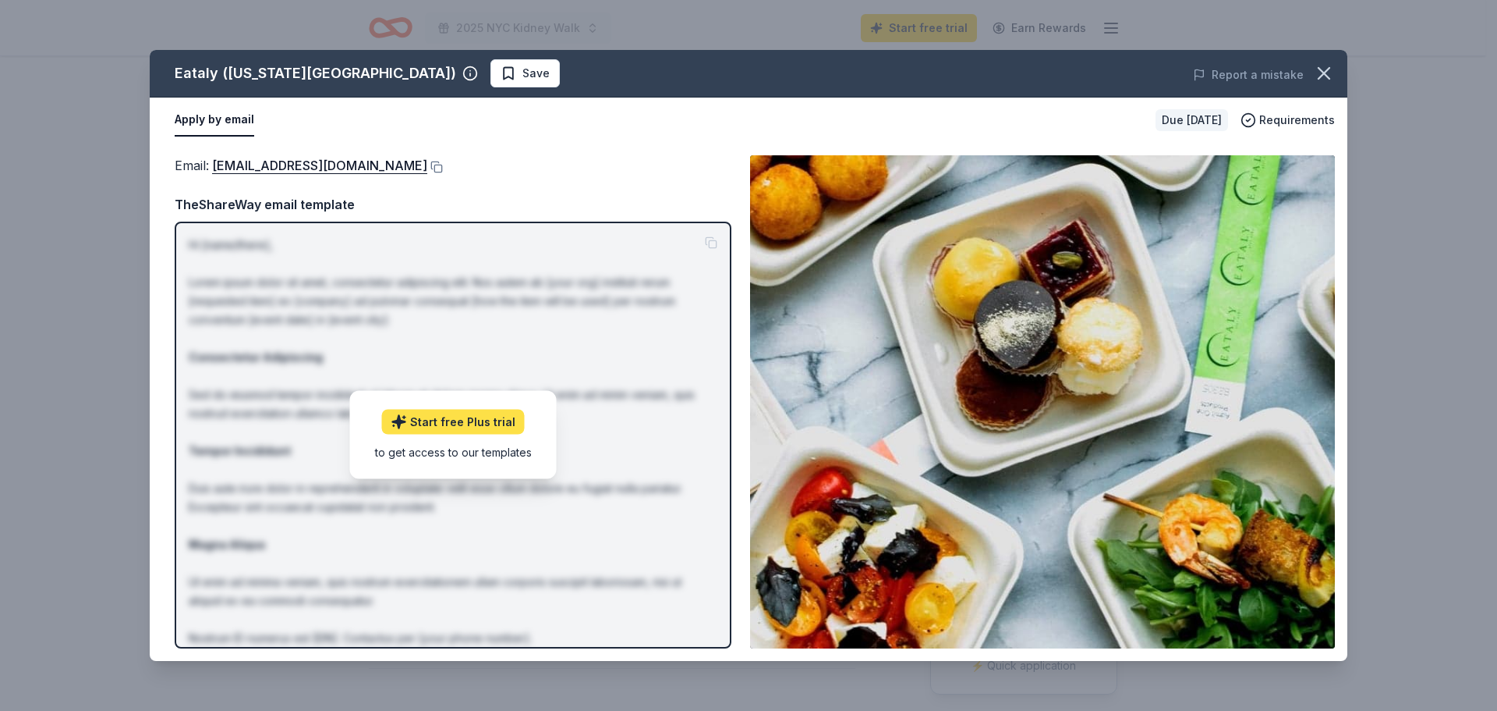
click at [484, 426] on link "Start free Plus trial" at bounding box center [453, 421] width 143 height 25
click at [427, 171] on button at bounding box center [435, 167] width 16 height 12
click at [427, 169] on button at bounding box center [435, 167] width 16 height 12
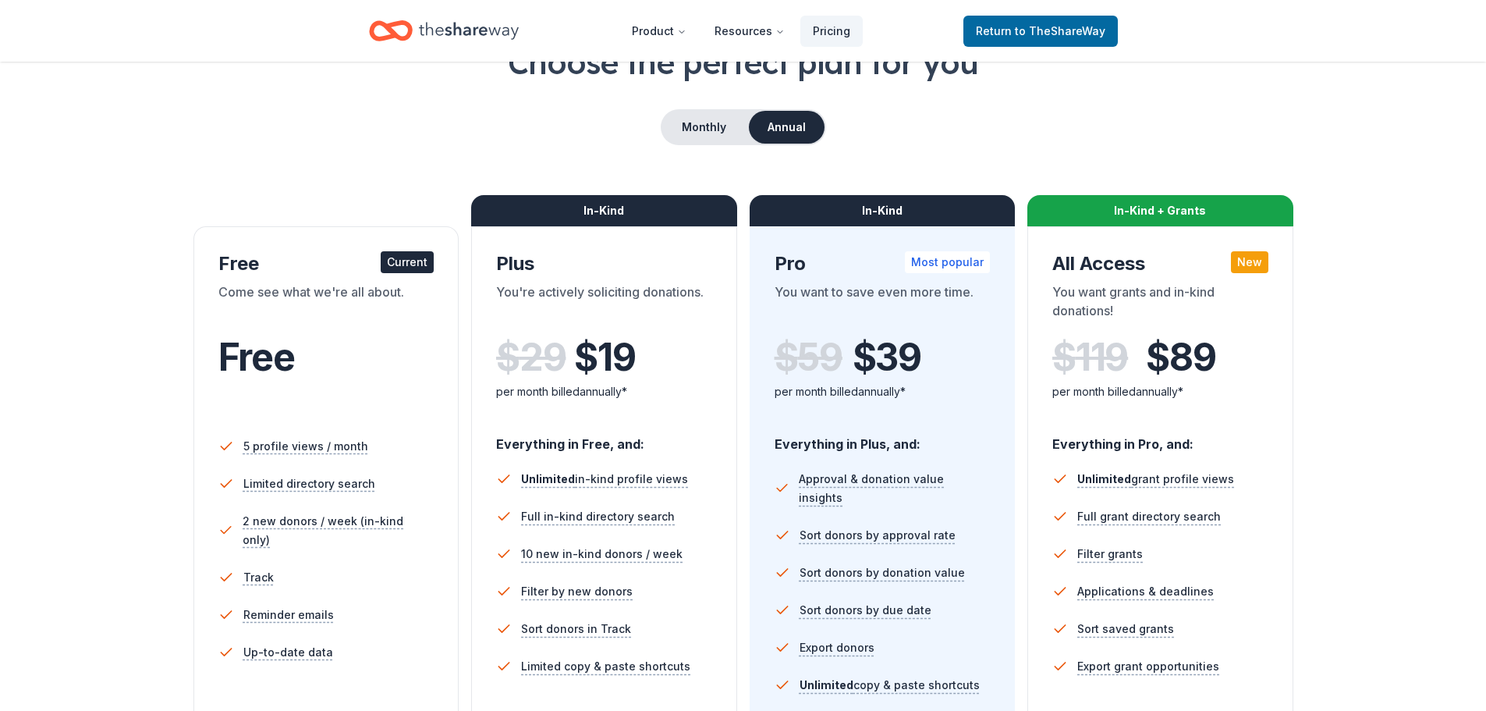
scroll to position [234, 0]
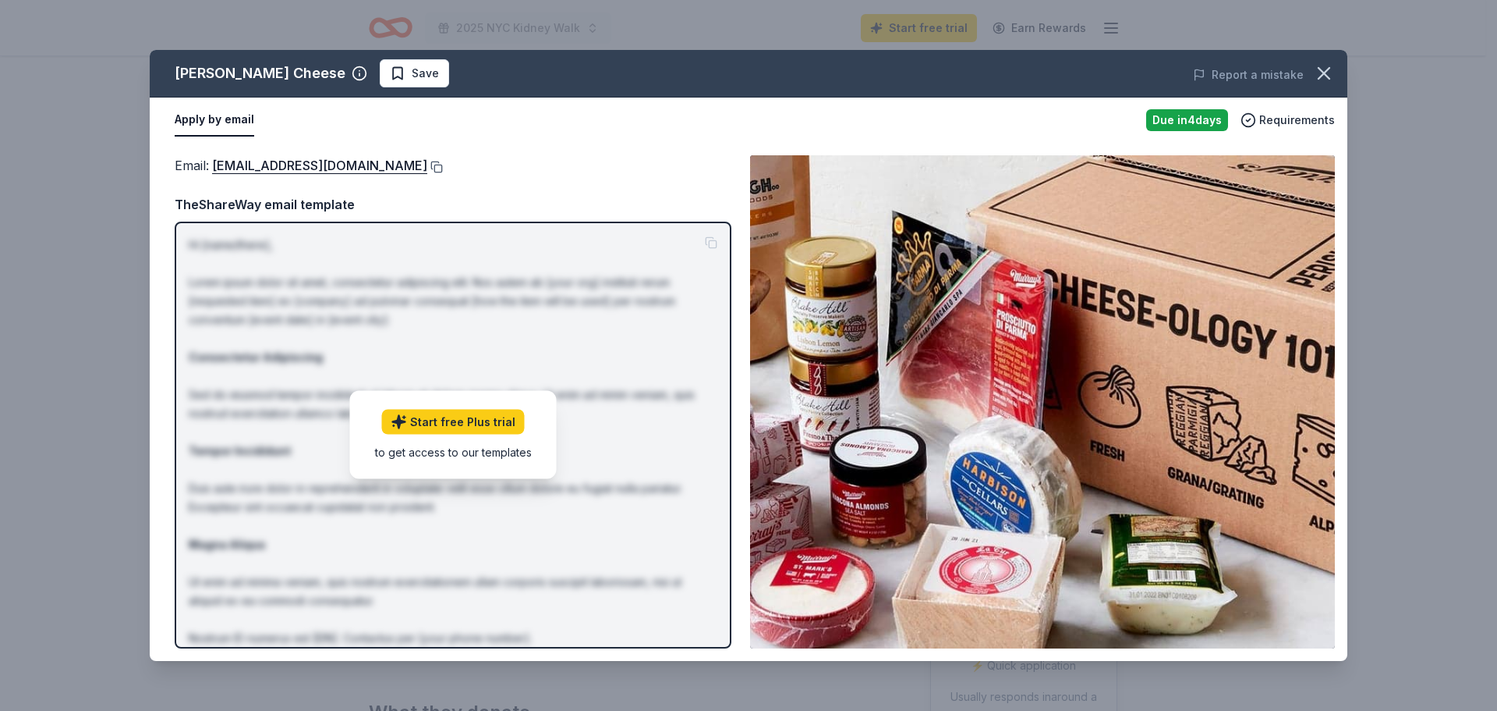
click at [427, 166] on button at bounding box center [435, 167] width 16 height 12
click at [427, 172] on button at bounding box center [435, 167] width 16 height 12
click at [427, 168] on button at bounding box center [435, 167] width 16 height 12
